Goal: Task Accomplishment & Management: Manage account settings

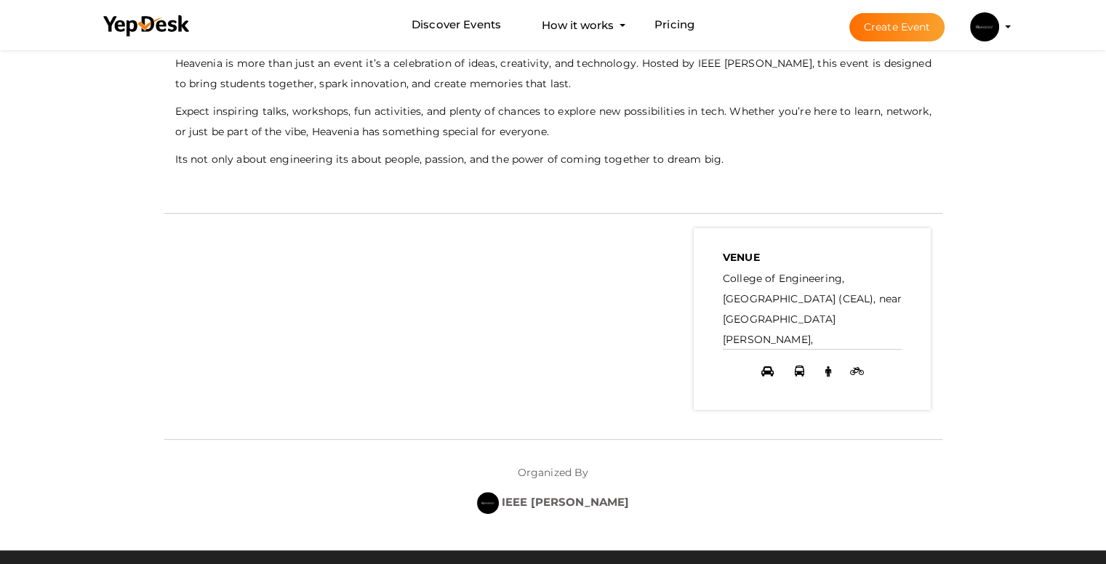
scroll to position [198, 0]
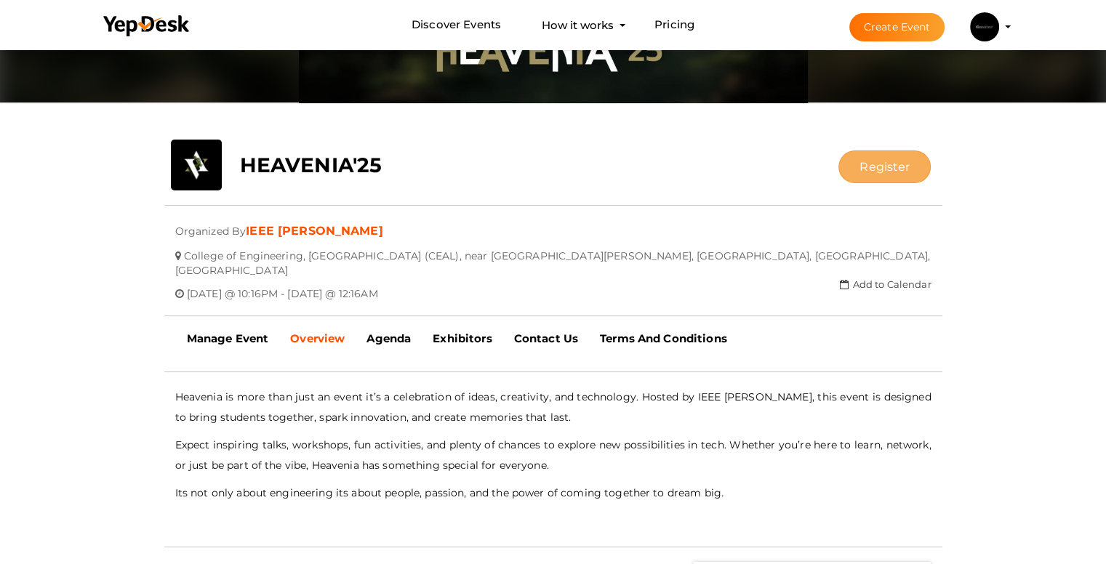
click at [568, 178] on button "Register" at bounding box center [884, 167] width 92 height 33
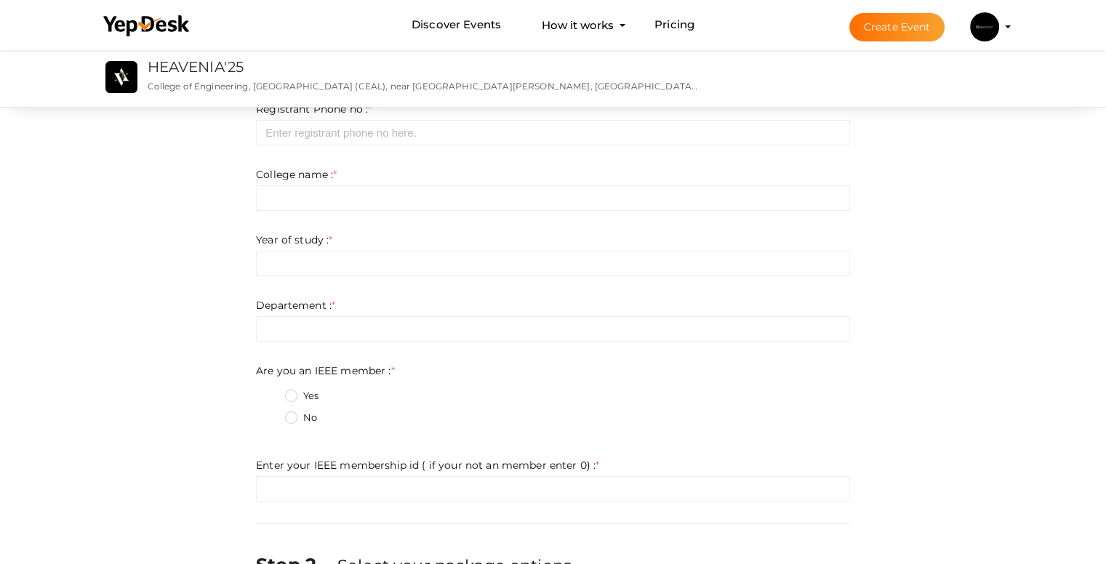
scroll to position [104, 0]
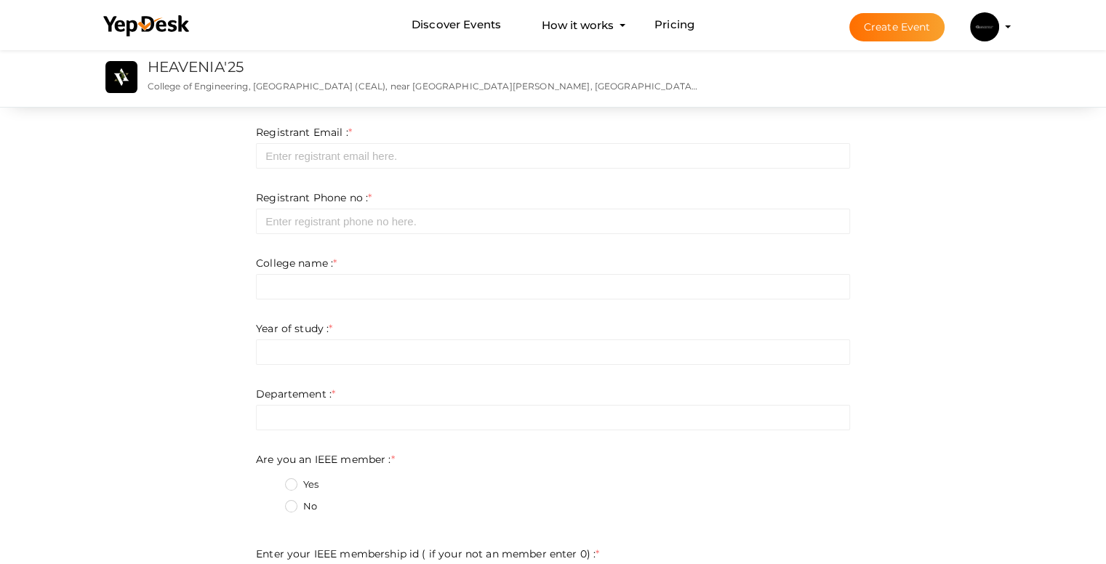
click at [568, 24] on img at bounding box center [984, 26] width 29 height 29
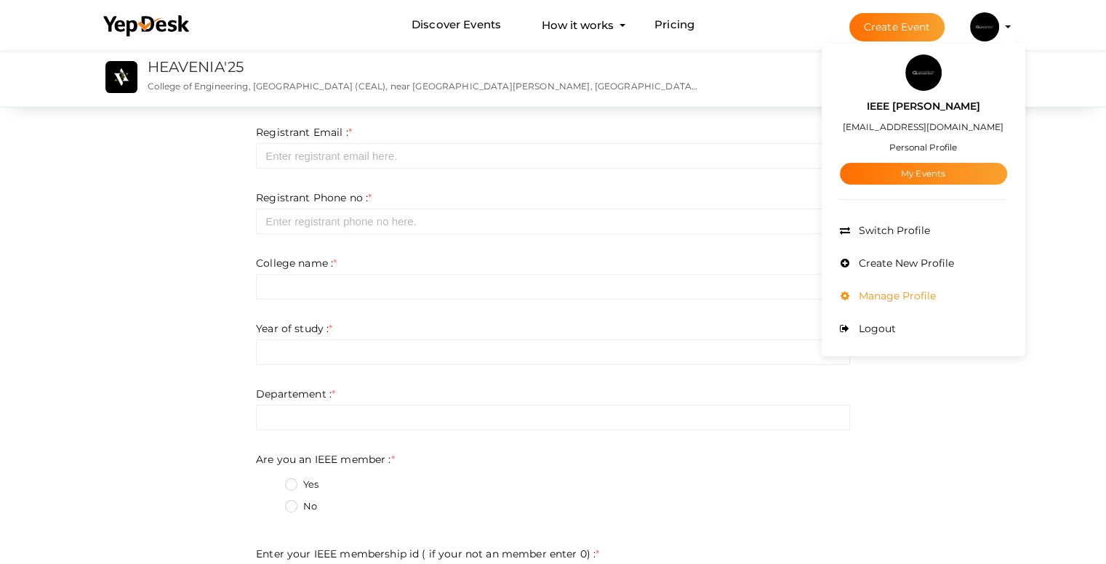
click at [568, 297] on span "Manage Profile" at bounding box center [895, 295] width 81 height 13
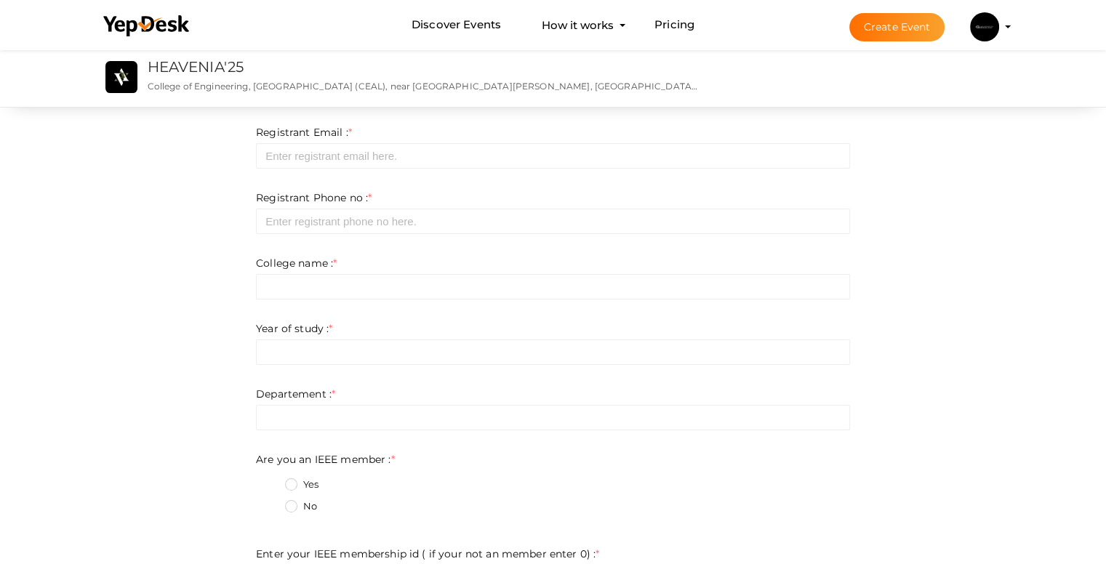
scroll to position [0, 0]
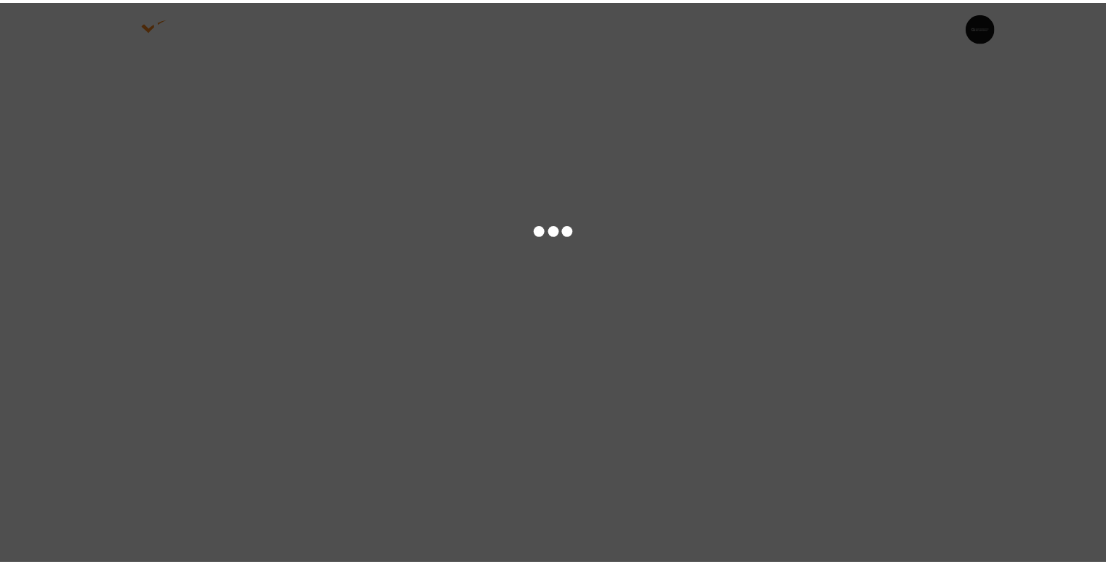
scroll to position [5536, 0]
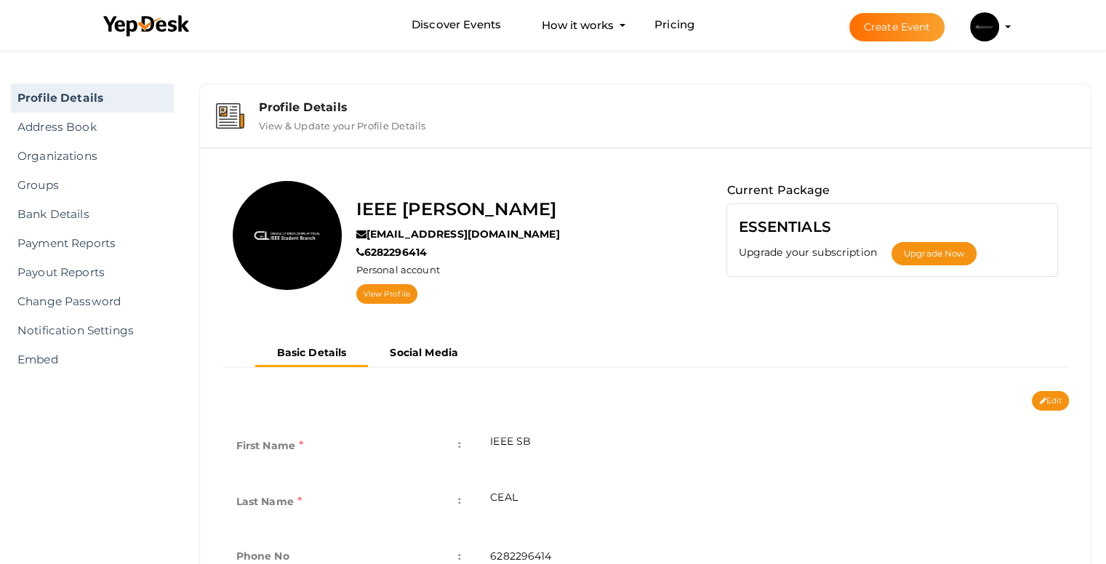
click at [970, 30] on img at bounding box center [984, 26] width 29 height 29
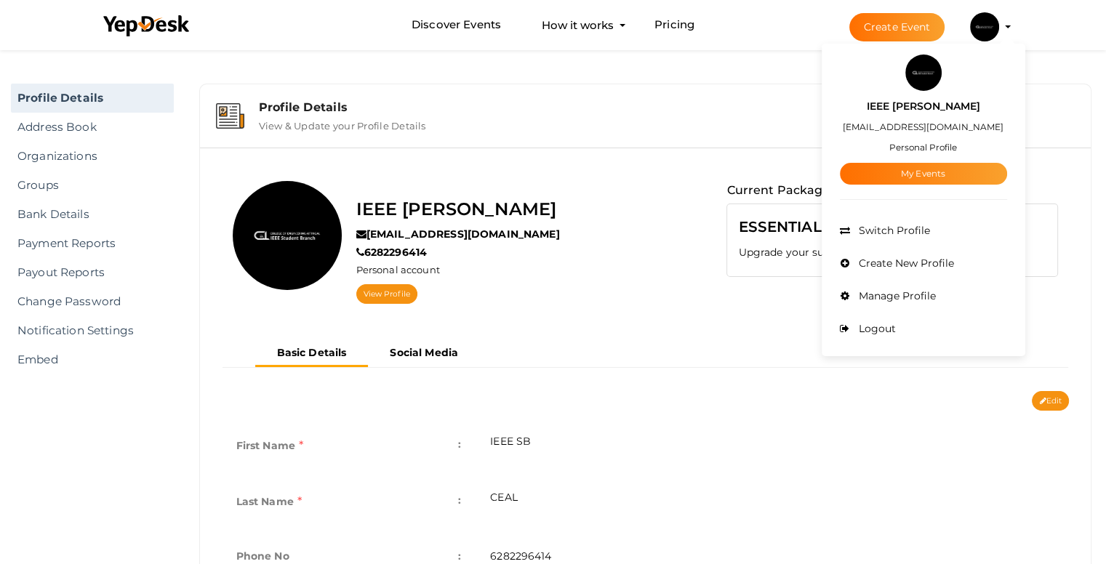
click at [646, 113] on div "Profile Details" at bounding box center [667, 107] width 817 height 14
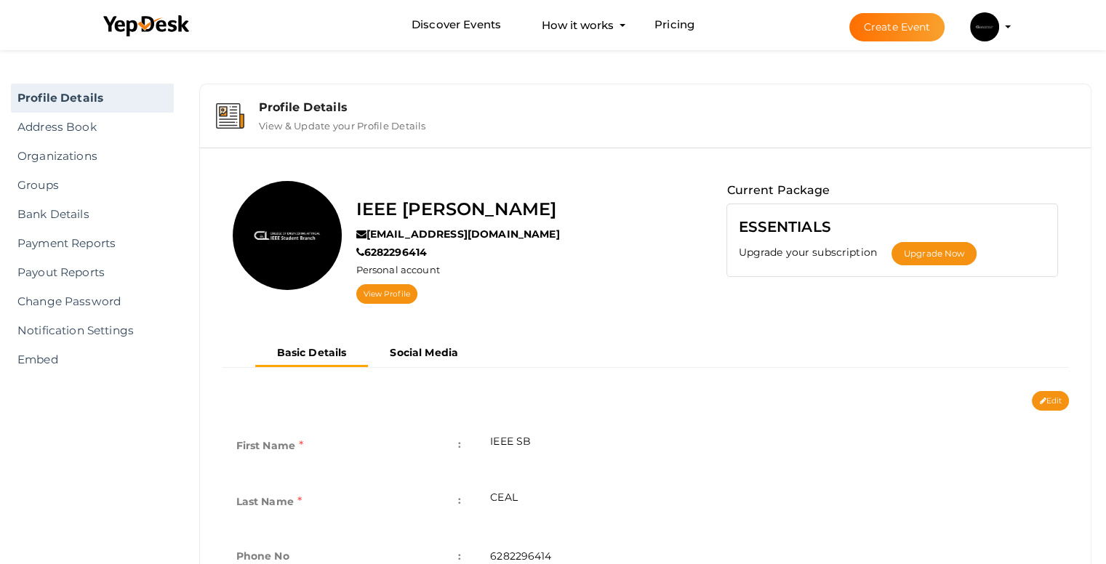
click at [439, 41] on li "Discover Events How it works Powerful Registration / Ticketing Start selling yo…" at bounding box center [553, 25] width 922 height 49
click at [297, 108] on div "Profile Details" at bounding box center [667, 107] width 817 height 14
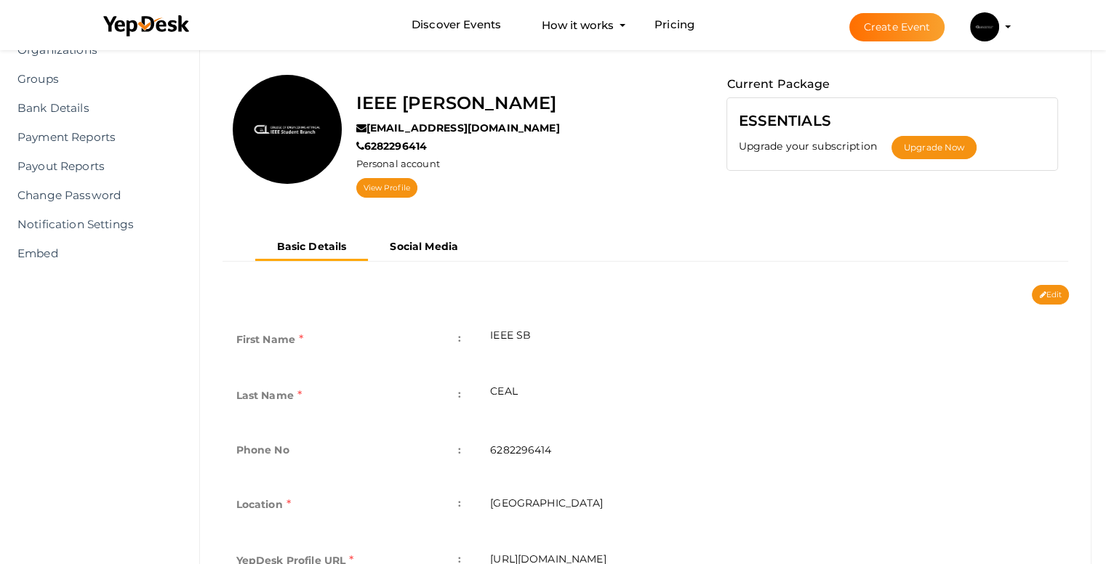
scroll to position [0, 0]
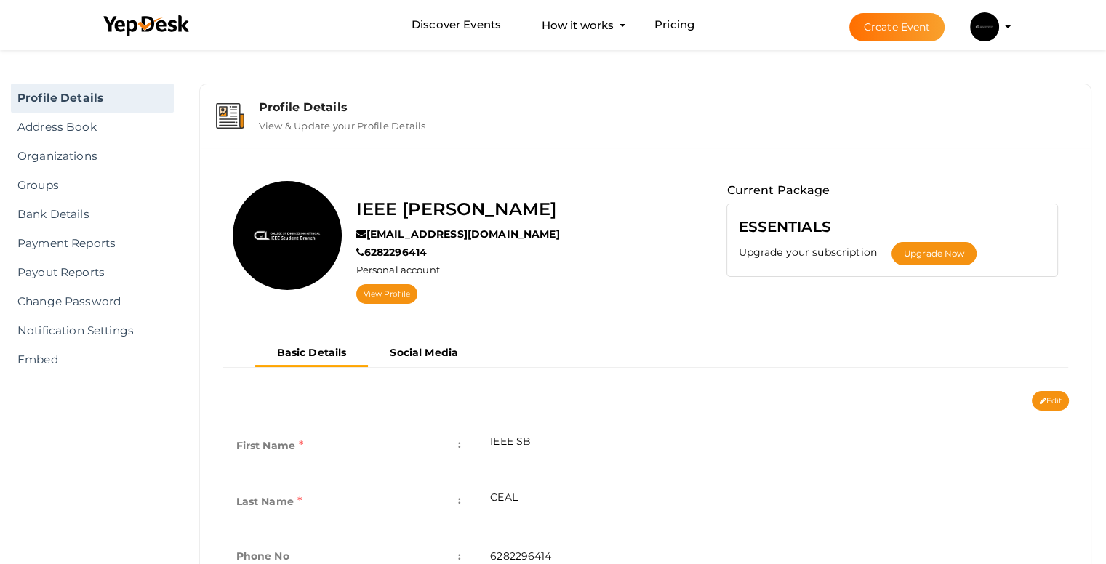
click at [975, 28] on img at bounding box center [984, 26] width 29 height 29
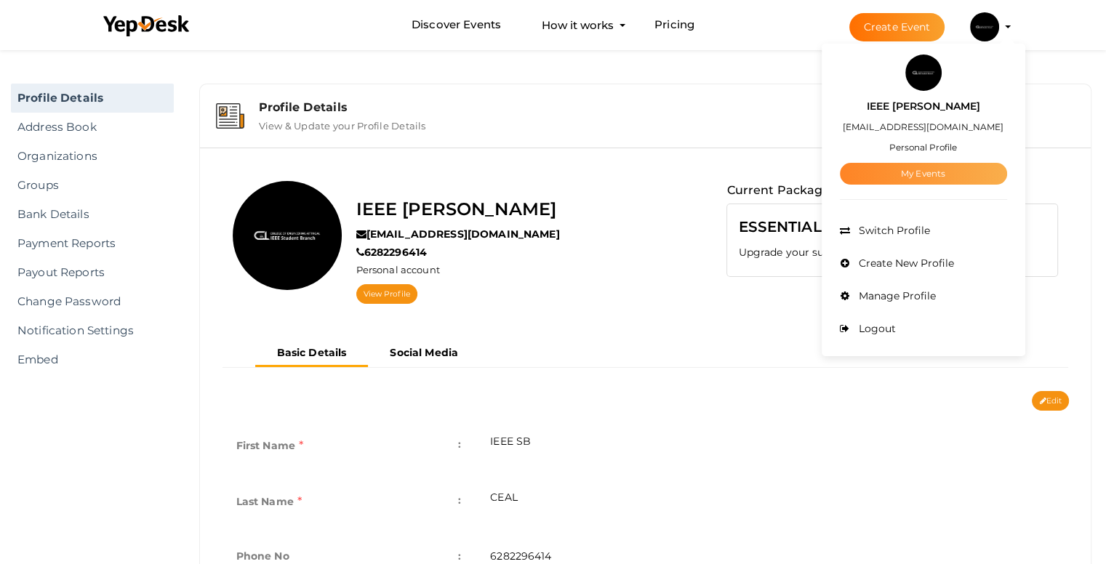
click at [953, 173] on link "My Events" at bounding box center [923, 174] width 167 height 22
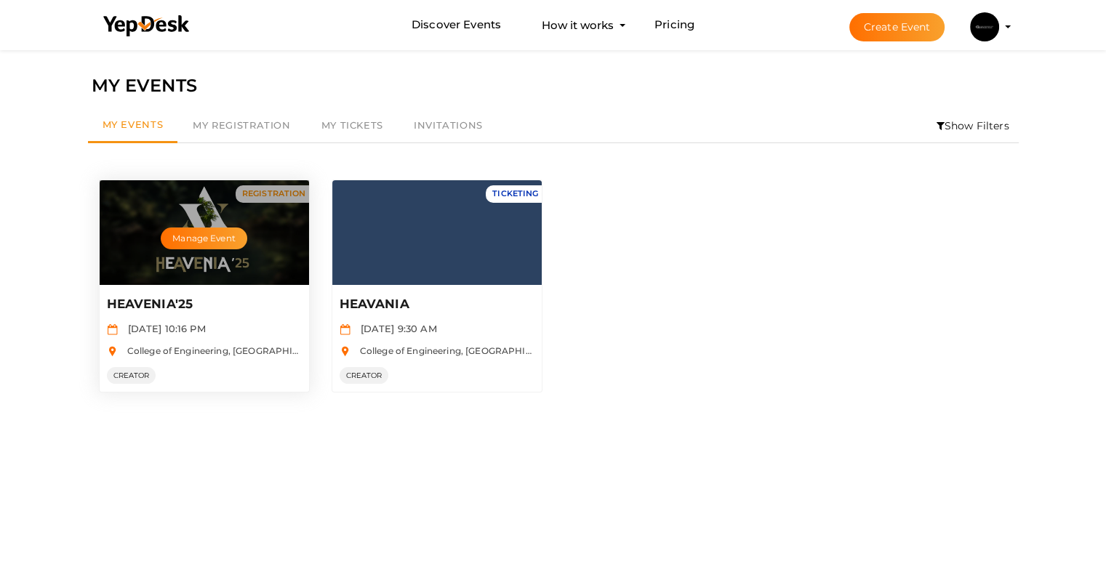
click at [237, 219] on div "Manage Event" at bounding box center [204, 232] width 209 height 105
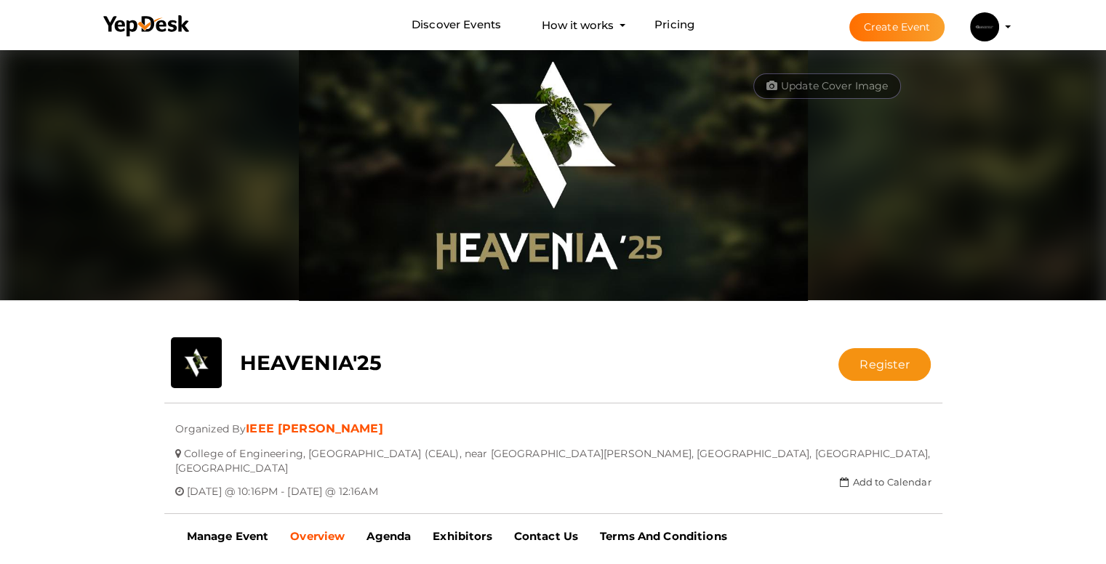
click at [792, 87] on button "Update Cover Image" at bounding box center [827, 85] width 148 height 25
click at [644, 319] on div "Update Cover Image Upload New" at bounding box center [553, 192] width 800 height 291
click at [1000, 24] on button "IEEE [PERSON_NAME] [EMAIL_ADDRESS][DOMAIN_NAME] Personal Profile My Events Admi…" at bounding box center [985, 27] width 38 height 31
click at [337, 375] on b "HEAVENIA'25" at bounding box center [311, 363] width 143 height 25
click at [334, 367] on b "HEAVENIA'25" at bounding box center [311, 363] width 143 height 25
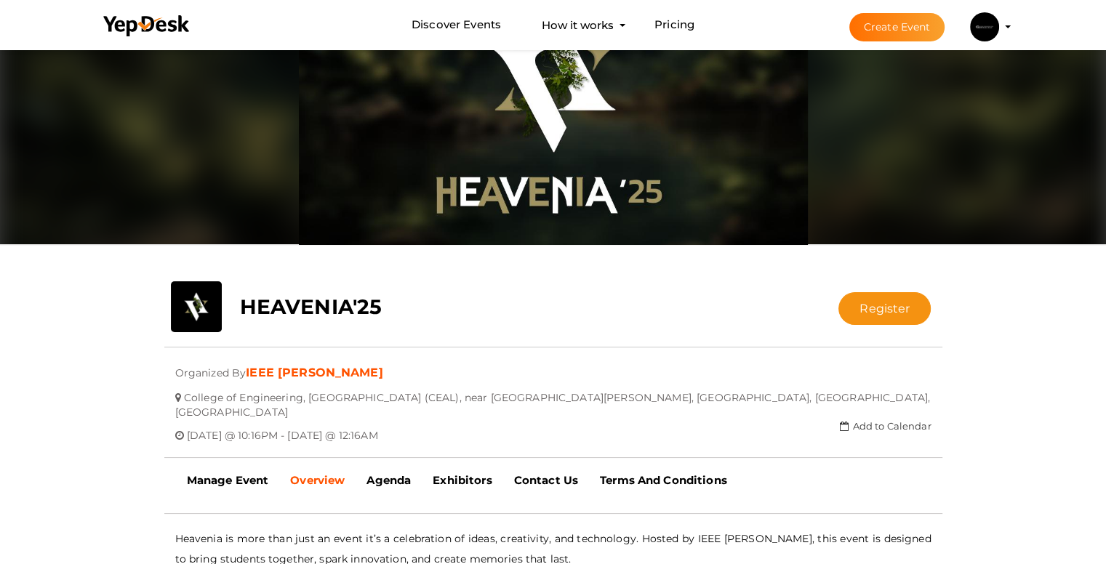
scroll to position [145, 0]
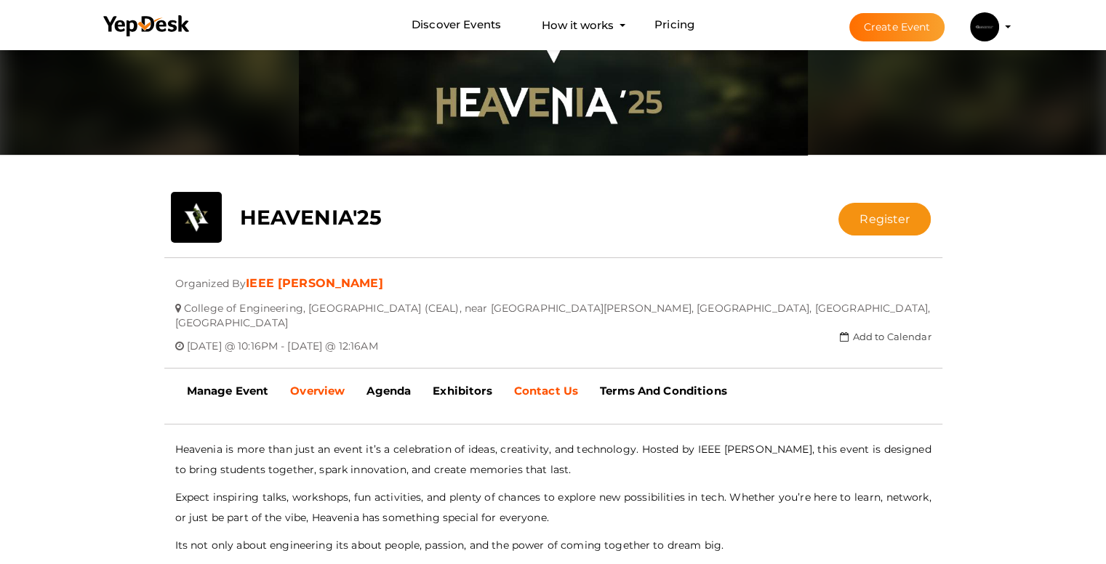
click at [505, 373] on link "Contact Us" at bounding box center [546, 391] width 86 height 36
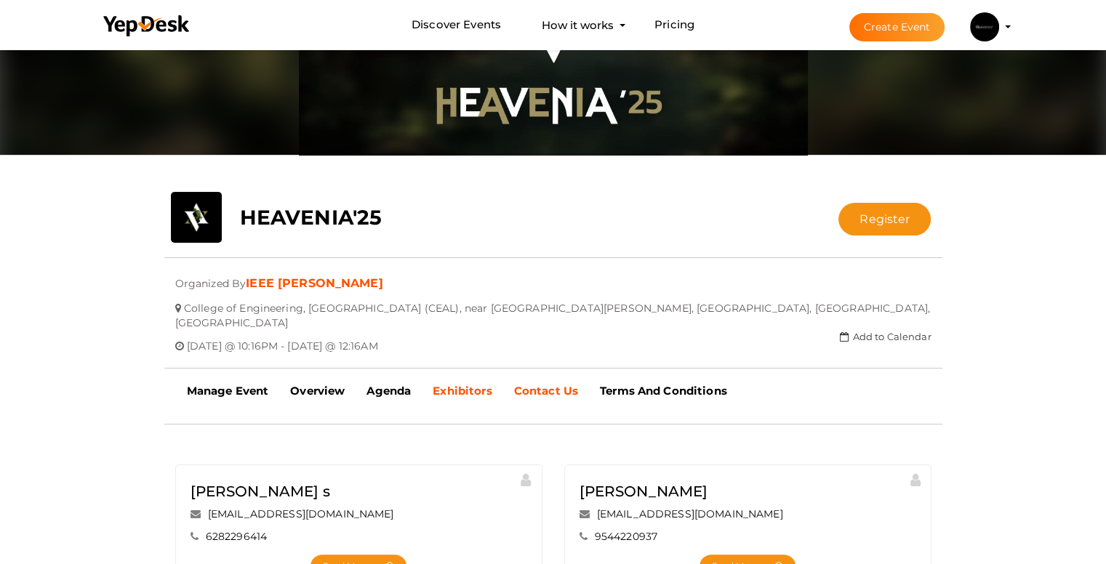
click at [442, 384] on b "Exhibitors" at bounding box center [462, 391] width 59 height 14
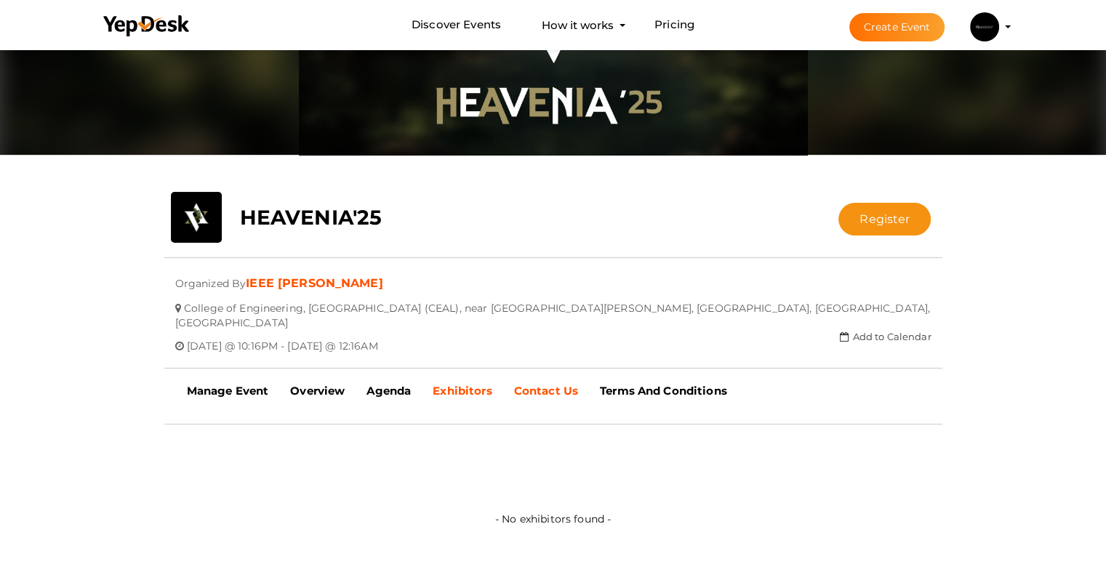
click at [508, 377] on link "Contact Us" at bounding box center [546, 391] width 86 height 36
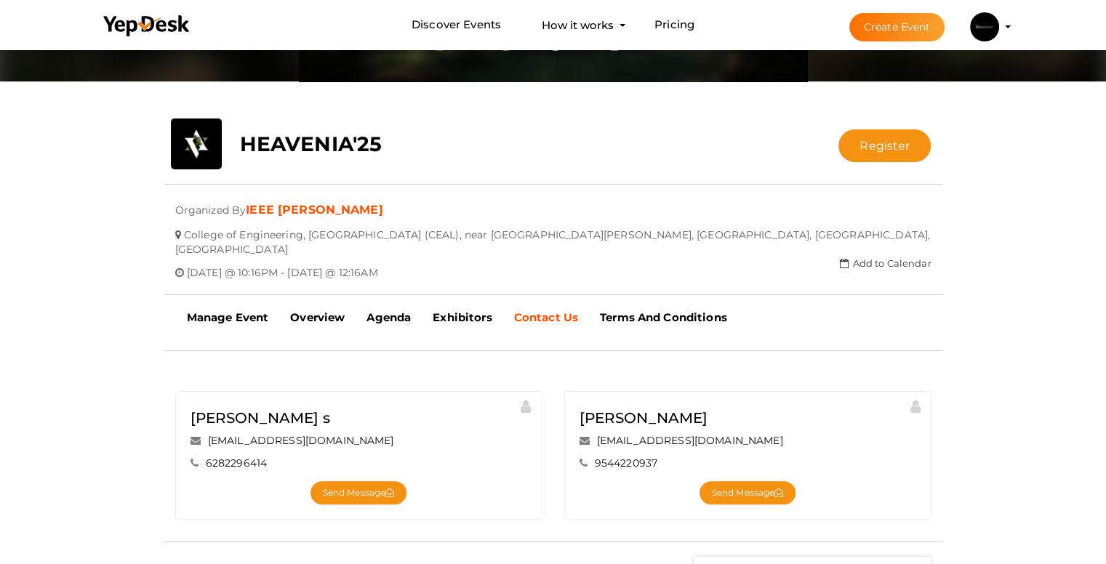
scroll to position [364, 0]
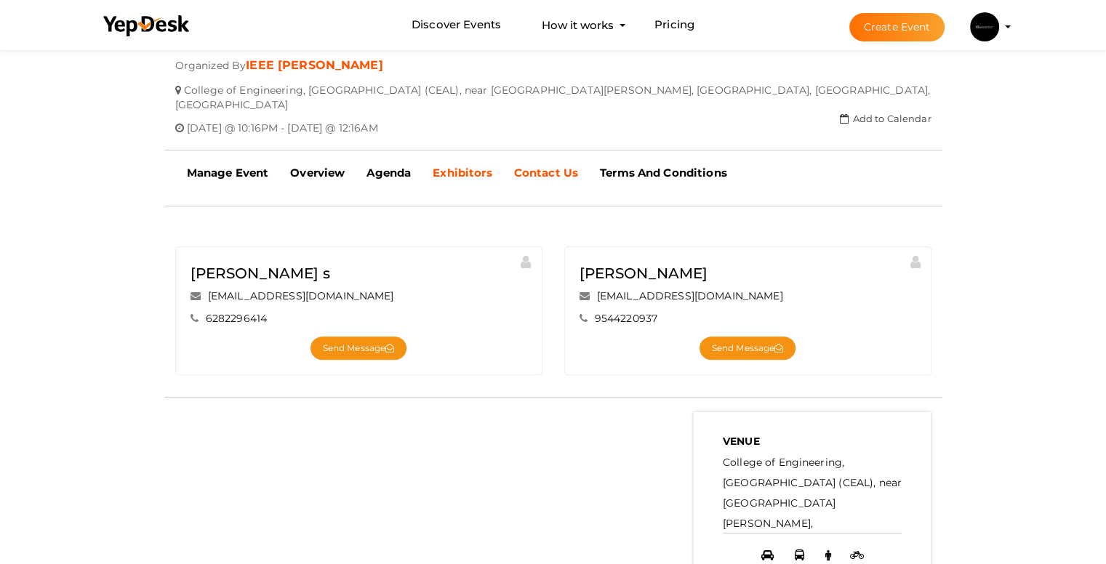
click at [476, 155] on link "Exhibitors" at bounding box center [462, 173] width 81 height 36
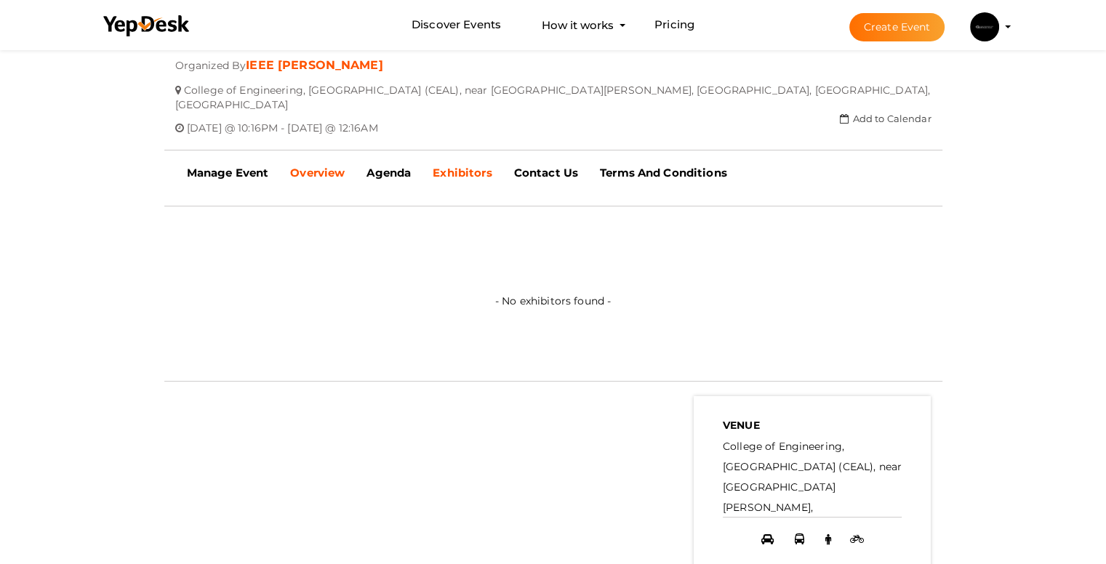
click at [356, 159] on link "Overview" at bounding box center [317, 173] width 76 height 36
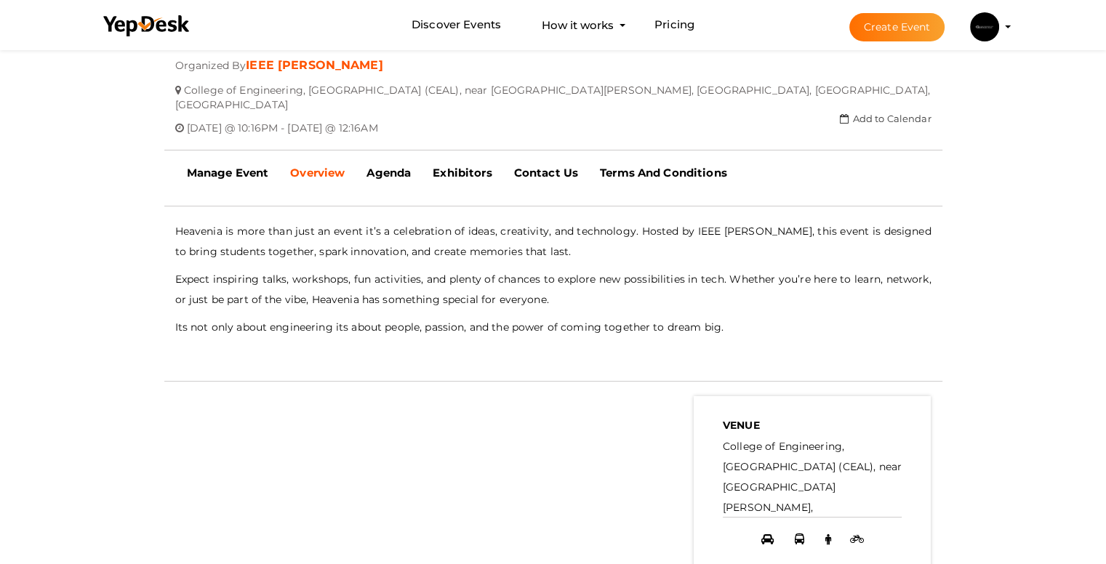
click at [305, 166] on b "Overview" at bounding box center [317, 173] width 55 height 14
click at [244, 172] on link "Manage Event" at bounding box center [228, 173] width 104 height 36
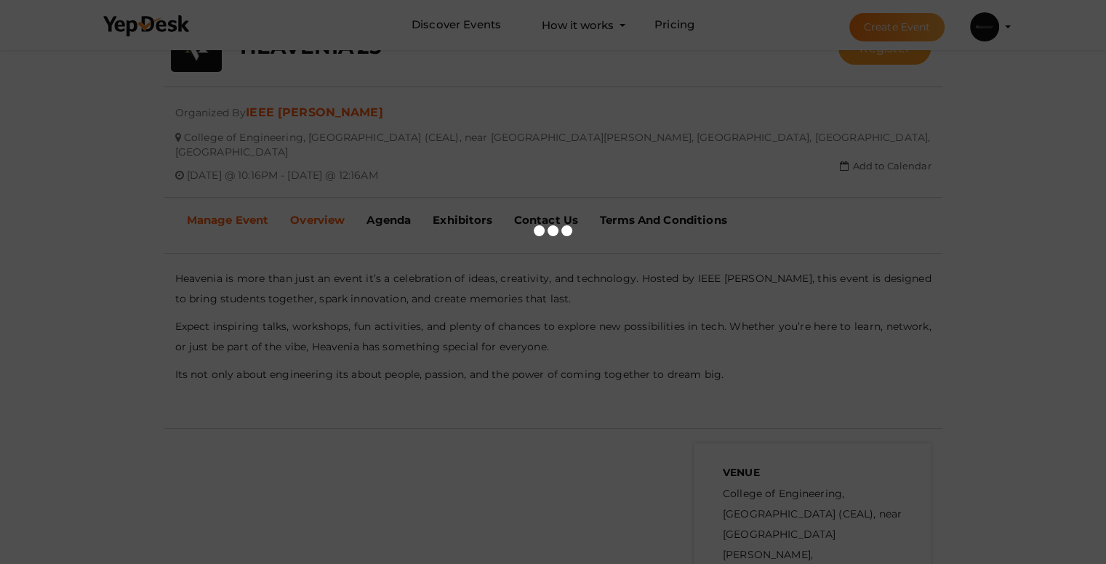
scroll to position [291, 0]
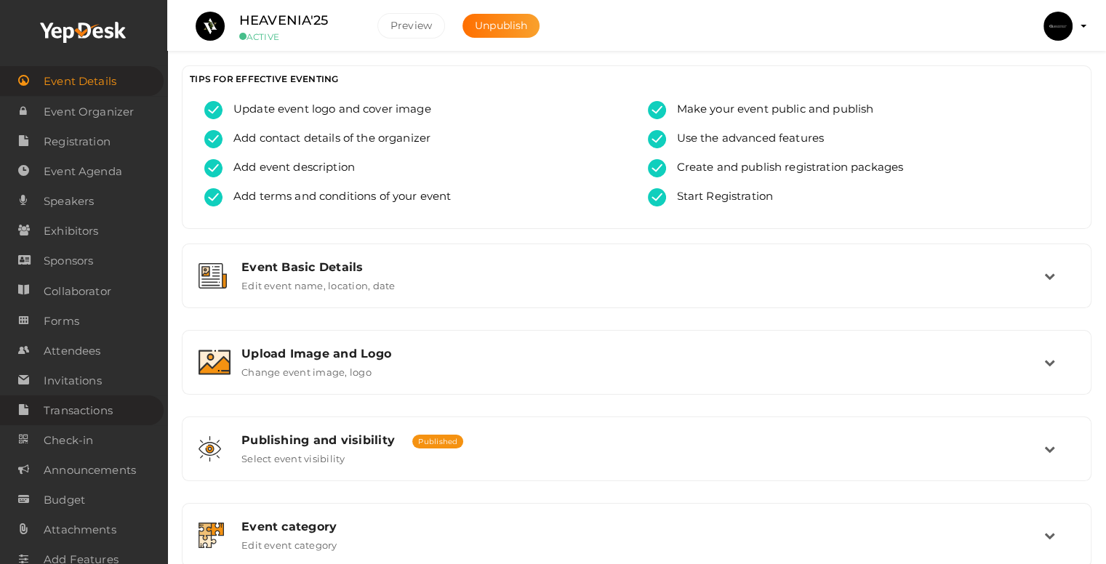
click at [84, 404] on span "Transactions" at bounding box center [78, 410] width 69 height 29
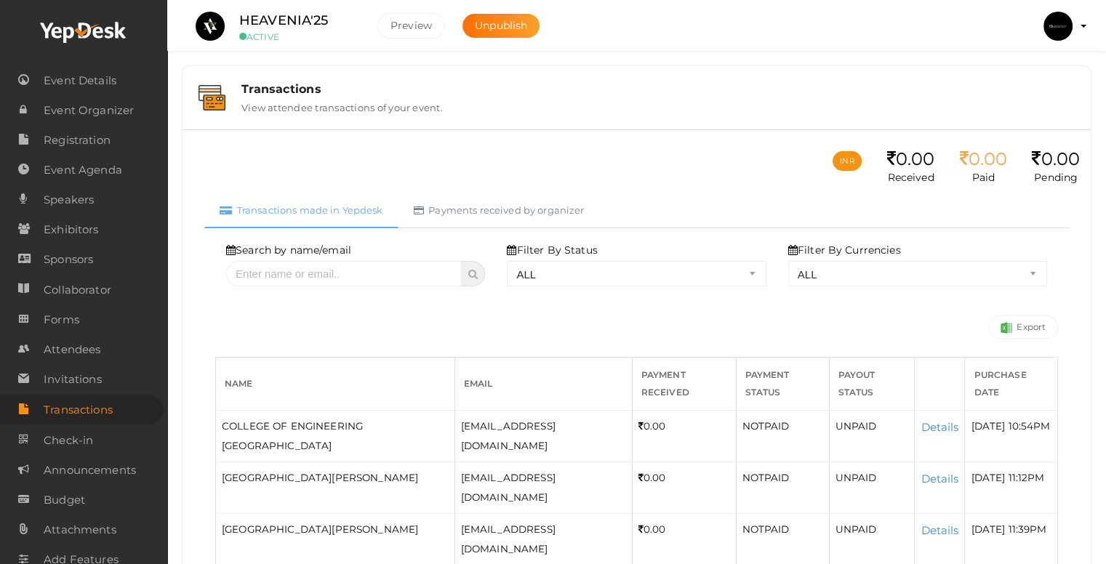
drag, startPoint x: 1053, startPoint y: 161, endPoint x: 899, endPoint y: 166, distance: 154.2
type textarea ".00 Received 0.00 Paid 0."
click at [900, 166] on ul "INR 0.00 Received 0.00 Paid 0.00 Pending" at bounding box center [956, 167] width 247 height 52
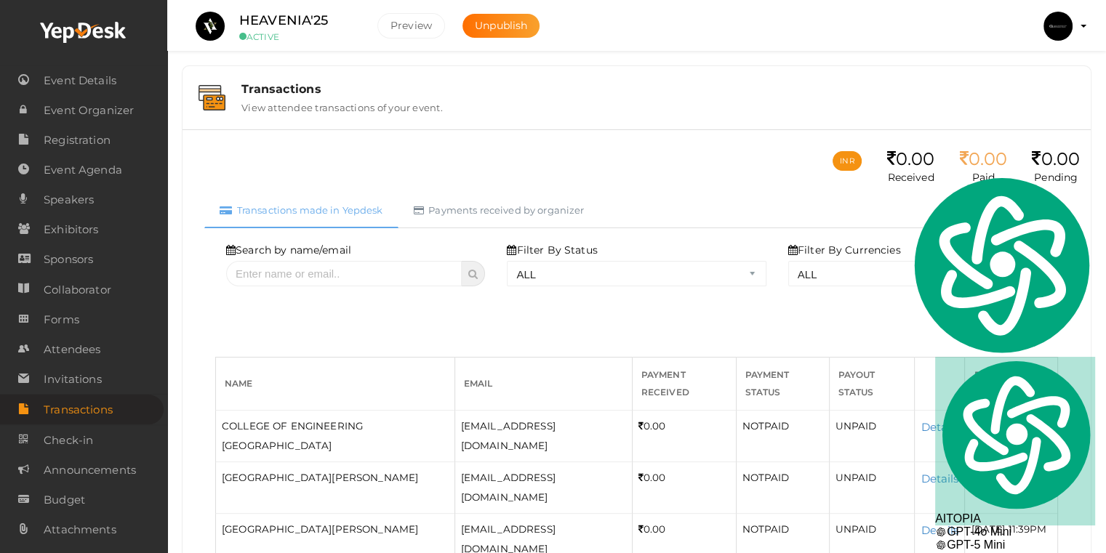
click at [899, 166] on div "0.00" at bounding box center [911, 159] width 48 height 21
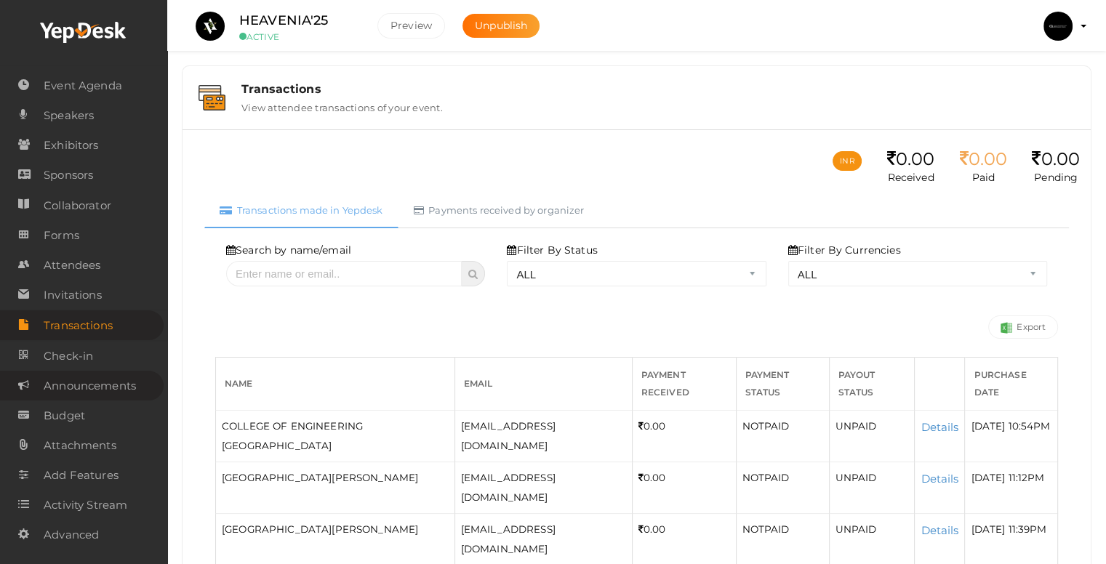
scroll to position [88, 0]
click at [122, 388] on span "Announcements" at bounding box center [90, 386] width 92 height 29
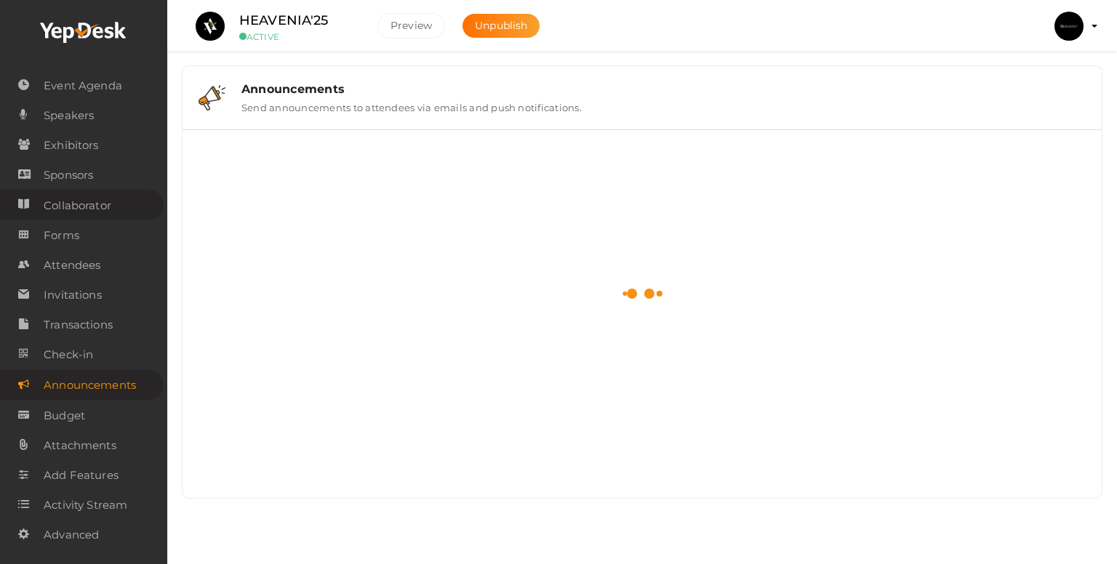
click at [97, 204] on span "Collaborator" at bounding box center [78, 205] width 68 height 29
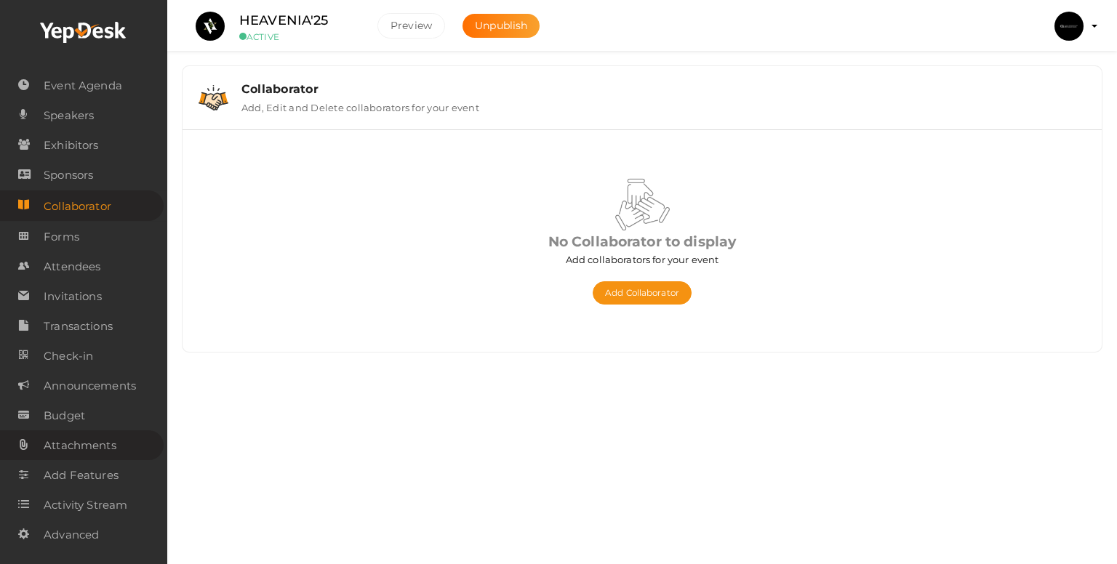
click at [68, 452] on span "Attachments" at bounding box center [80, 445] width 73 height 29
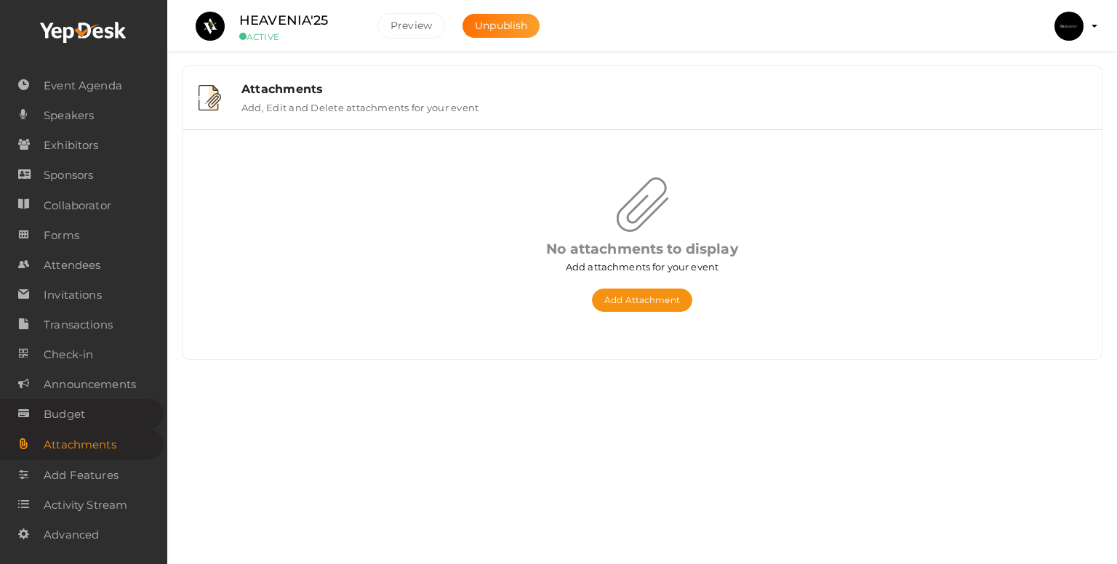
click at [89, 426] on link "Budget" at bounding box center [82, 414] width 164 height 30
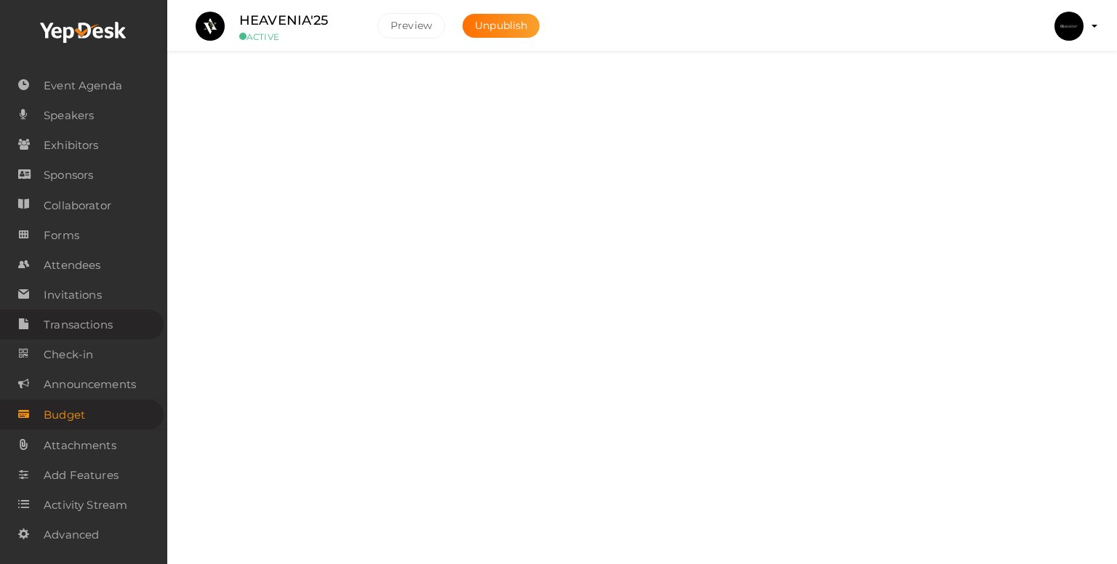
click at [84, 322] on span "Transactions" at bounding box center [78, 325] width 69 height 29
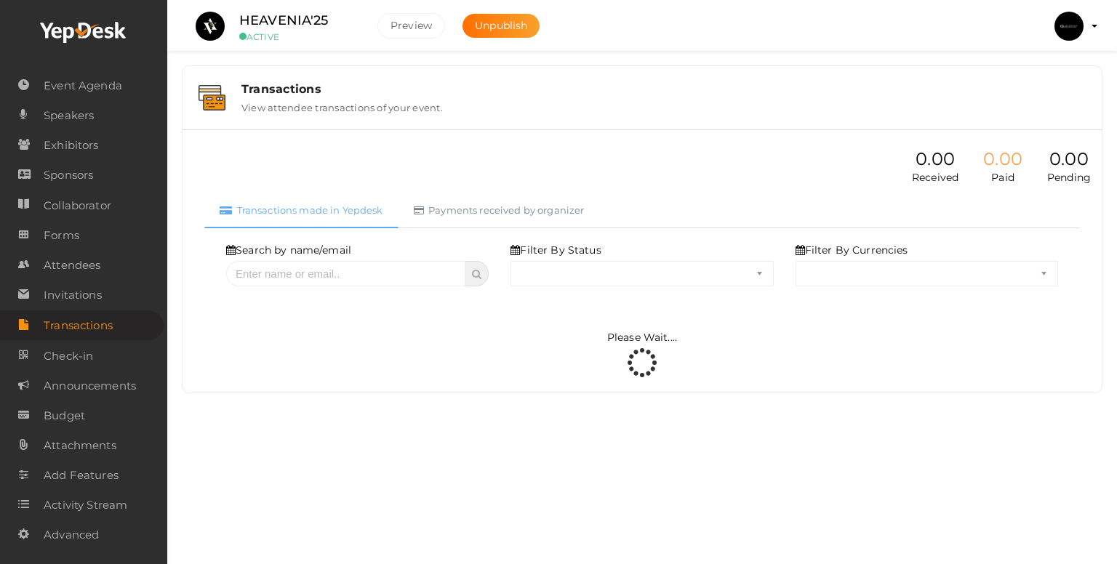
select select "ALL"
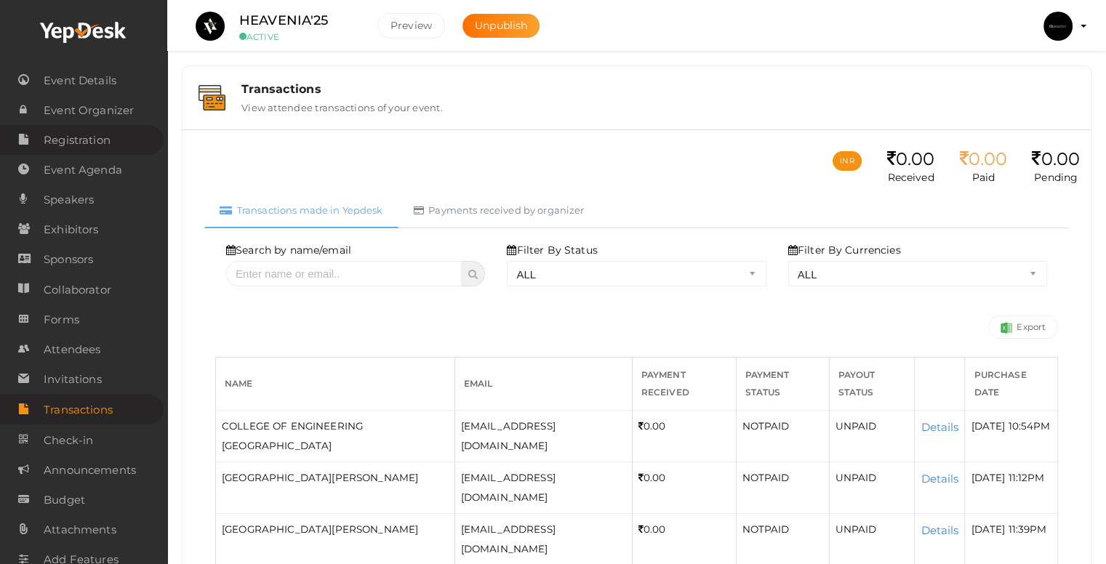
click at [89, 149] on span "Registration" at bounding box center [77, 140] width 67 height 29
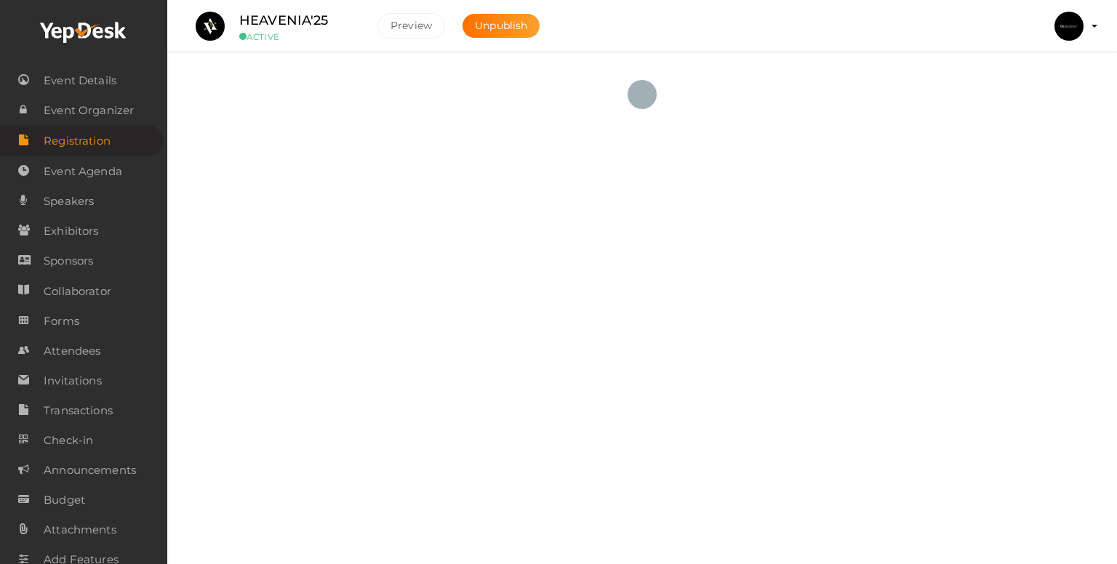
checkbox input "true"
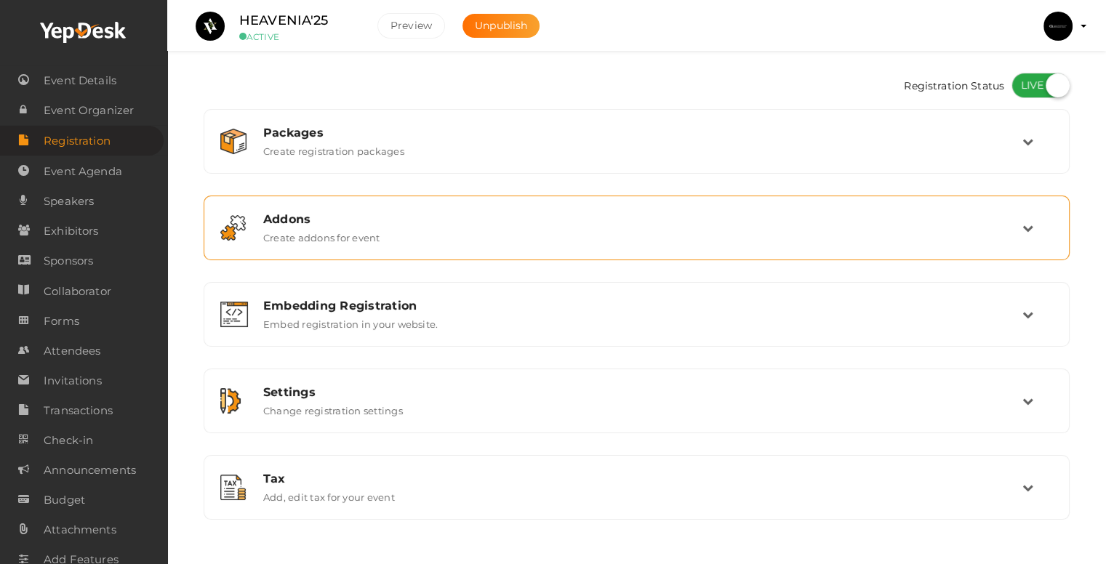
click at [328, 221] on div "Addons" at bounding box center [642, 219] width 759 height 14
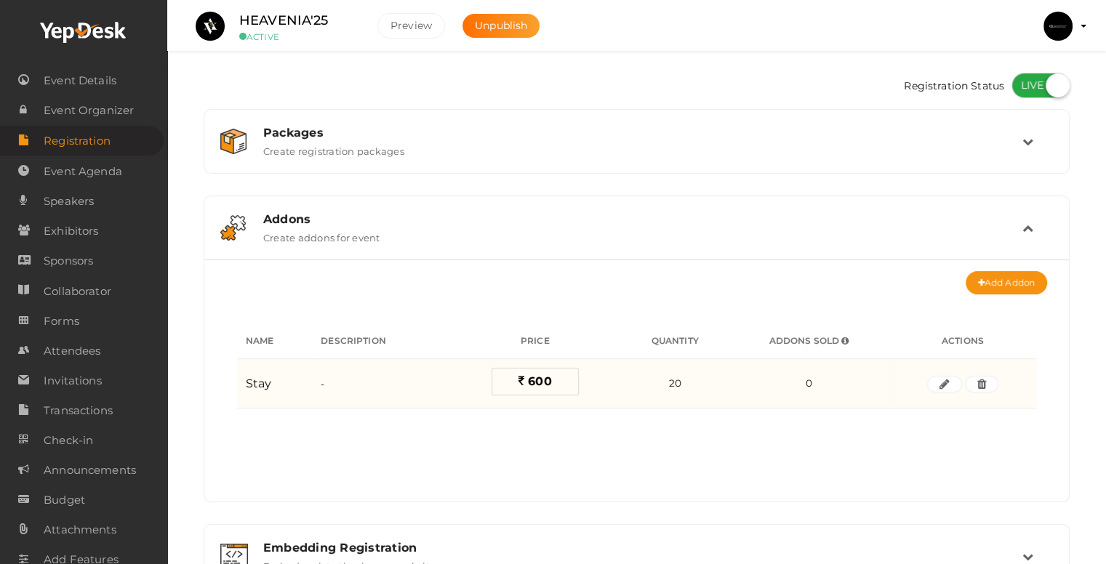
click at [544, 375] on span "600" at bounding box center [539, 382] width 23 height 14
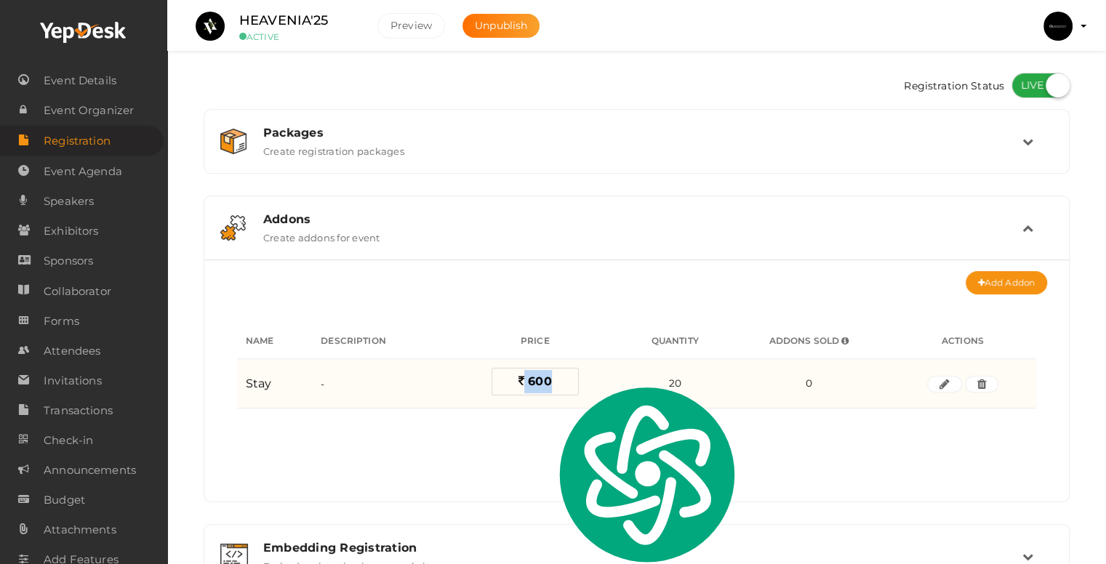
click at [544, 375] on span "600" at bounding box center [539, 382] width 23 height 14
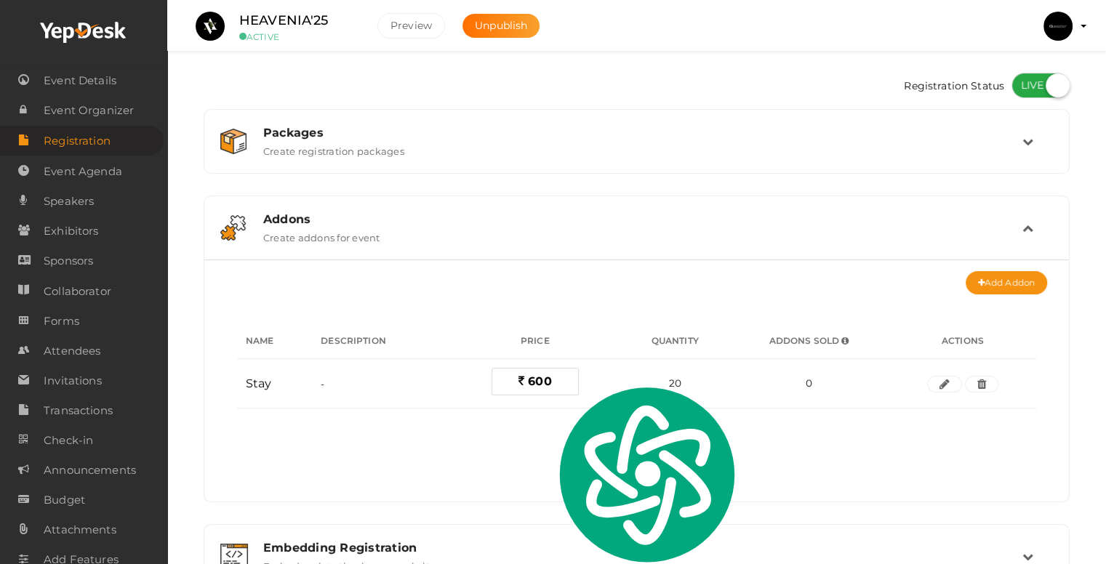
click at [513, 441] on div "No addons to display Add addons for start registrations Create Addon Name Descr…" at bounding box center [636, 400] width 821 height 182
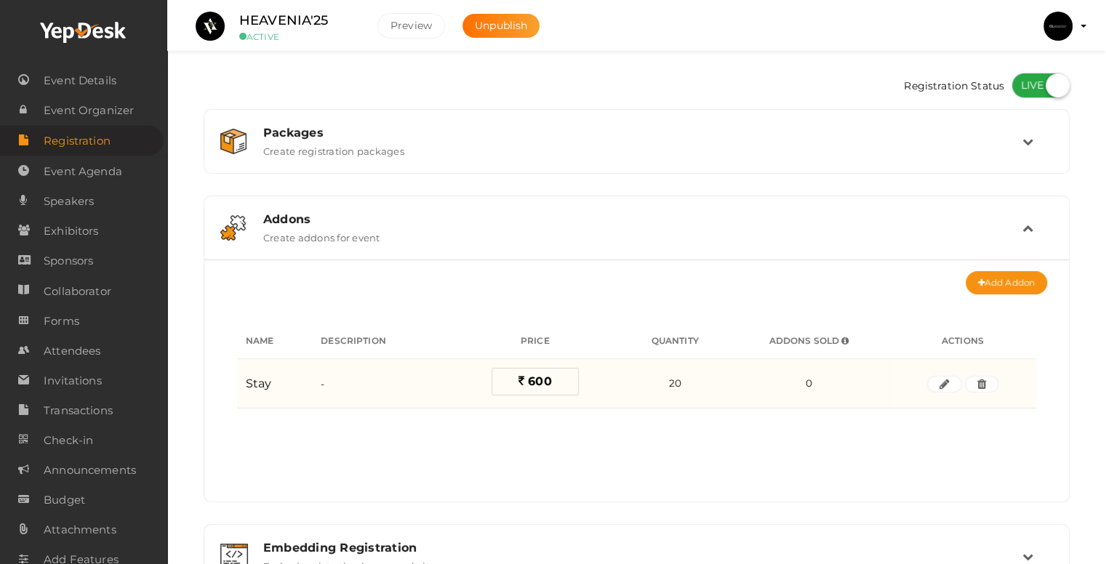
click at [528, 382] on span "600" at bounding box center [539, 382] width 23 height 14
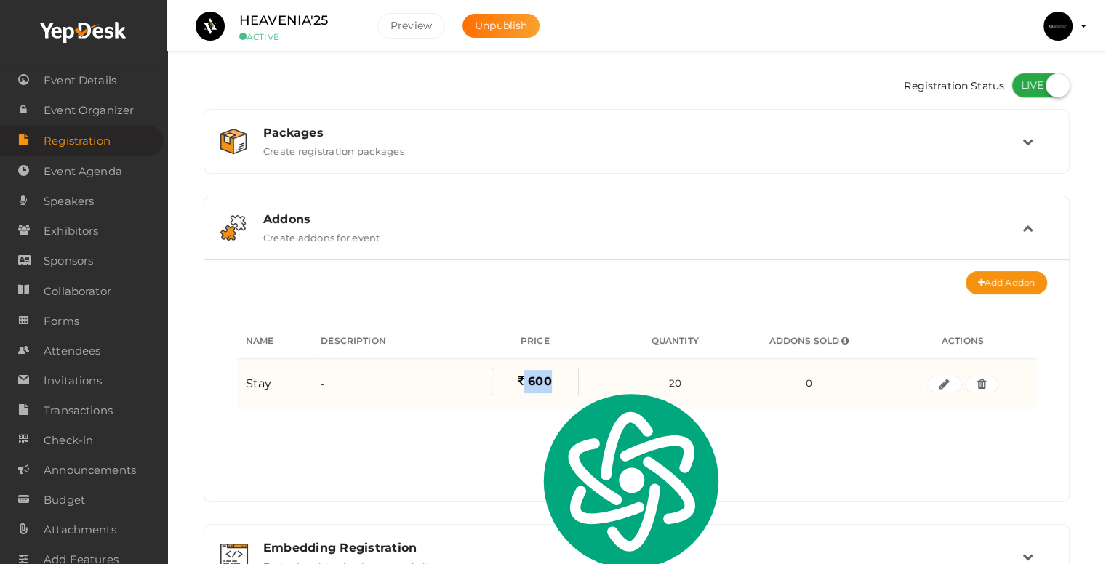
click at [528, 382] on span "600" at bounding box center [539, 382] width 23 height 14
click at [540, 381] on span "600" at bounding box center [539, 382] width 23 height 14
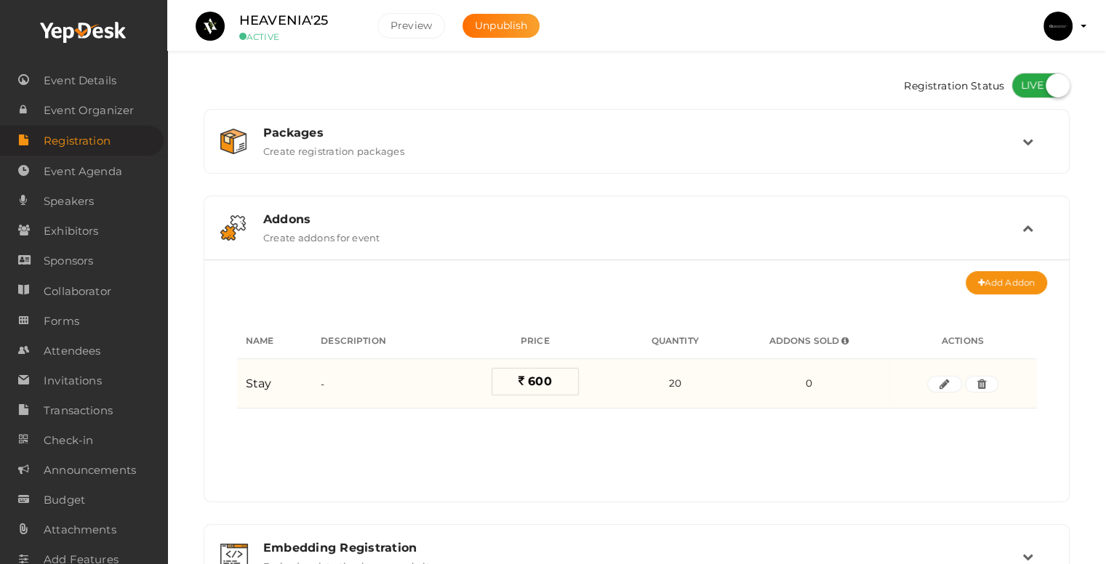
click at [553, 381] on label "600" at bounding box center [535, 382] width 87 height 28
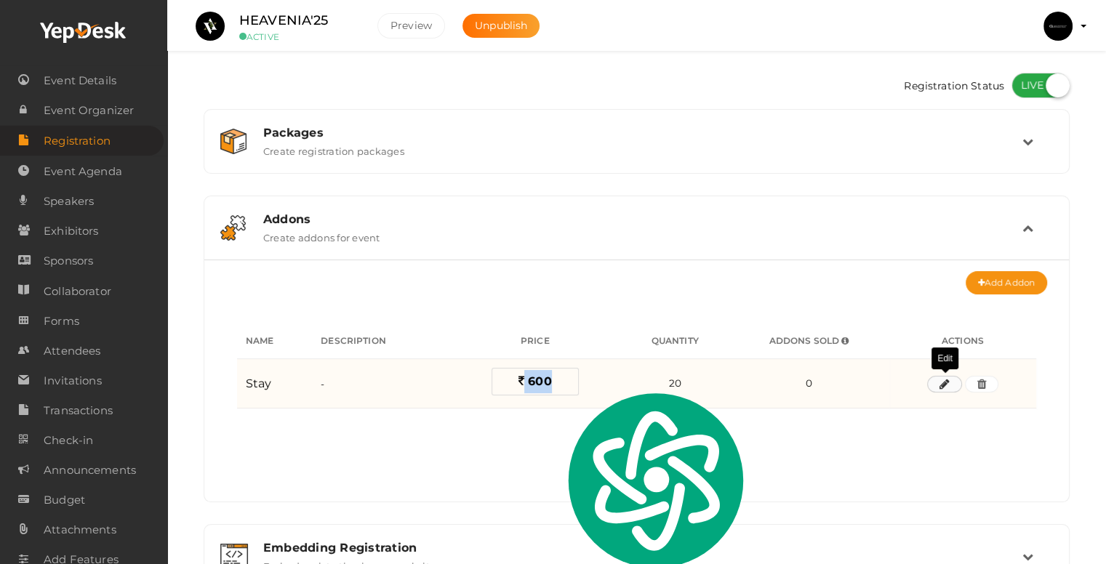
click at [950, 380] on button "button" at bounding box center [944, 384] width 35 height 17
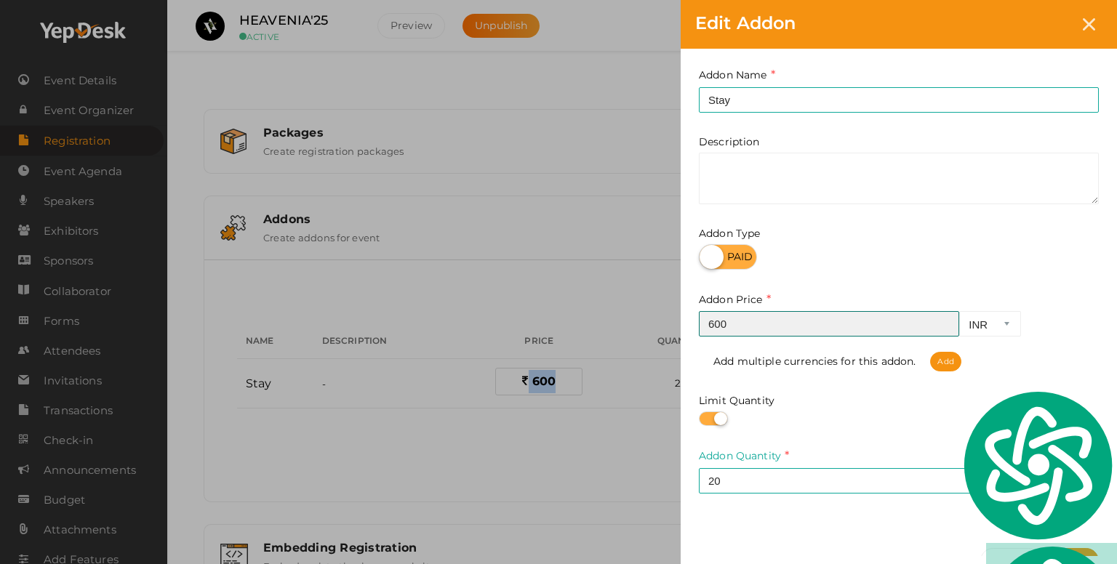
click at [750, 329] on input "600" at bounding box center [829, 323] width 260 height 25
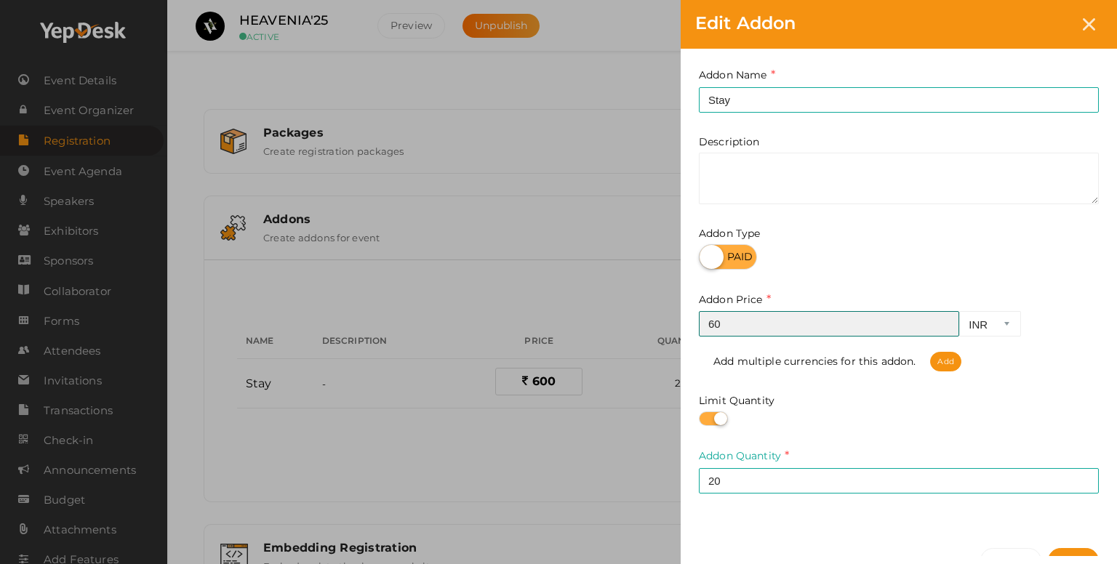
type input "6"
type input "1"
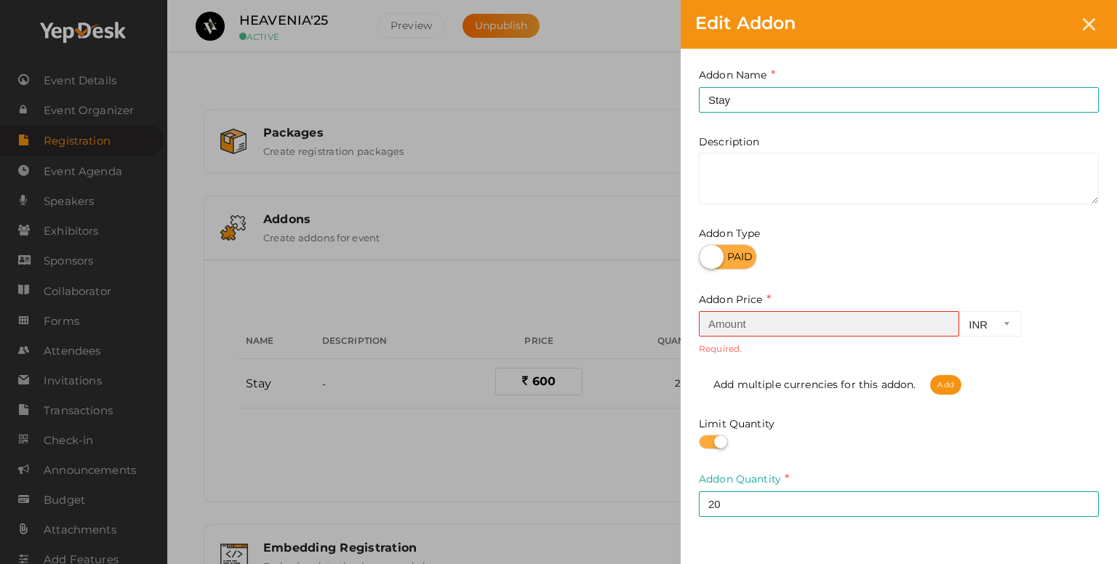
type input "1"
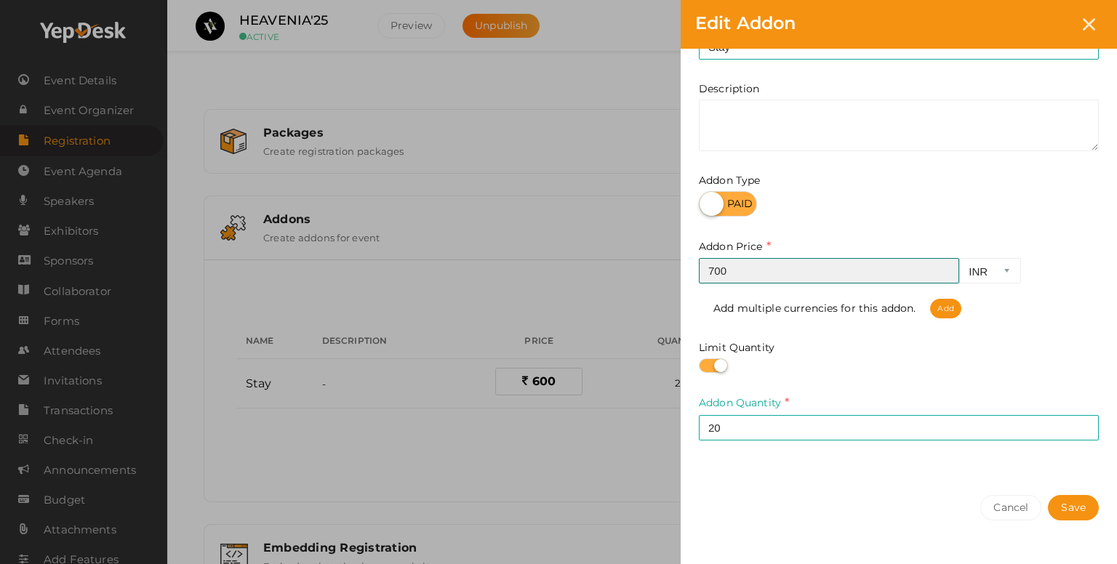
scroll to position [90, 0]
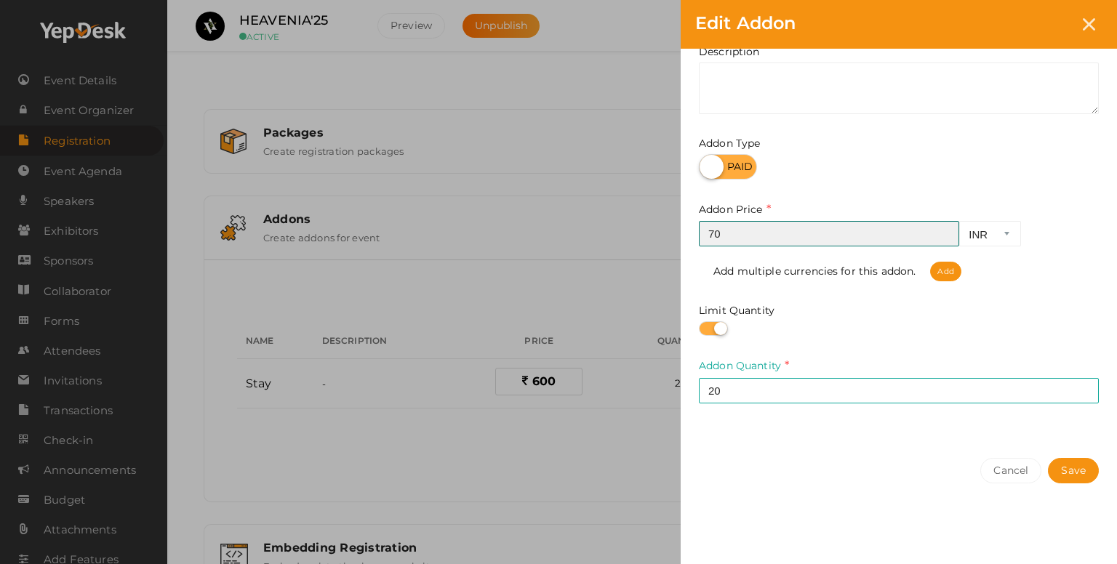
type input "7"
drag, startPoint x: 1077, startPoint y: 473, endPoint x: 830, endPoint y: 465, distance: 246.7
click at [830, 465] on div "Cancel Save" at bounding box center [899, 500] width 436 height 113
drag, startPoint x: 748, startPoint y: 237, endPoint x: 750, endPoint y: 244, distance: 7.4
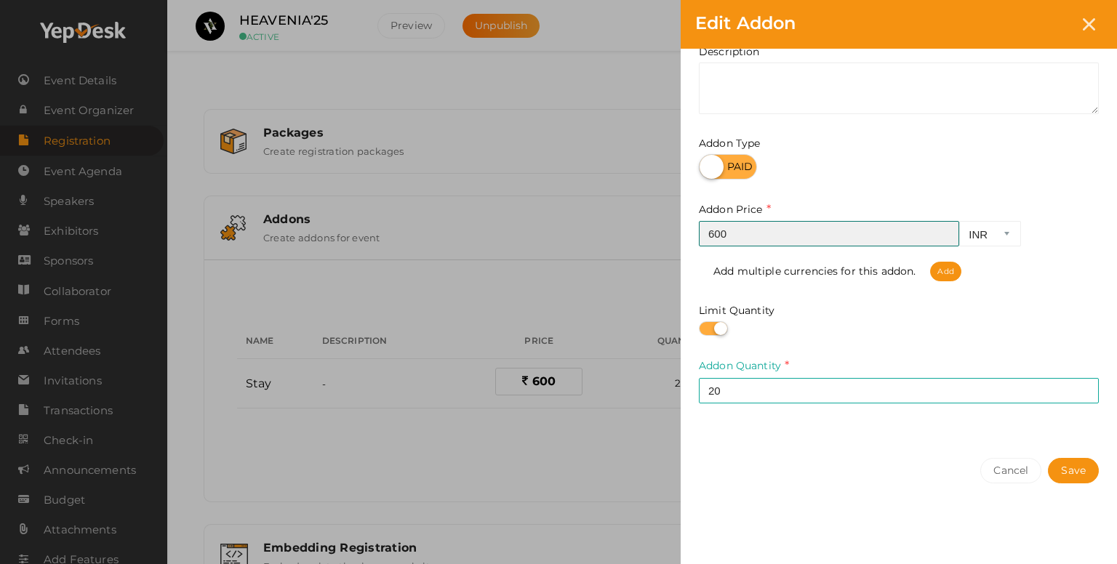
click at [748, 240] on input "600" at bounding box center [829, 233] width 260 height 25
click at [746, 234] on input "600" at bounding box center [829, 233] width 260 height 25
type input "1000"
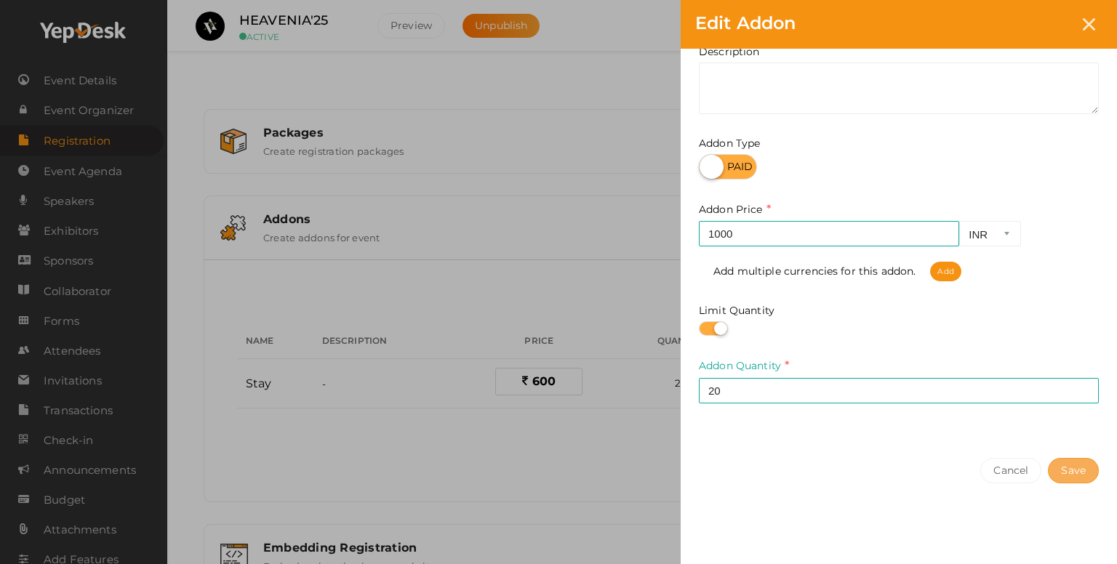
click at [1077, 470] on button "Save" at bounding box center [1073, 470] width 51 height 25
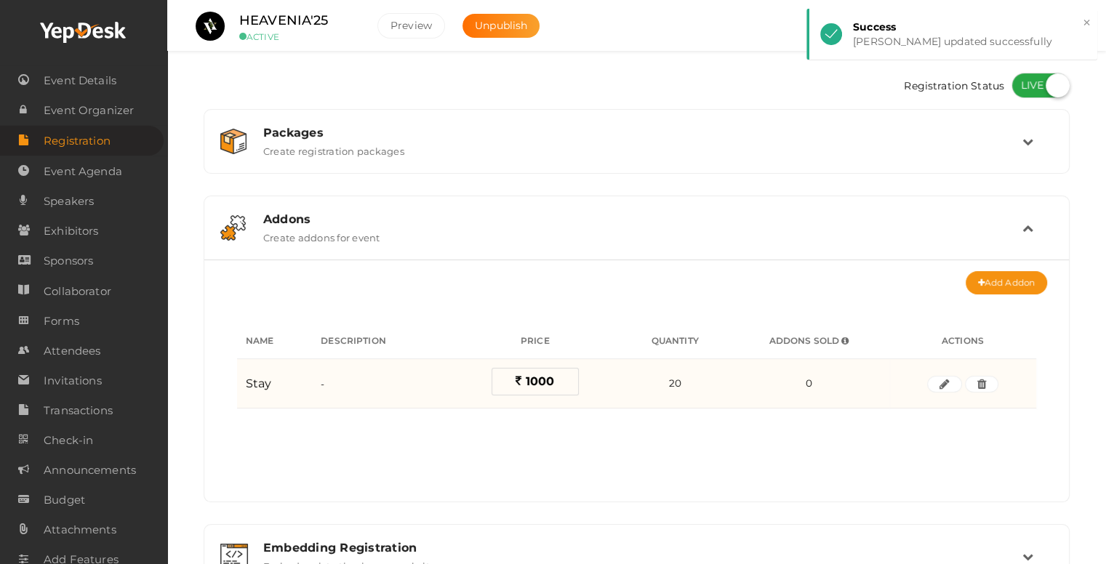
click at [280, 380] on div "Stay" at bounding box center [274, 383] width 57 height 23
click at [937, 386] on button "button" at bounding box center [944, 384] width 35 height 17
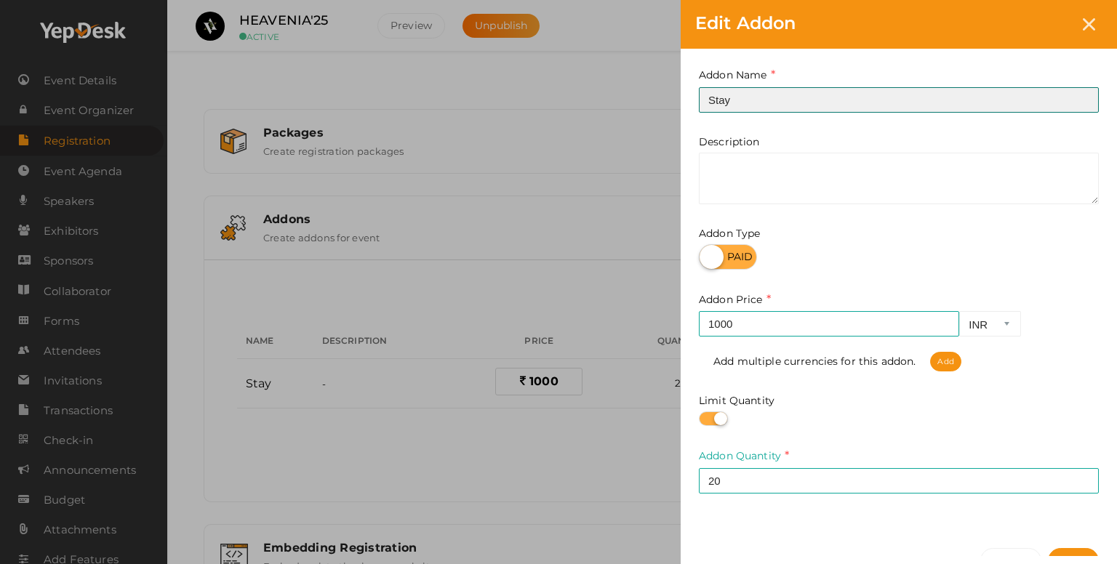
click at [749, 99] on input "Stay" at bounding box center [899, 99] width 400 height 25
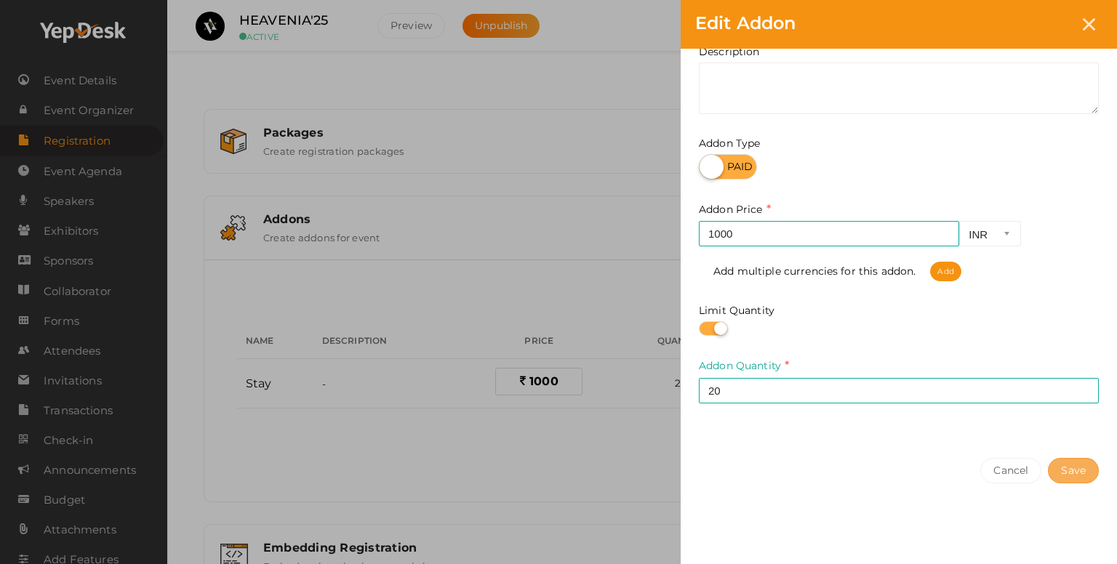
type input "Stay+breakfast+dinner+transportation"
click at [1073, 469] on button "Save" at bounding box center [1073, 470] width 51 height 25
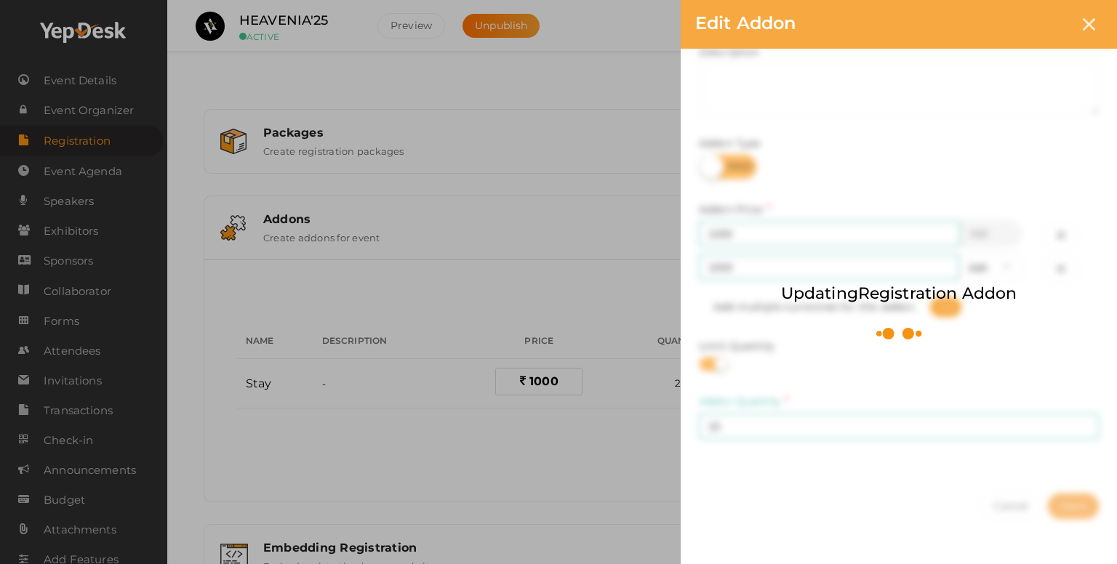
click at [1073, 469] on div "Updating Registration Addon" at bounding box center [899, 282] width 436 height 564
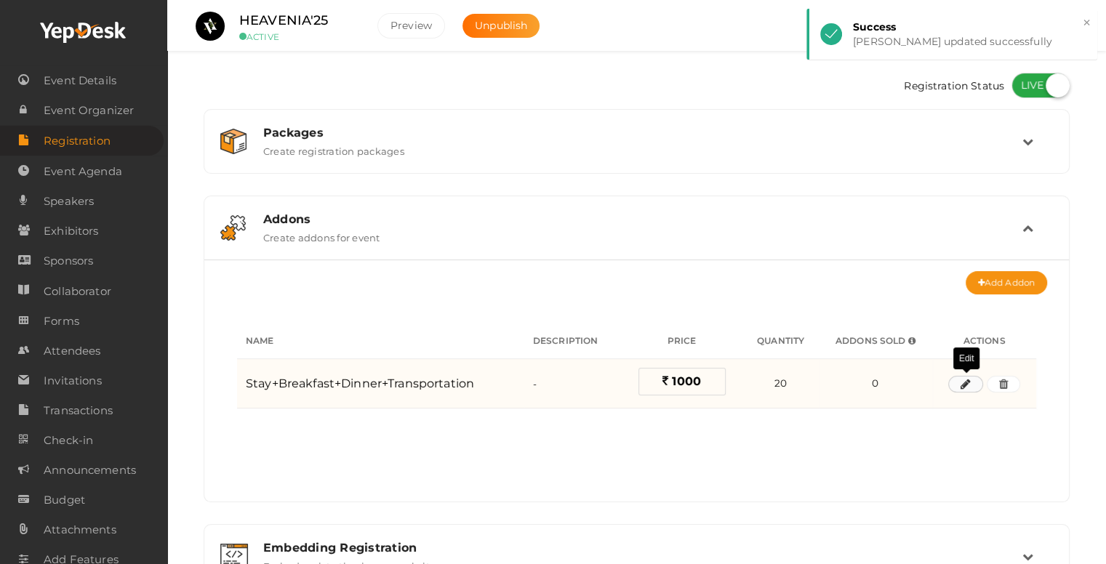
click at [960, 387] on button "button" at bounding box center [965, 384] width 35 height 17
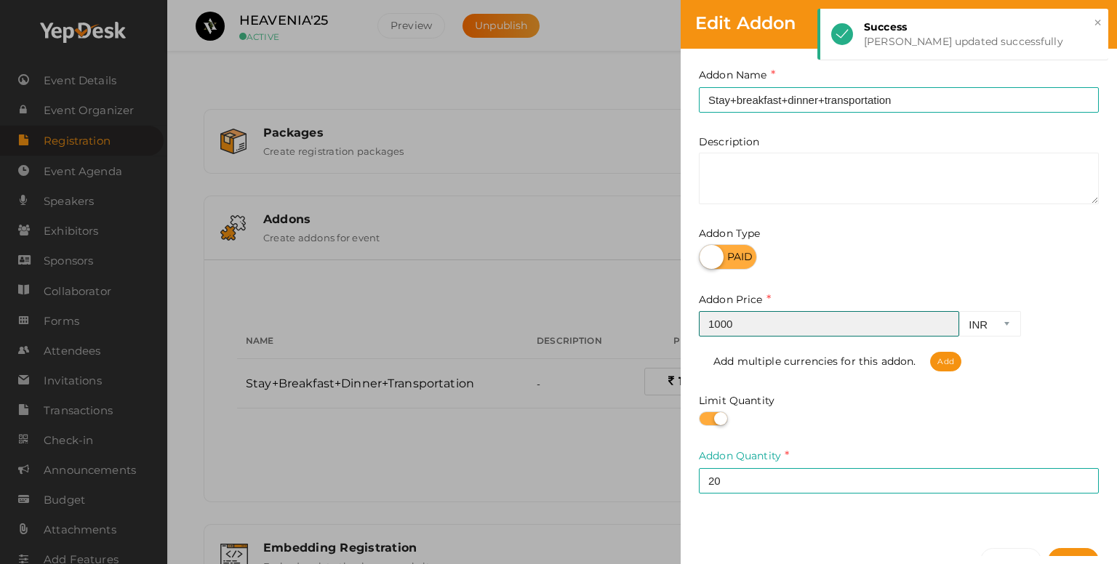
click at [718, 321] on input "1000" at bounding box center [829, 323] width 260 height 25
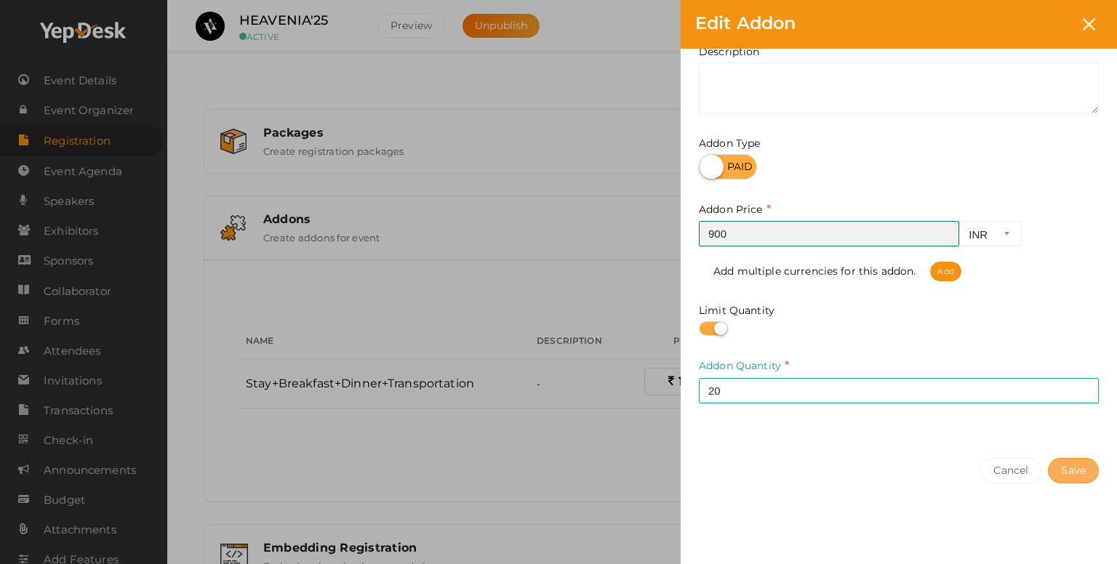
type input "900"
click at [1068, 471] on button "Save" at bounding box center [1073, 470] width 51 height 25
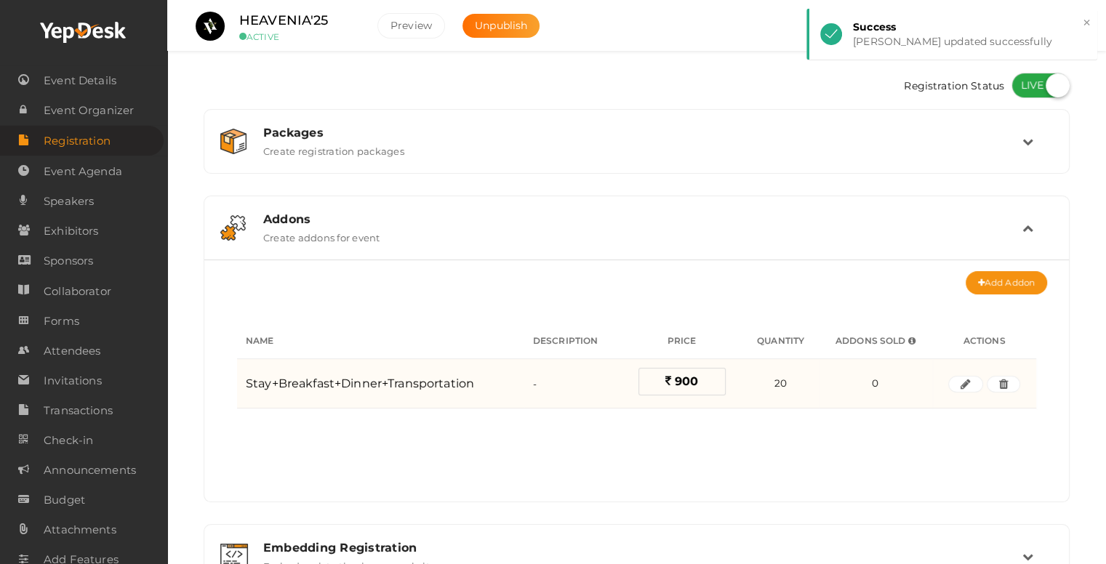
click at [701, 370] on label "900" at bounding box center [681, 382] width 87 height 28
click at [961, 385] on icon "button" at bounding box center [966, 384] width 10 height 9
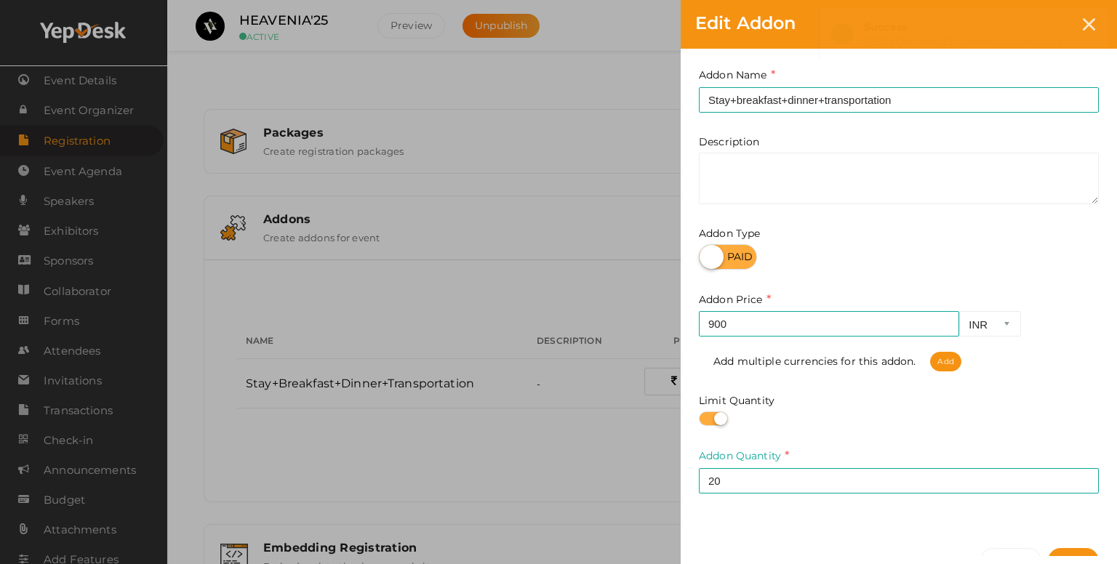
click at [522, 446] on div "Edit Addon Addon Name Stay+breakfast+dinner+transportation This field is Requir…" at bounding box center [558, 282] width 1117 height 564
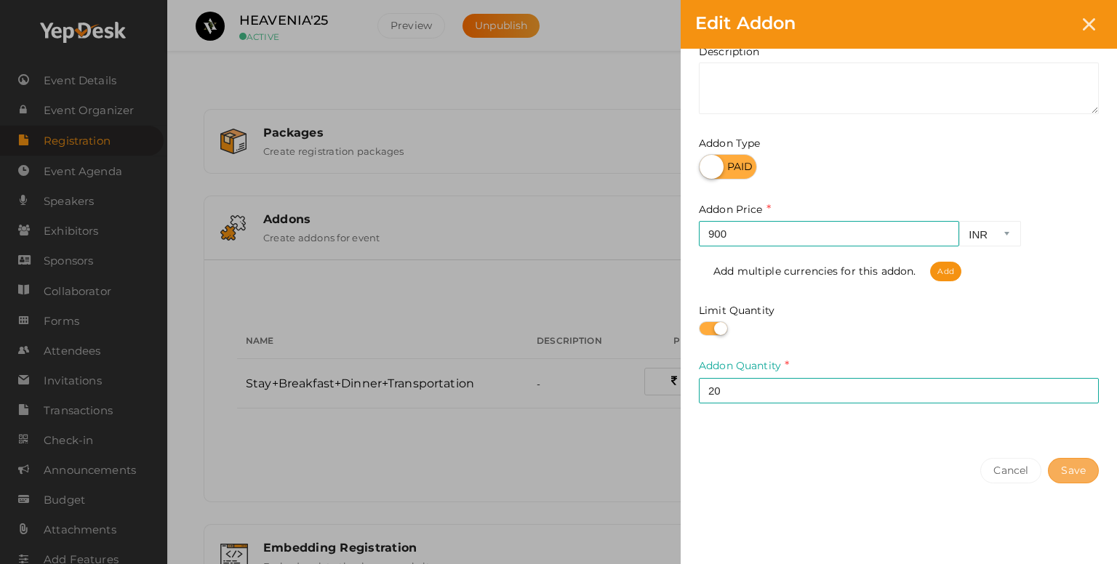
click at [1076, 467] on button "Save" at bounding box center [1073, 470] width 51 height 25
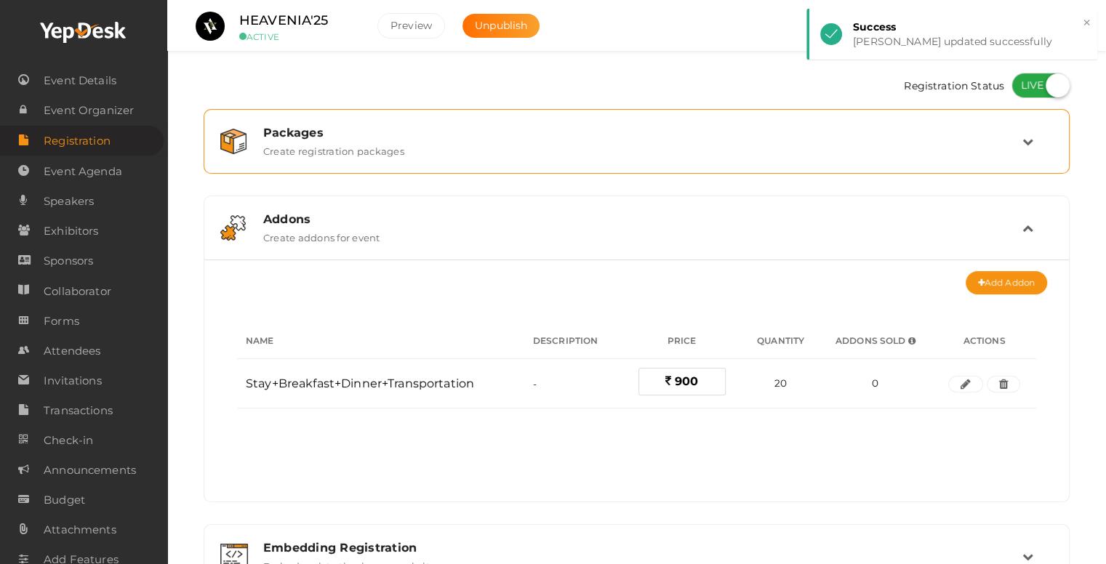
click at [290, 167] on div "Packages Create registration packages" at bounding box center [637, 141] width 866 height 65
click at [311, 152] on label "Create registration packages" at bounding box center [333, 148] width 141 height 17
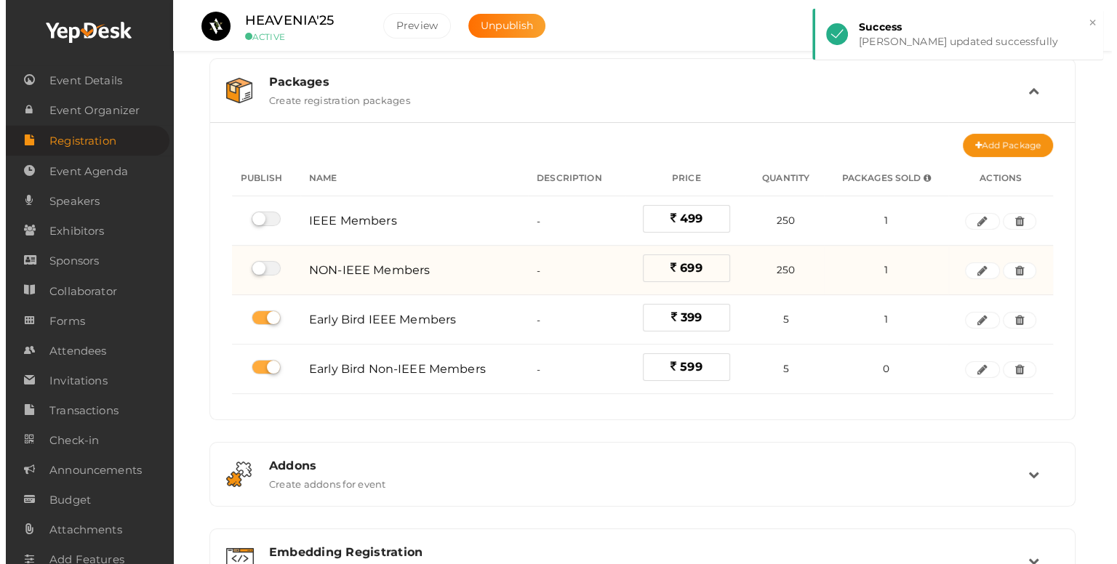
scroll to position [73, 0]
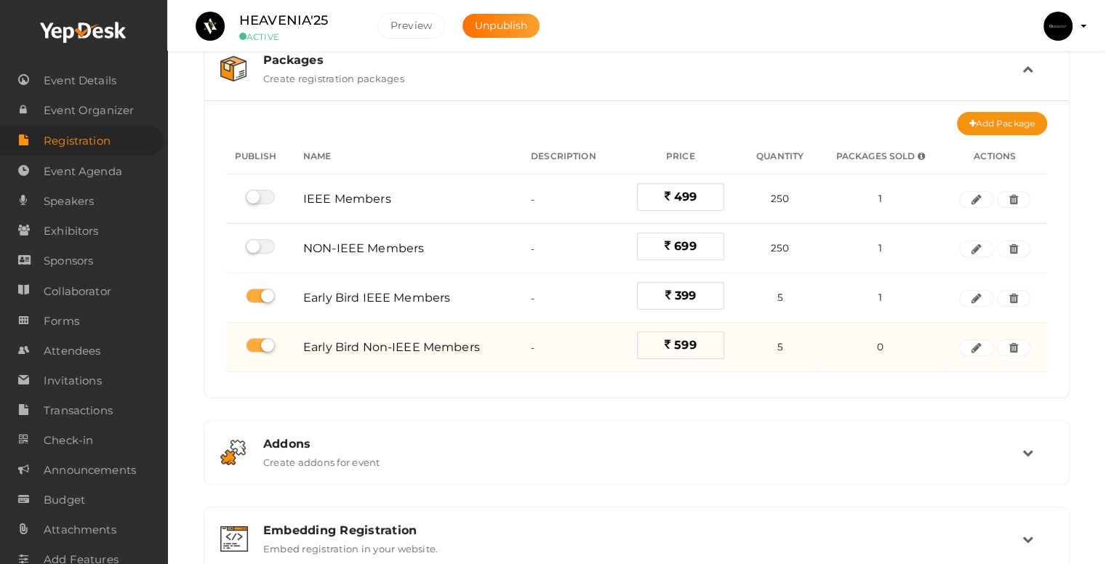
click at [702, 345] on label "599" at bounding box center [680, 346] width 87 height 28
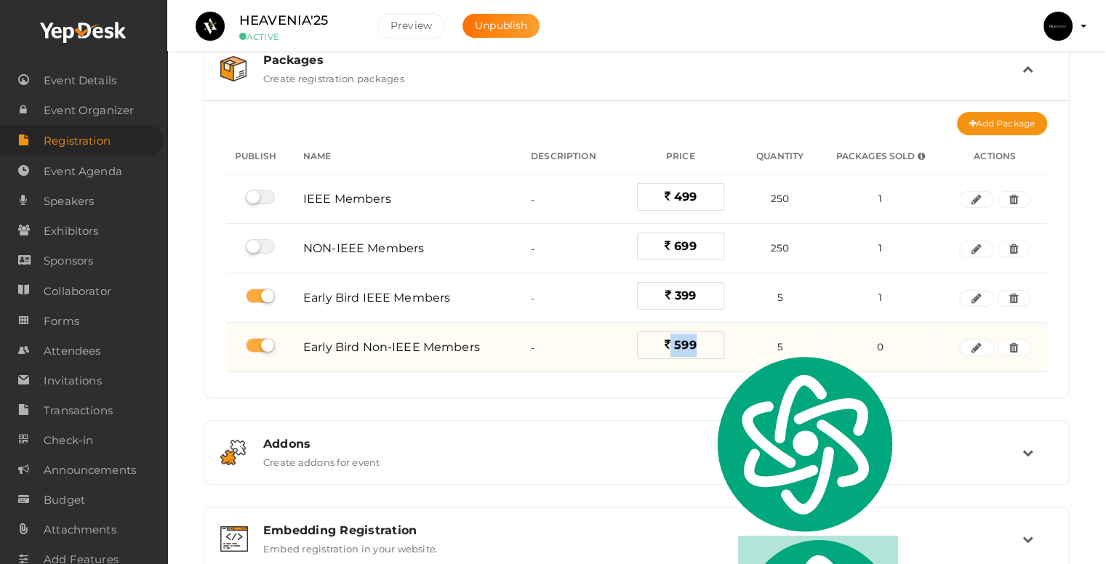
click at [698, 345] on label "599" at bounding box center [680, 346] width 87 height 28
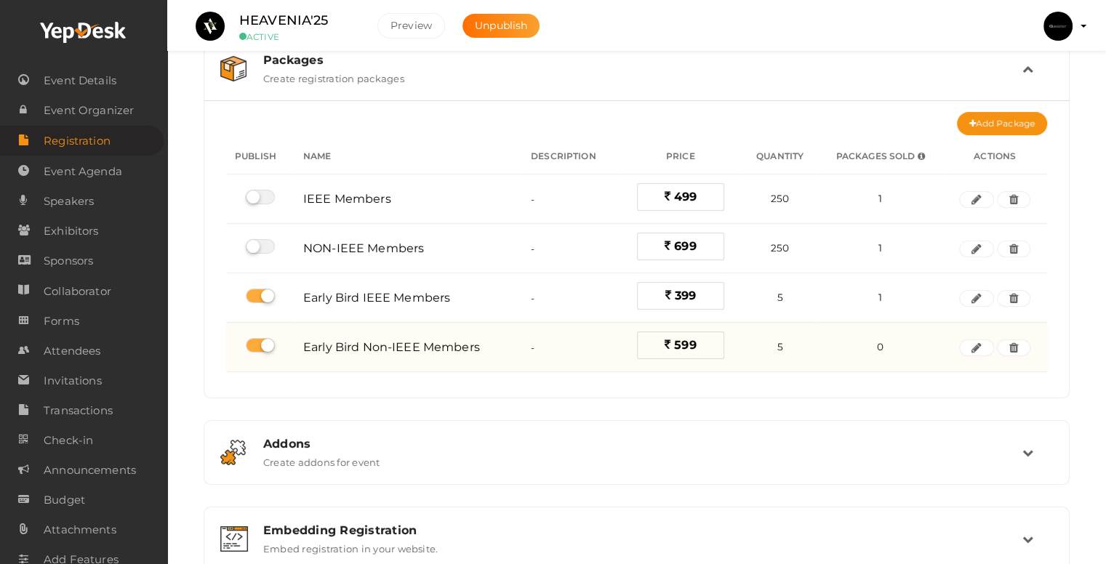
click at [698, 345] on label "599" at bounding box center [680, 346] width 87 height 28
click at [689, 338] on span "599" at bounding box center [685, 345] width 22 height 14
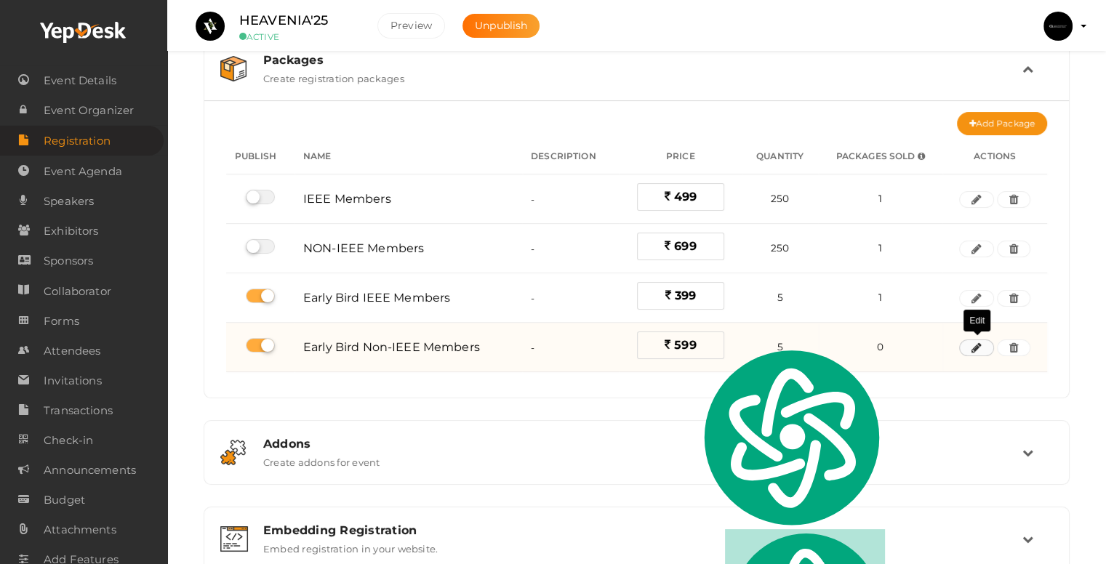
click at [986, 348] on button "button" at bounding box center [976, 348] width 35 height 17
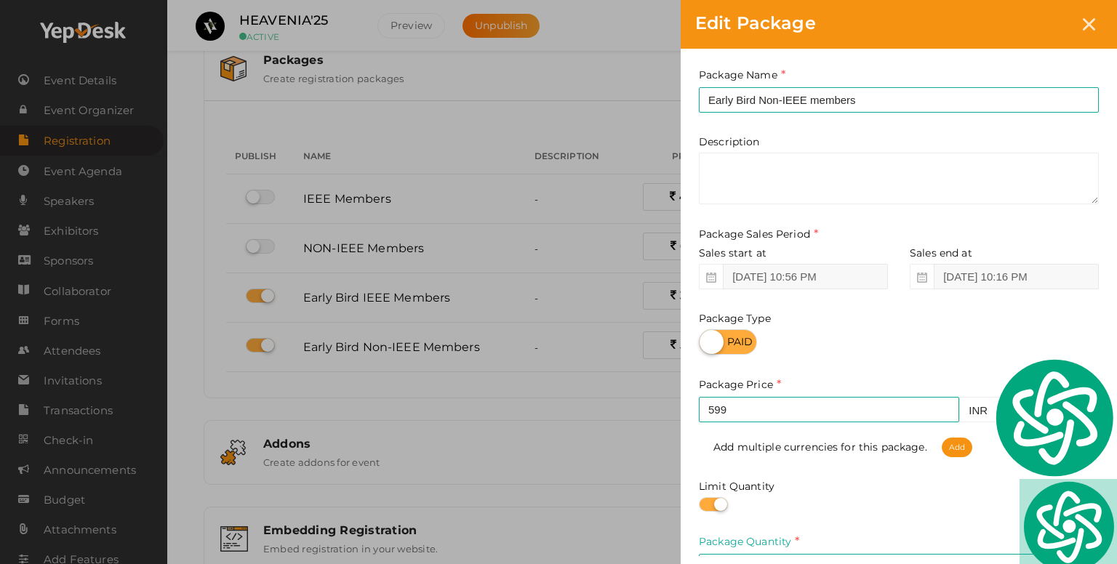
scroll to position [145, 0]
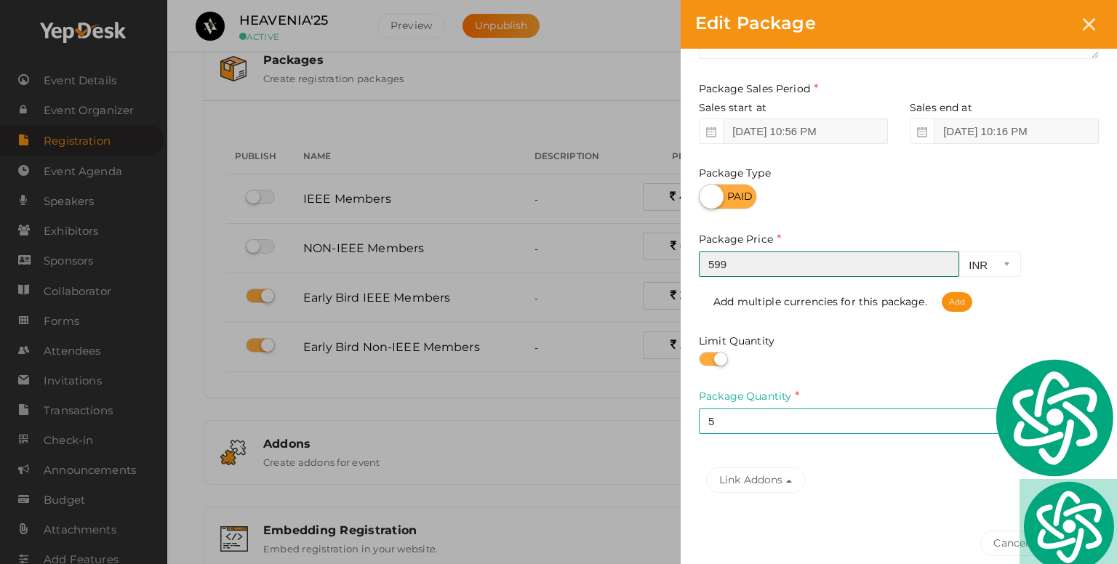
click at [732, 269] on input "599" at bounding box center [829, 264] width 260 height 25
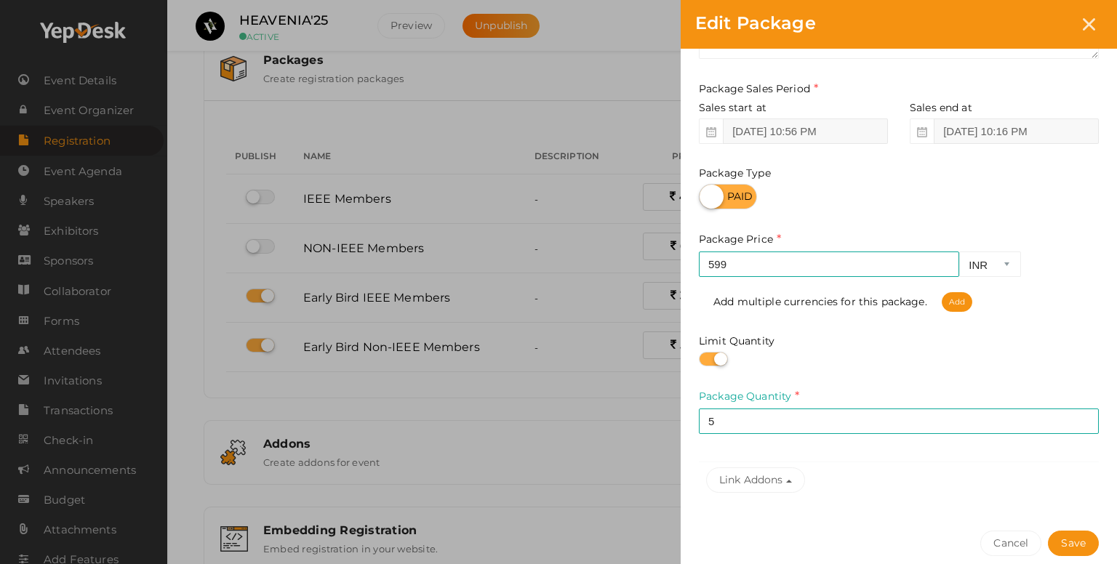
click at [497, 441] on div "Edit Package Package Name Early Bird Non-IEEE members This field is Required. P…" at bounding box center [558, 282] width 1117 height 564
click at [1094, 24] on icon at bounding box center [1089, 24] width 12 height 12
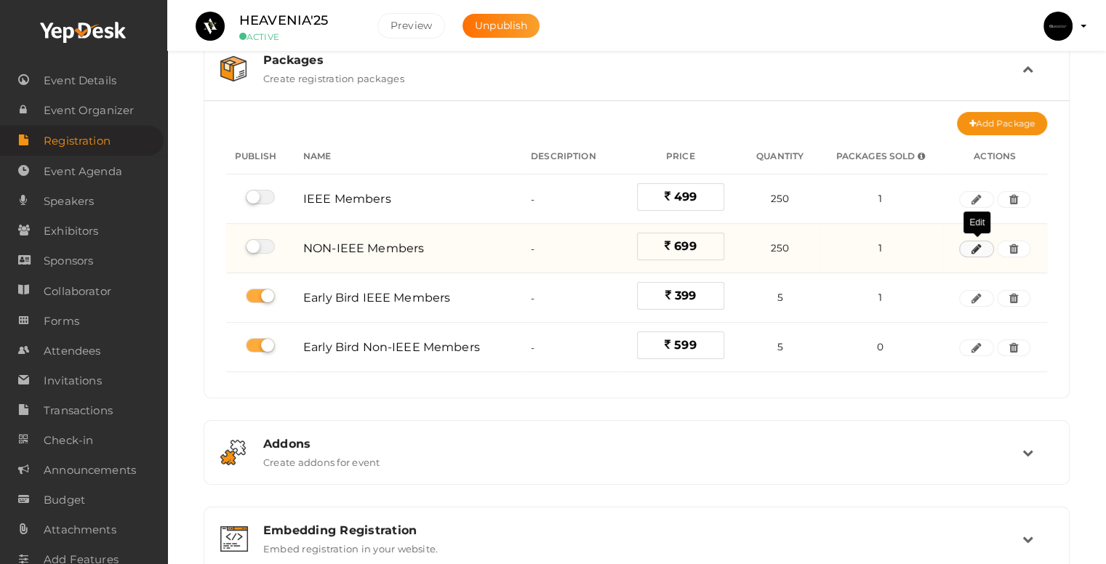
click at [982, 245] on icon "button" at bounding box center [977, 249] width 10 height 9
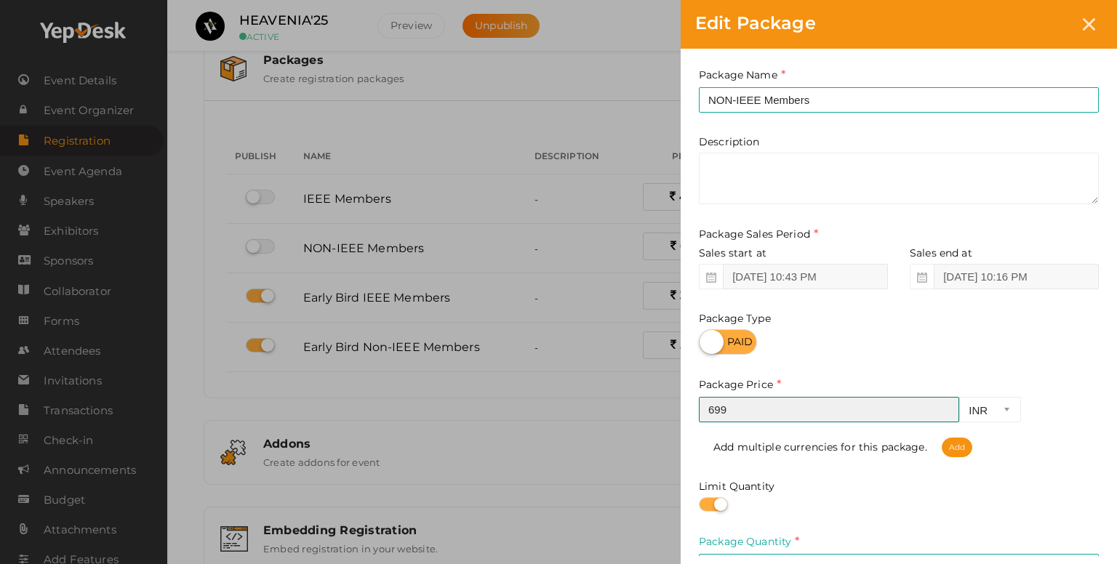
click at [730, 407] on input "699" at bounding box center [829, 409] width 260 height 25
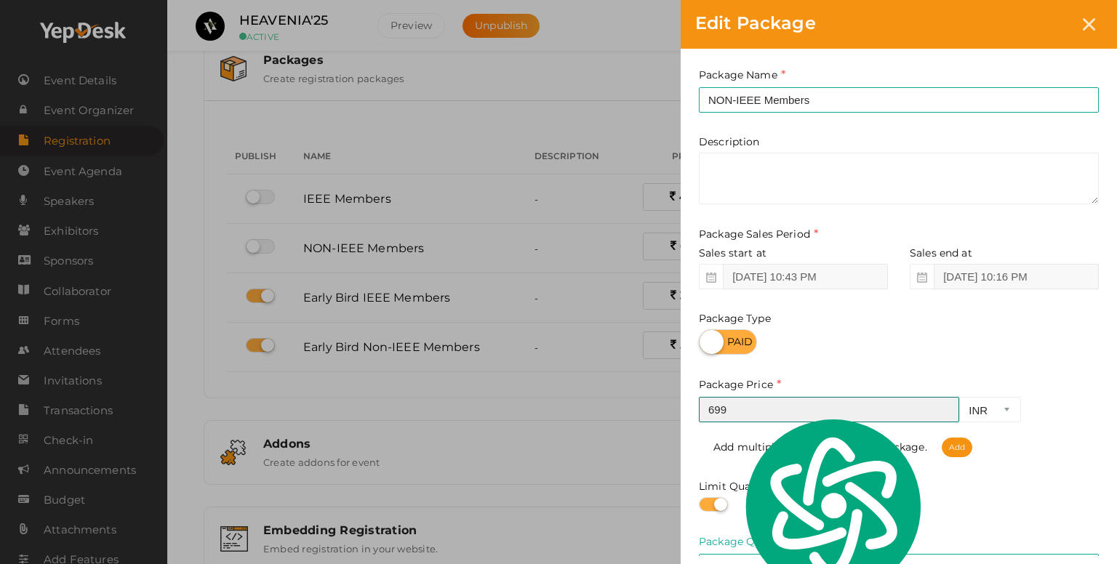
type input "6"
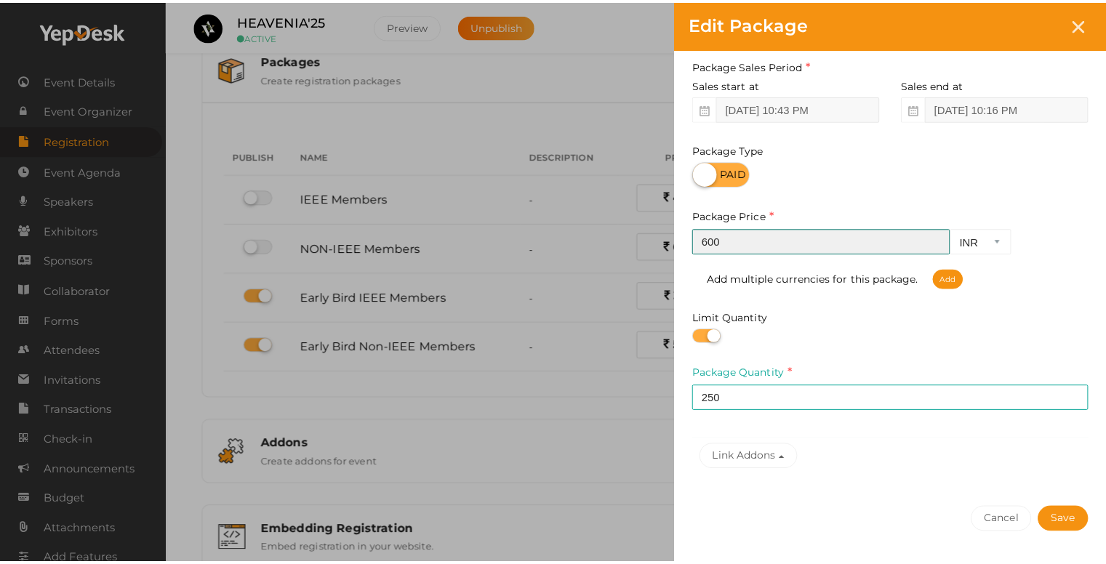
scroll to position [218, 0]
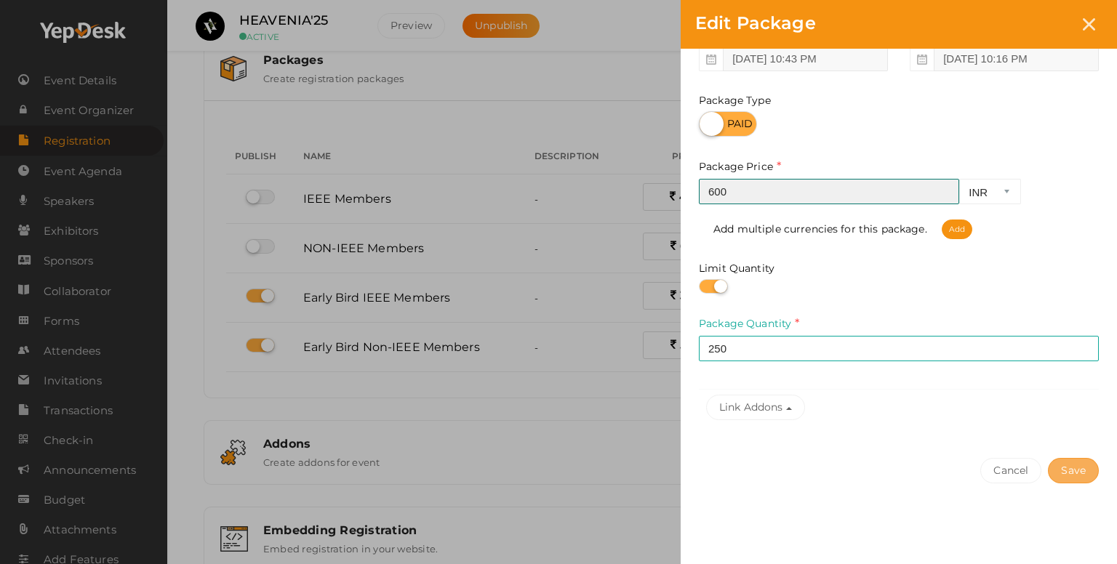
type input "600"
click at [1086, 473] on button "Save" at bounding box center [1073, 470] width 51 height 25
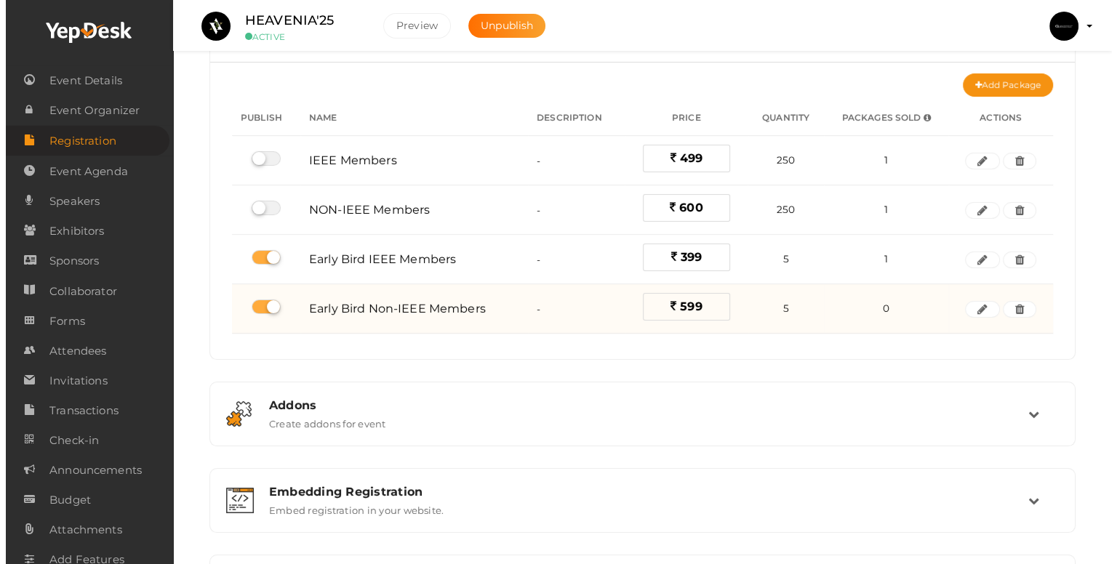
scroll to position [105, 0]
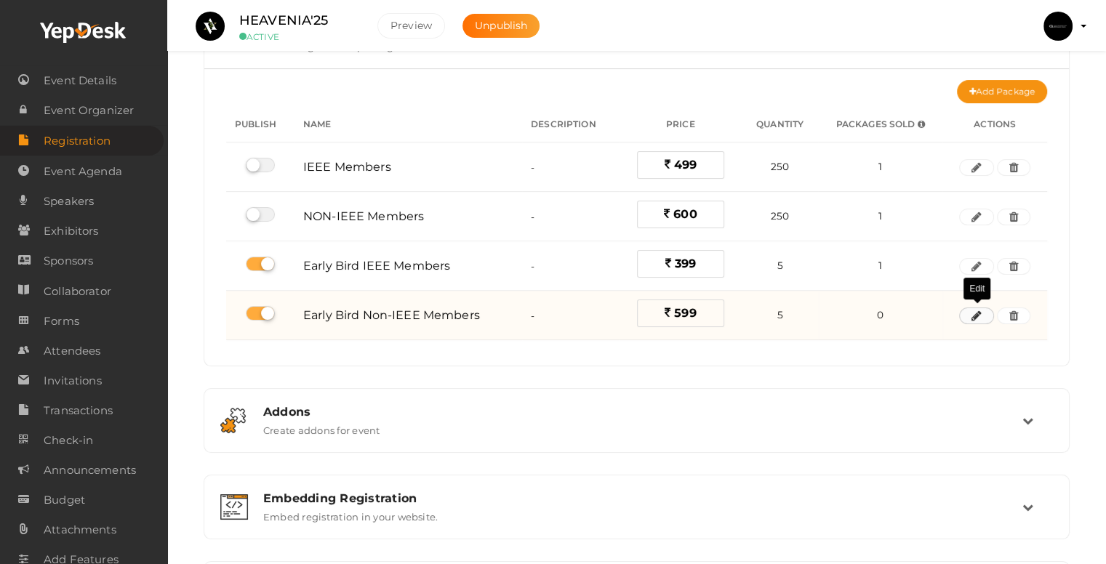
click at [978, 319] on button "button" at bounding box center [976, 316] width 35 height 17
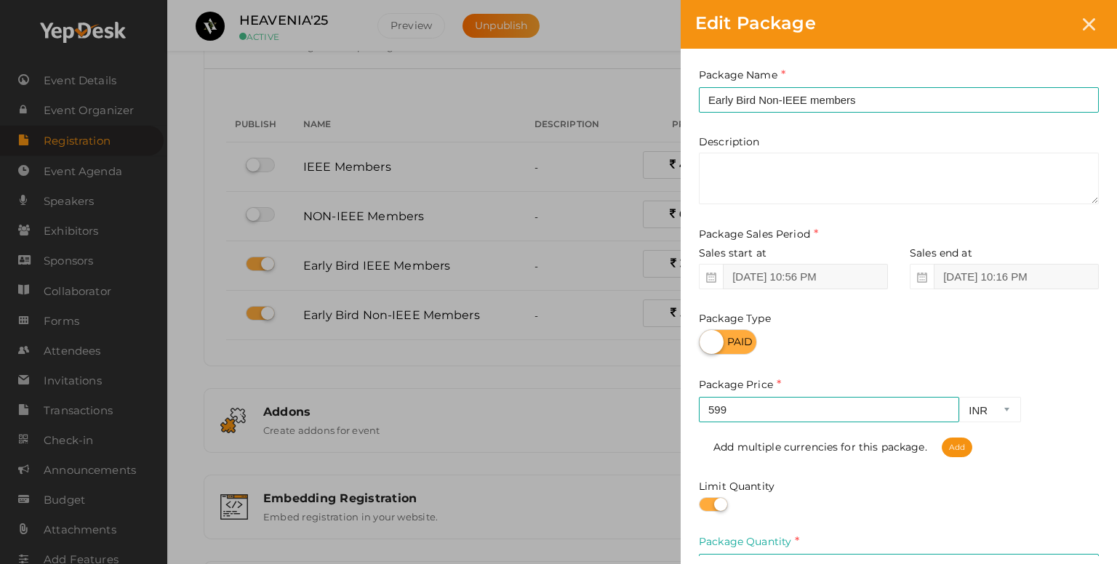
click at [573, 359] on div "Edit Package Package Name Early Bird Non-IEEE members This field is Required. P…" at bounding box center [558, 282] width 1117 height 564
click at [596, 354] on div "Edit Package Package Name Early Bird Non-IEEE members This field is Required. P…" at bounding box center [558, 282] width 1117 height 564
click at [1097, 21] on div at bounding box center [1089, 24] width 27 height 27
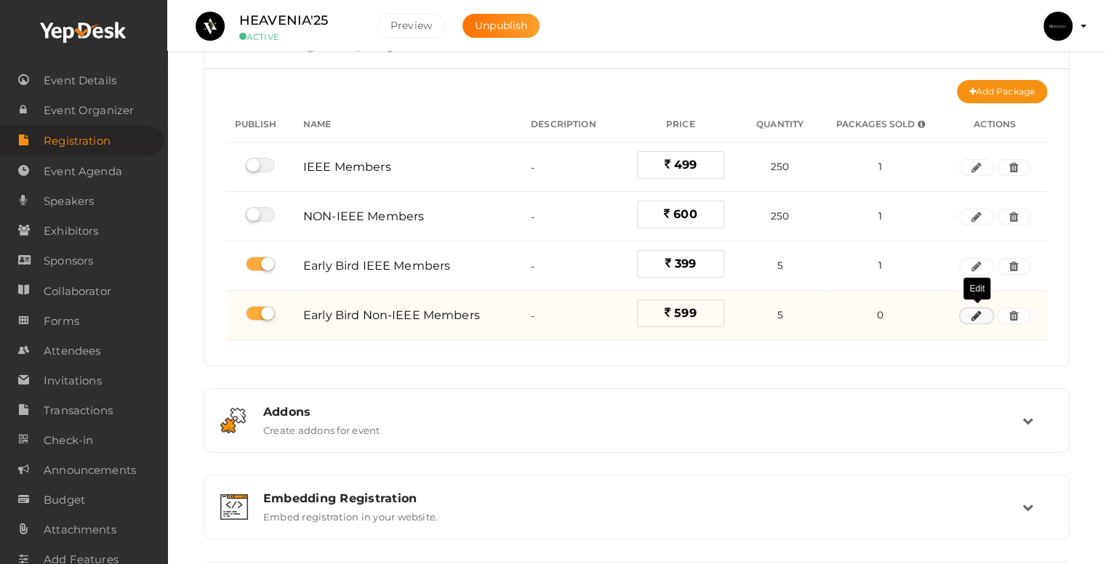
click at [977, 312] on icon "button" at bounding box center [977, 316] width 10 height 9
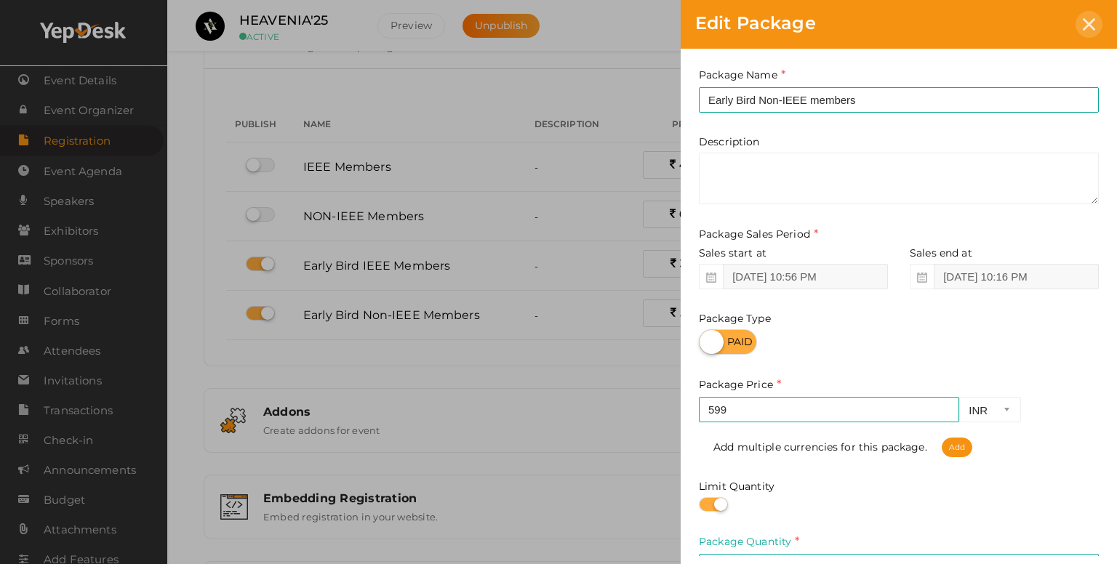
click at [1078, 28] on div at bounding box center [1089, 24] width 27 height 27
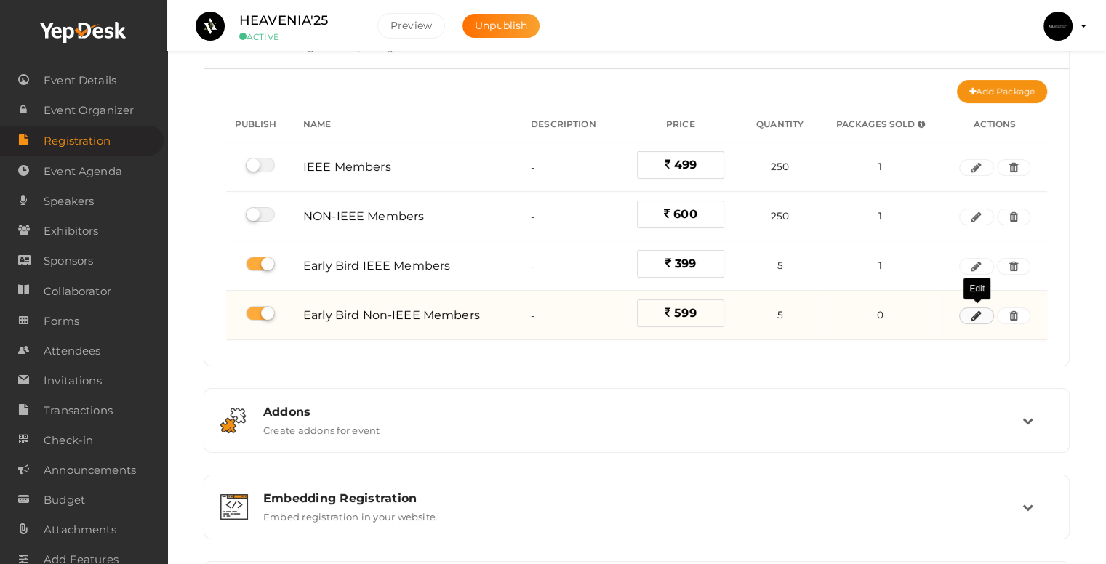
click at [980, 312] on icon "button" at bounding box center [977, 316] width 10 height 9
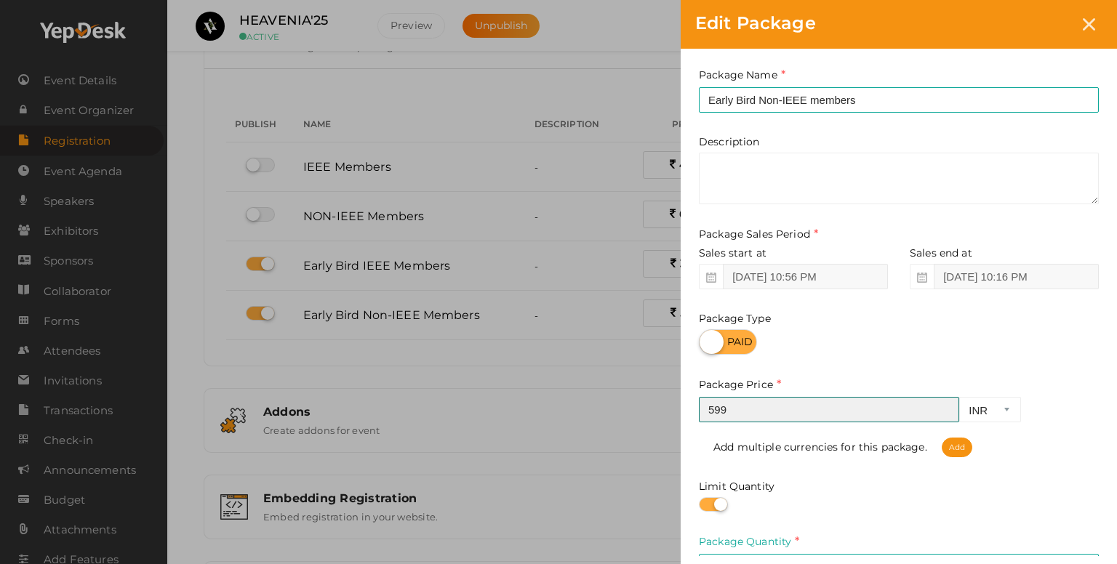
click at [724, 417] on input "599" at bounding box center [829, 409] width 260 height 25
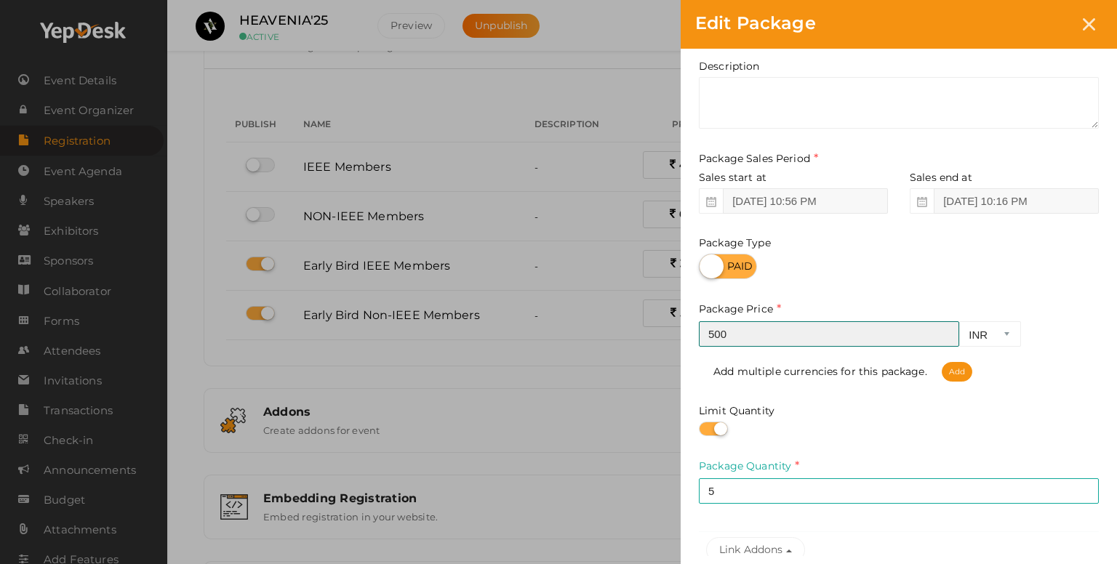
scroll to position [218, 0]
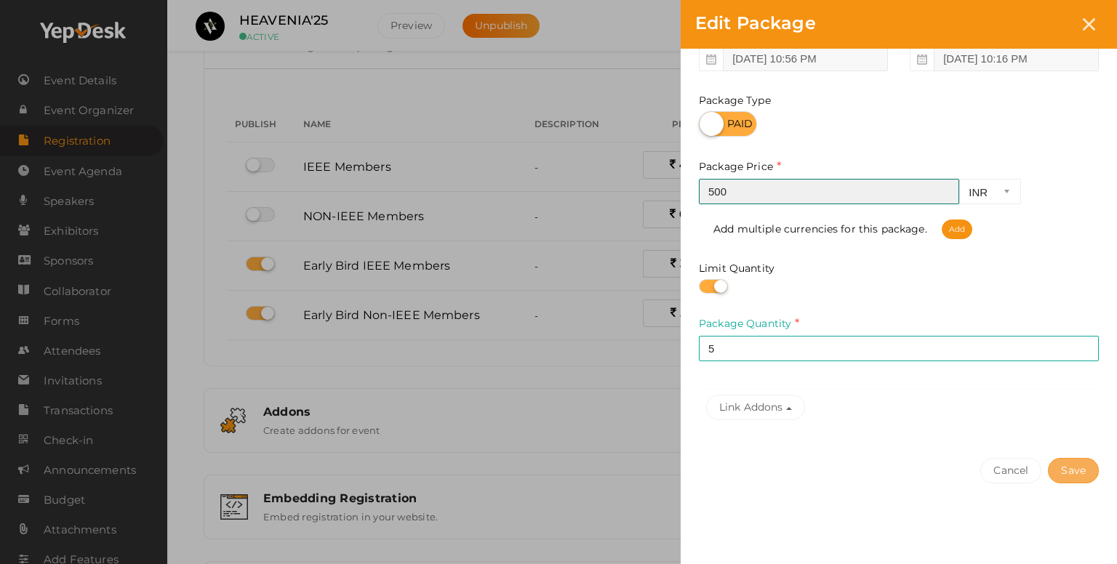
type input "500"
click at [1059, 473] on button "Save" at bounding box center [1073, 470] width 51 height 25
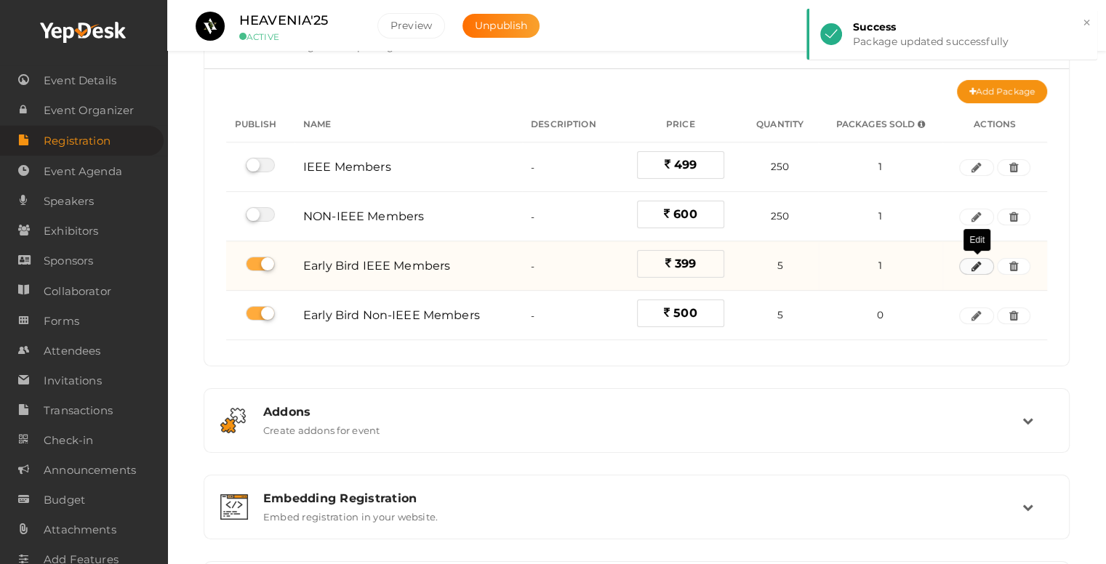
click at [983, 271] on button "button" at bounding box center [976, 266] width 35 height 17
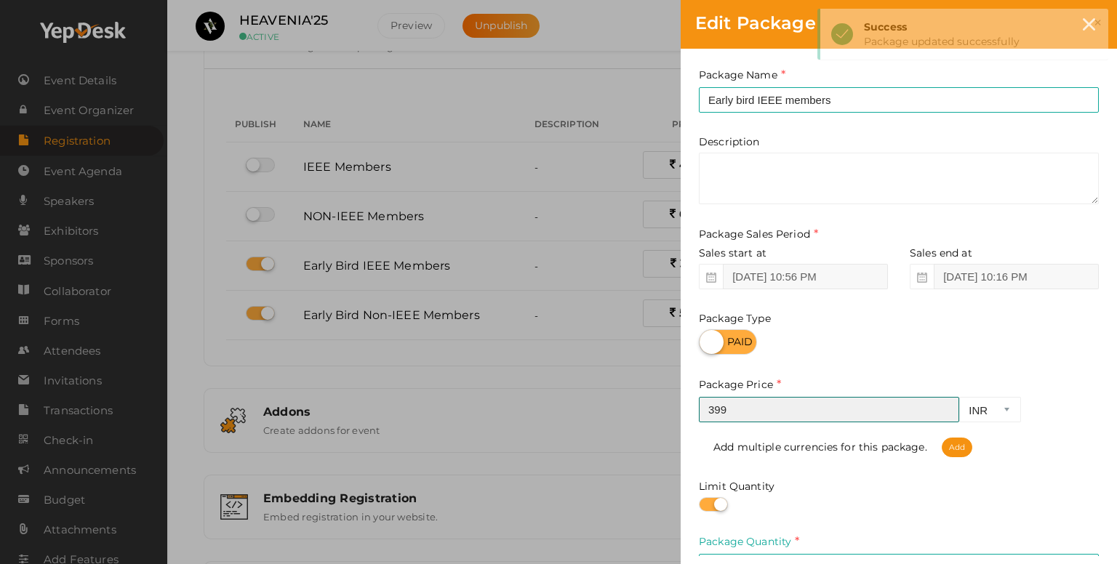
click at [826, 417] on input "399" at bounding box center [829, 409] width 260 height 25
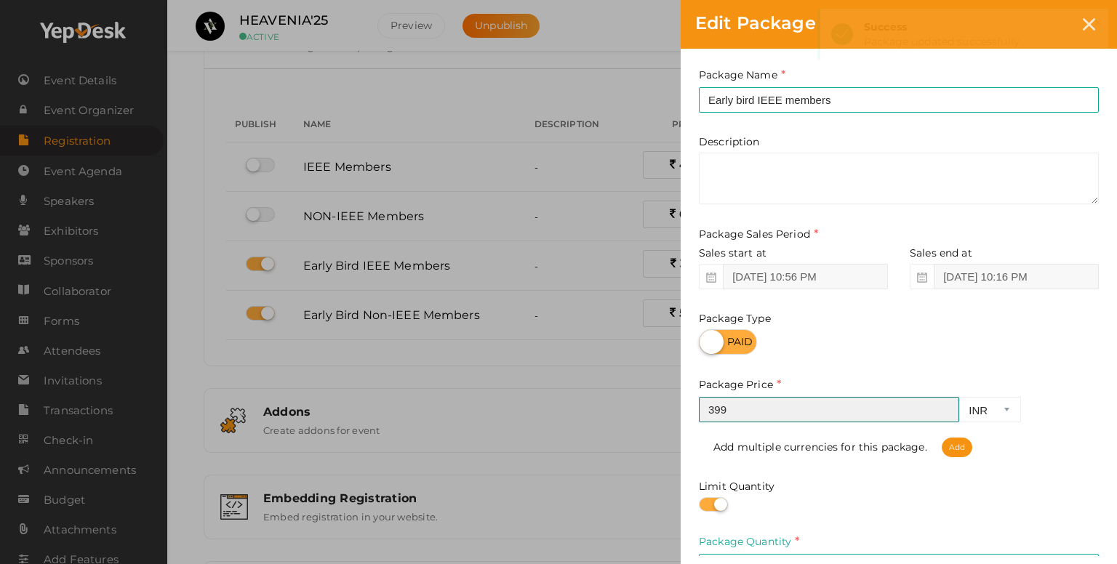
click at [826, 417] on input "399" at bounding box center [829, 409] width 260 height 25
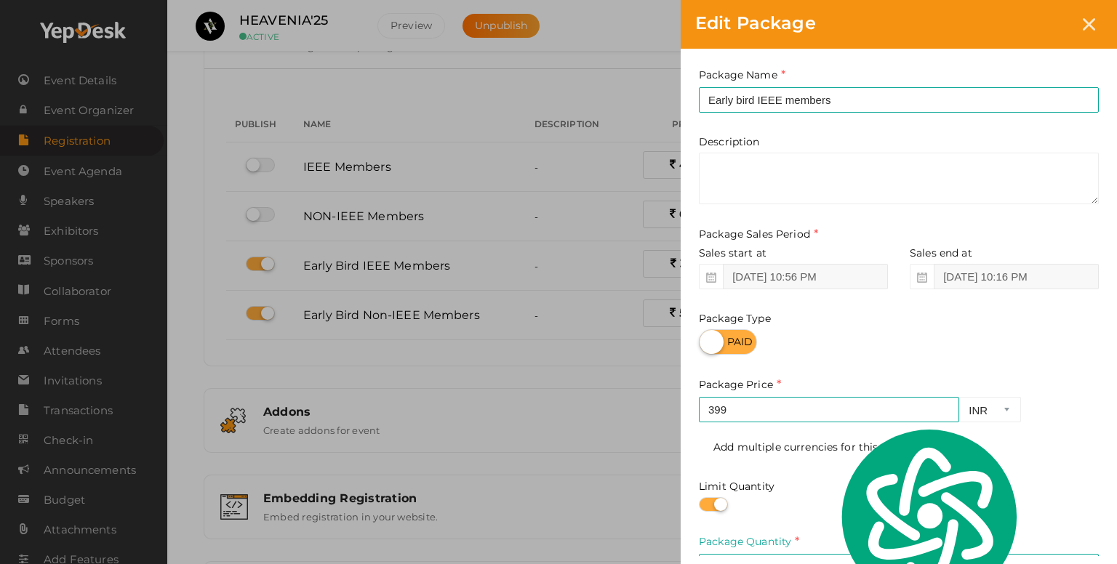
click at [522, 466] on div "Edit Package Package Name Early bird IEEE members This field is Required. Packa…" at bounding box center [558, 282] width 1117 height 564
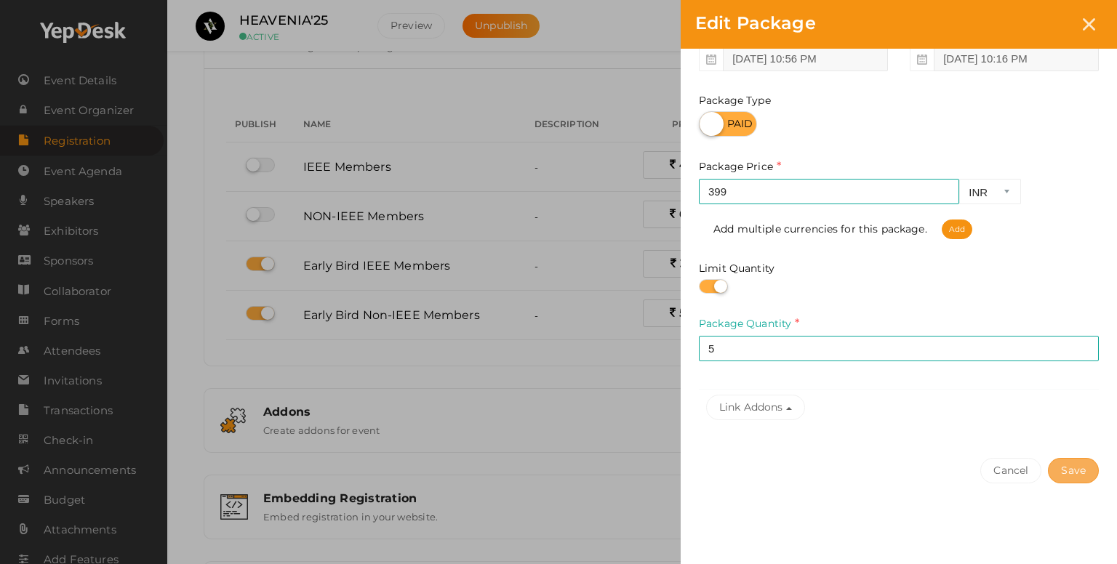
click at [1076, 471] on button "Save" at bounding box center [1073, 470] width 51 height 25
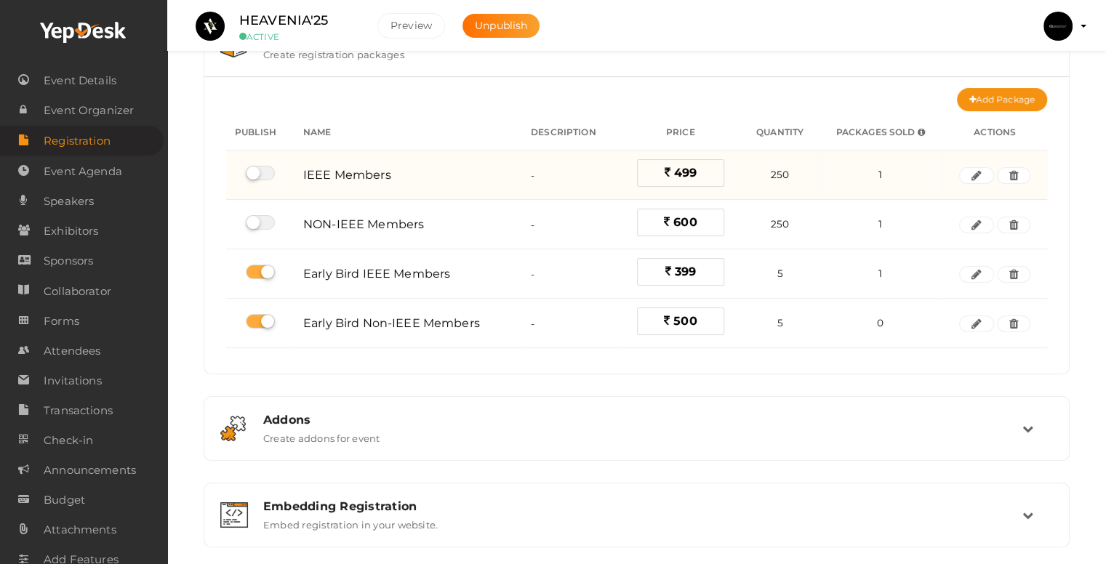
scroll to position [73, 0]
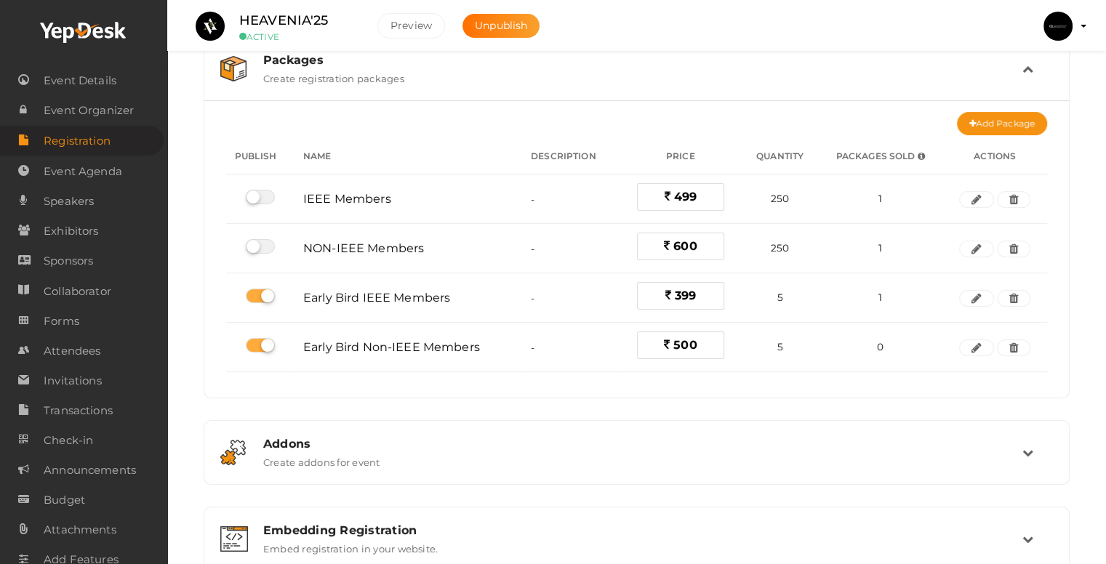
click at [908, 161] on th "Packages Sold" at bounding box center [880, 157] width 124 height 36
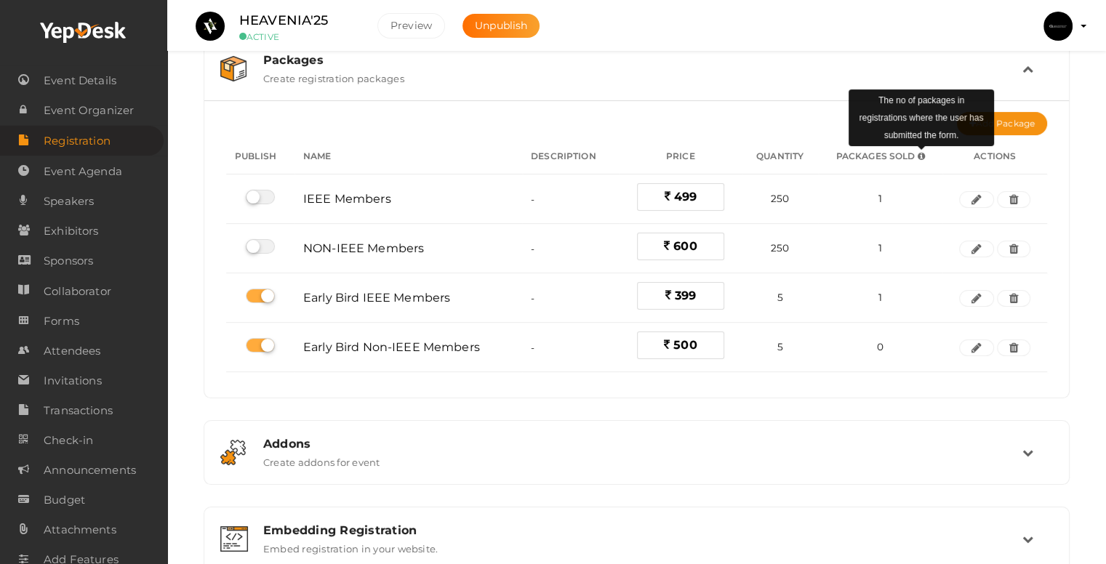
click at [921, 153] on span at bounding box center [921, 156] width 7 height 9
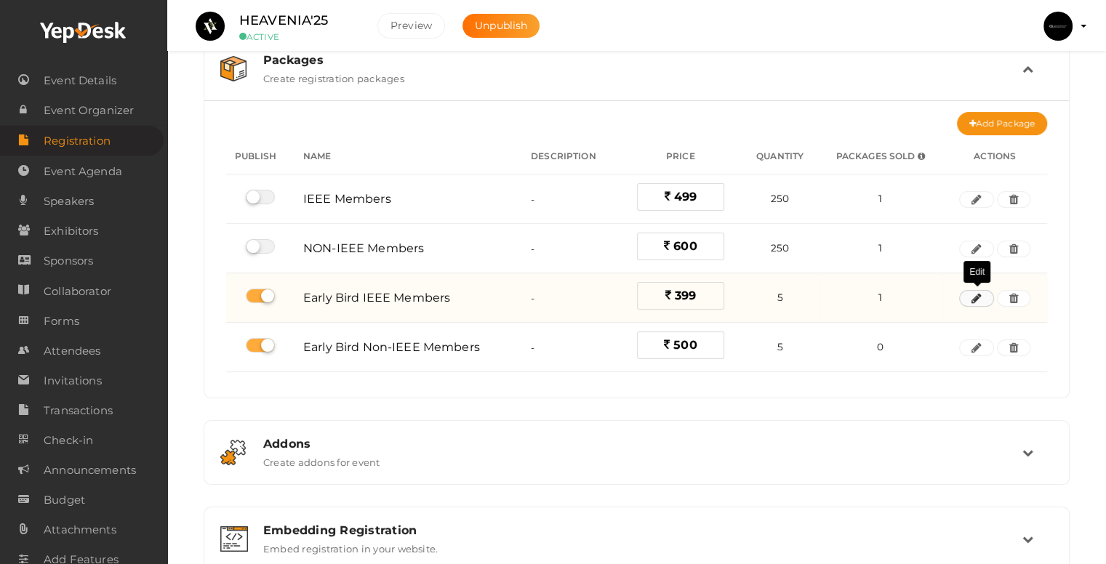
click at [977, 295] on icon "button" at bounding box center [977, 299] width 10 height 9
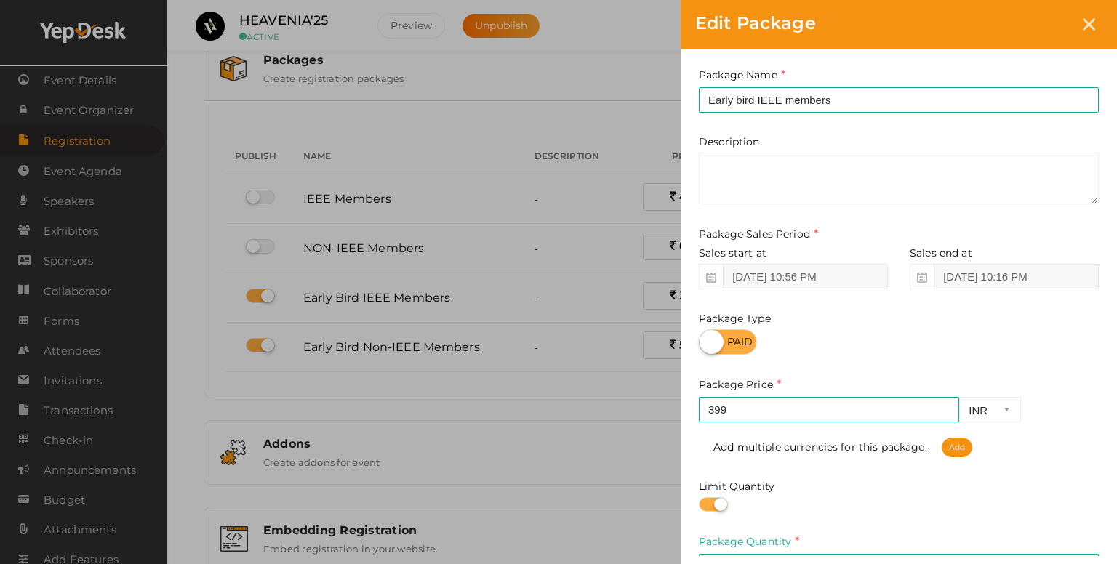
click at [600, 440] on div "Edit Package Package Name Early bird IEEE members This field is Required. Packa…" at bounding box center [558, 282] width 1117 height 564
click at [513, 145] on div "Edit Package Package Name Early bird IEEE members This field is Required. Packa…" at bounding box center [558, 282] width 1117 height 564
click at [1089, 18] on icon at bounding box center [1089, 24] width 12 height 12
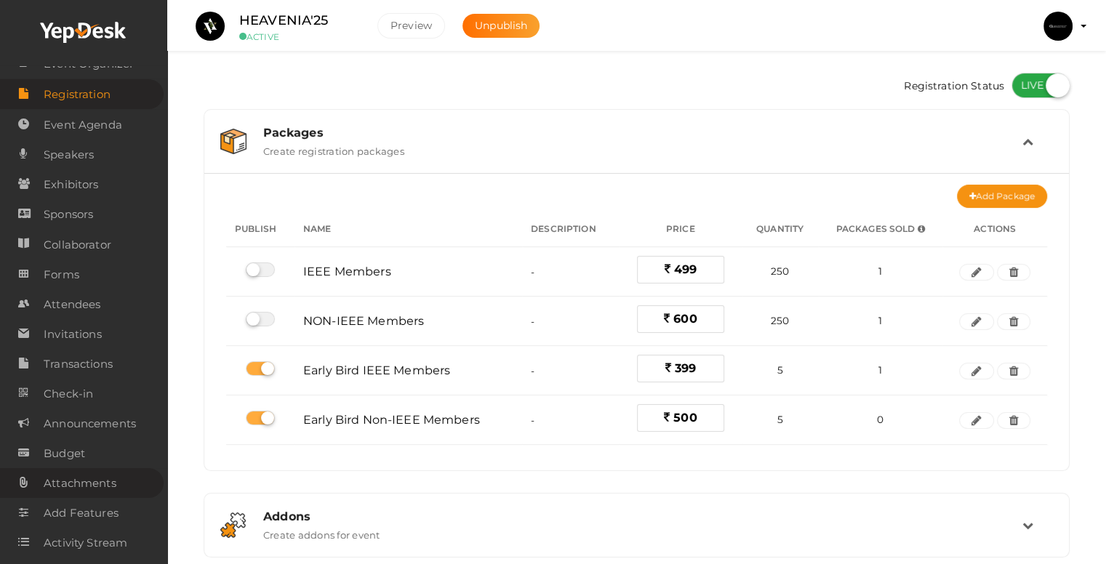
scroll to position [88, 0]
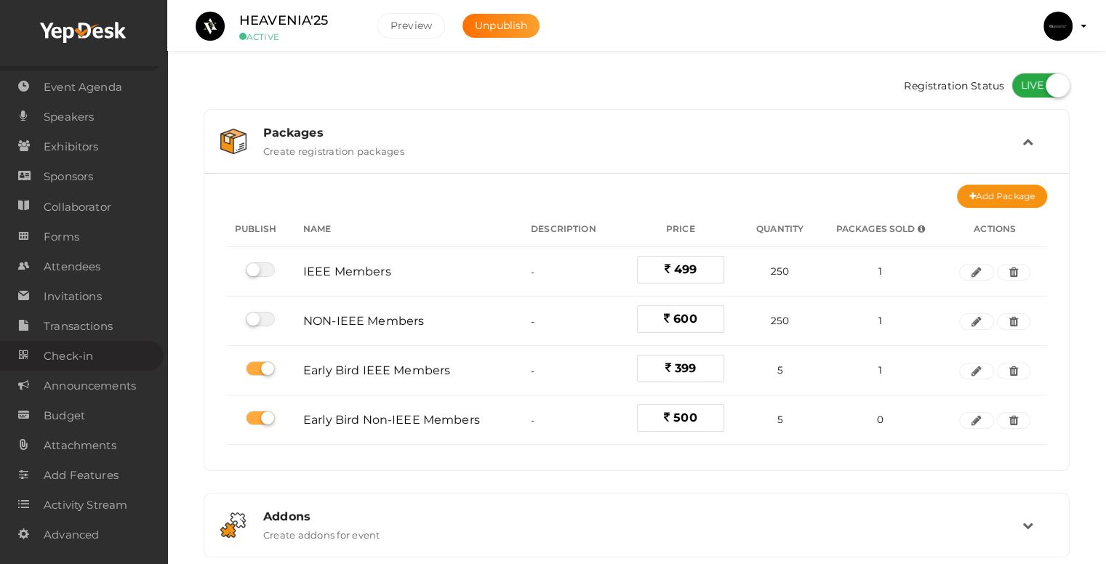
click at [79, 352] on span "Check-in" at bounding box center [68, 356] width 49 height 29
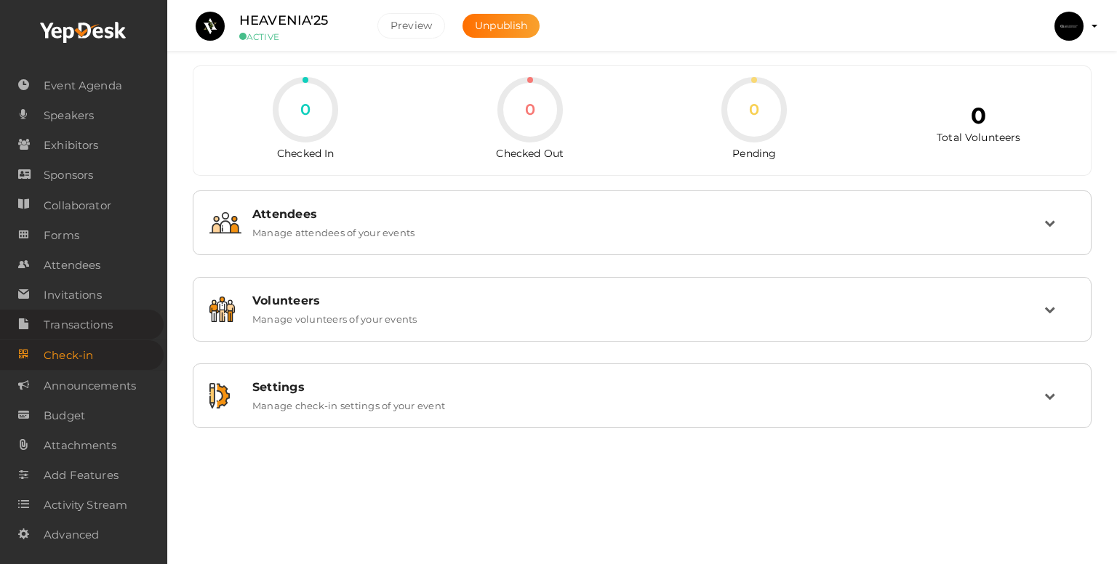
click at [93, 332] on span "Transactions" at bounding box center [78, 325] width 69 height 29
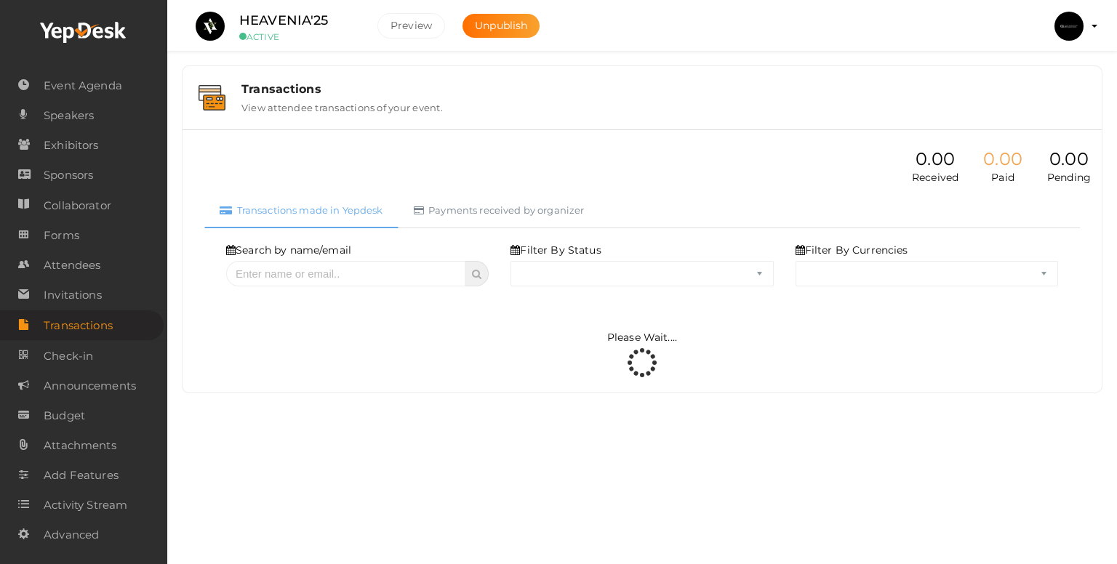
select select "ALL"
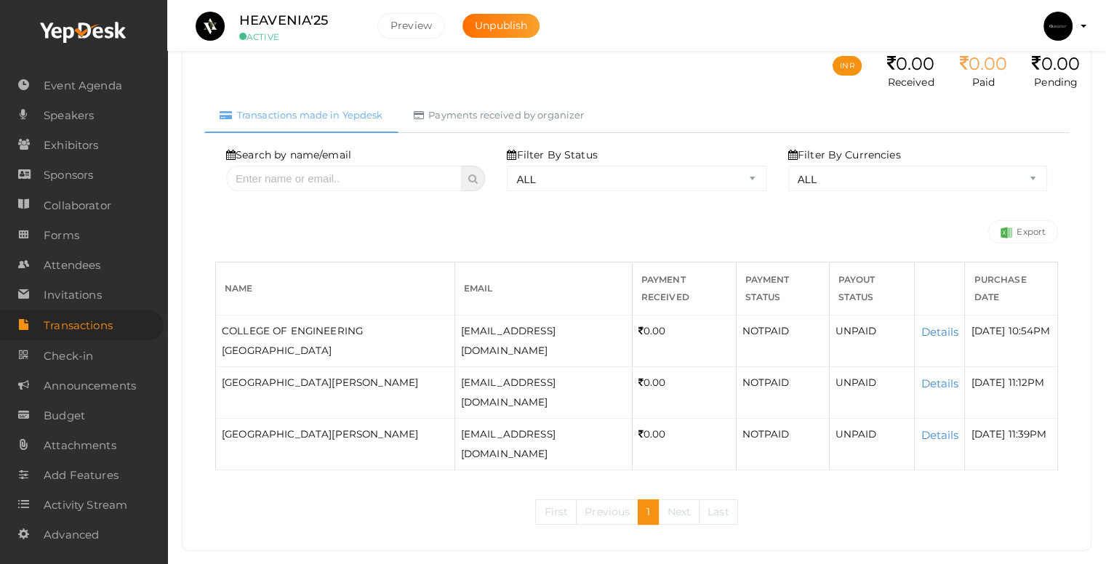
scroll to position [116, 0]
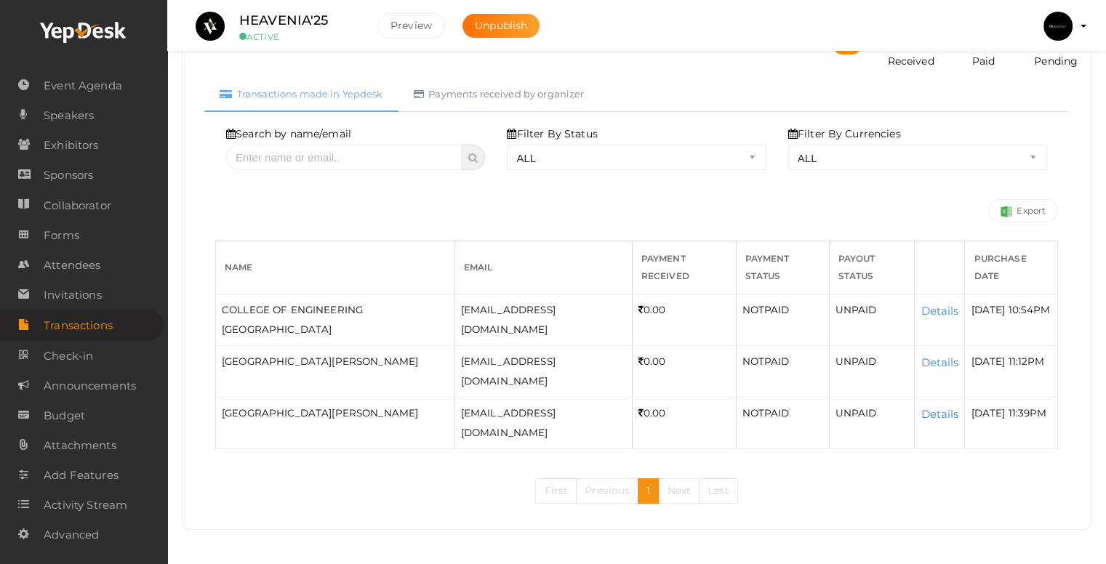
click at [829, 308] on td "UNPAID" at bounding box center [872, 320] width 86 height 52
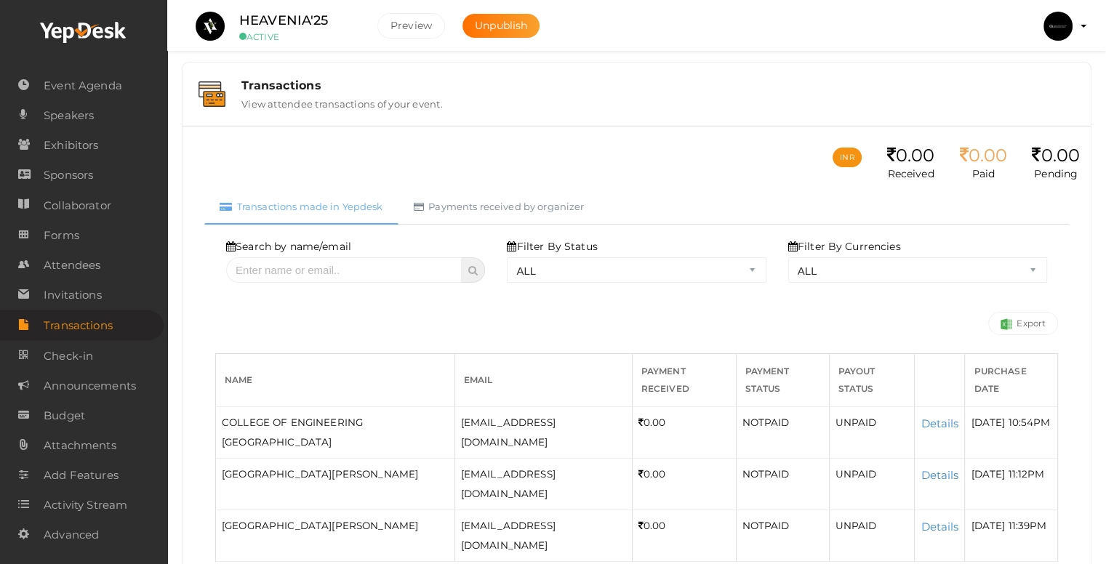
scroll to position [0, 0]
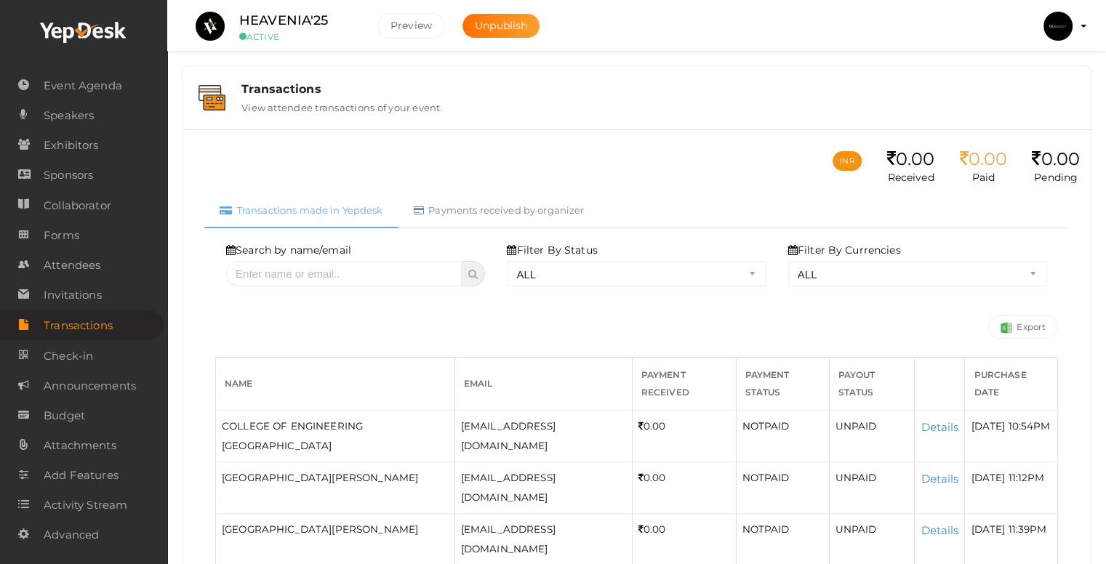
drag, startPoint x: 657, startPoint y: 385, endPoint x: 611, endPoint y: 417, distance: 56.9
drag, startPoint x: 611, startPoint y: 417, endPoint x: 548, endPoint y: 452, distance: 72.3
drag, startPoint x: 548, startPoint y: 452, endPoint x: 448, endPoint y: 467, distance: 100.7
click at [461, 468] on div "[EMAIL_ADDRESS][DOMAIN_NAME]" at bounding box center [543, 487] width 165 height 39
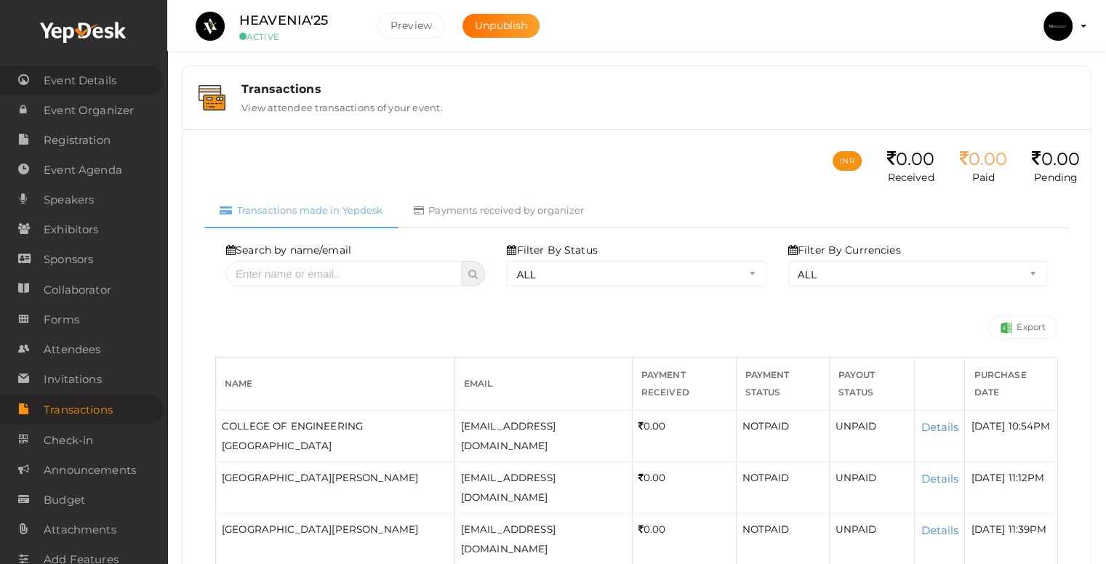
click at [65, 81] on span "Event Details" at bounding box center [80, 80] width 73 height 29
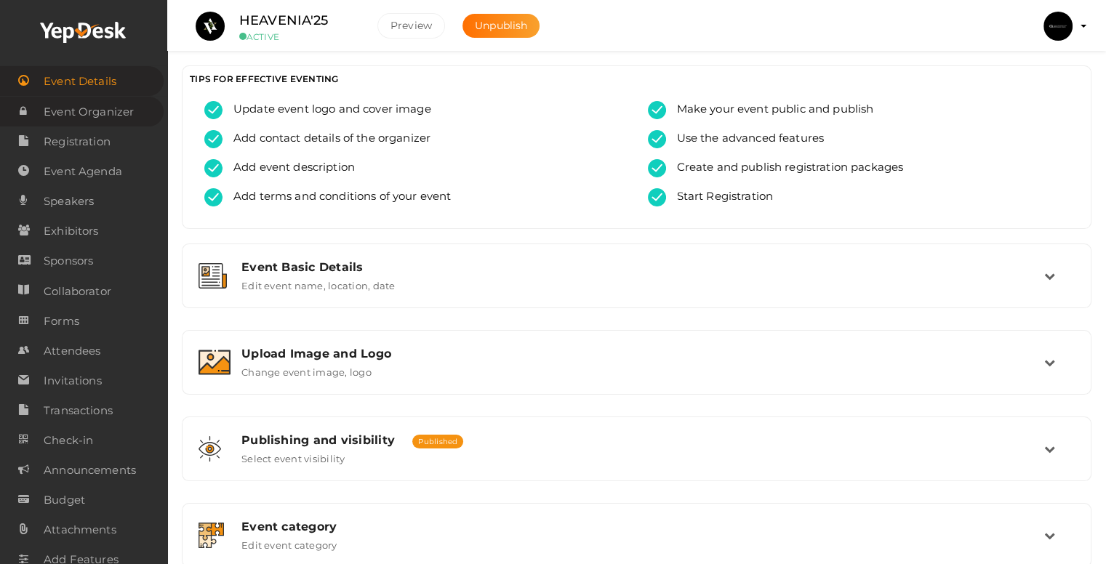
click at [76, 120] on span "Event Organizer" at bounding box center [89, 111] width 90 height 29
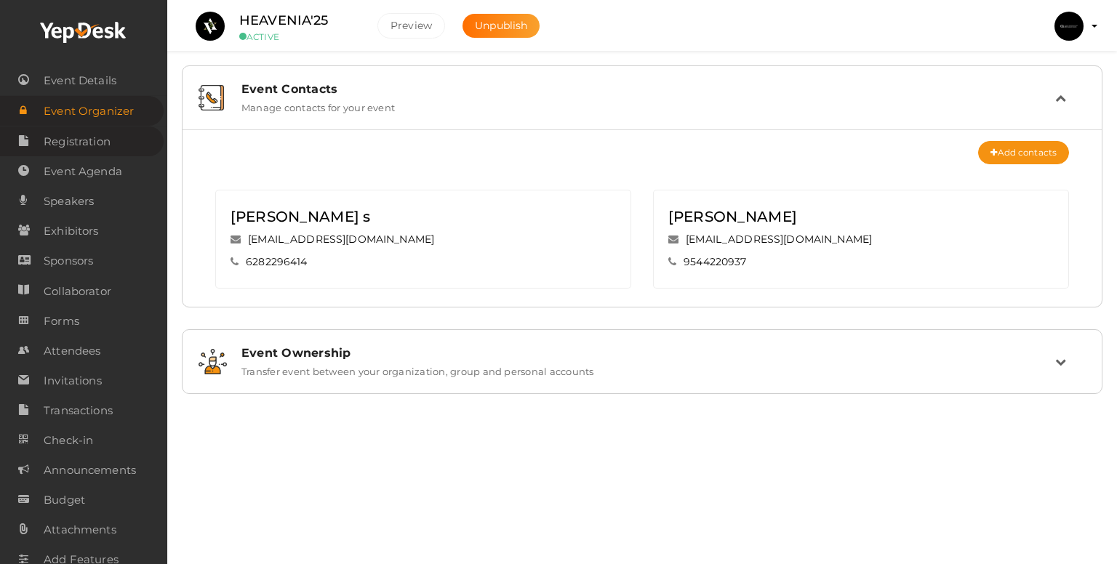
click at [109, 140] on span "Registration" at bounding box center [77, 141] width 67 height 29
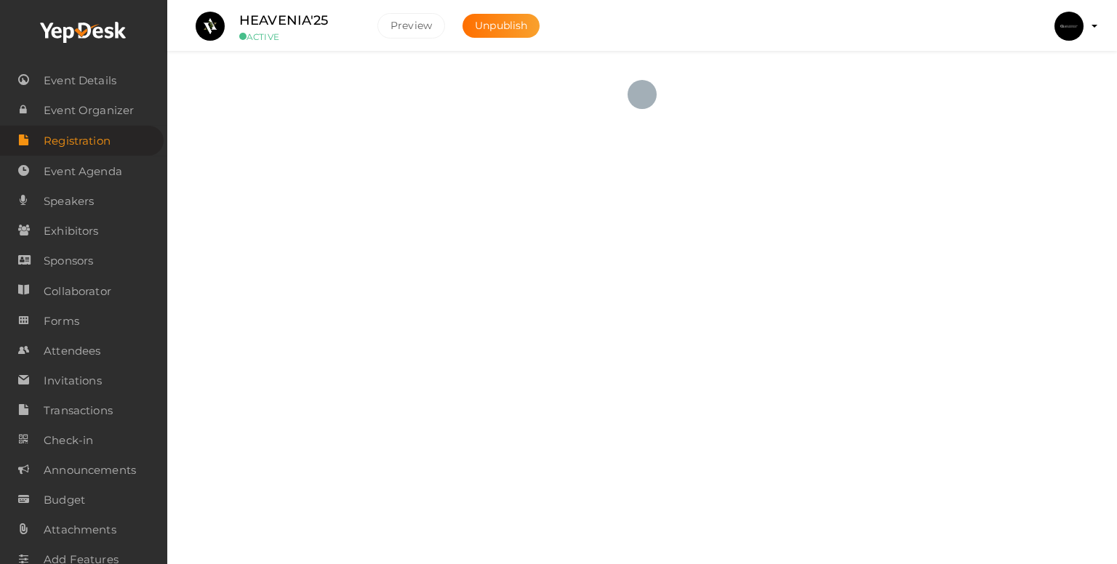
checkbox input "true"
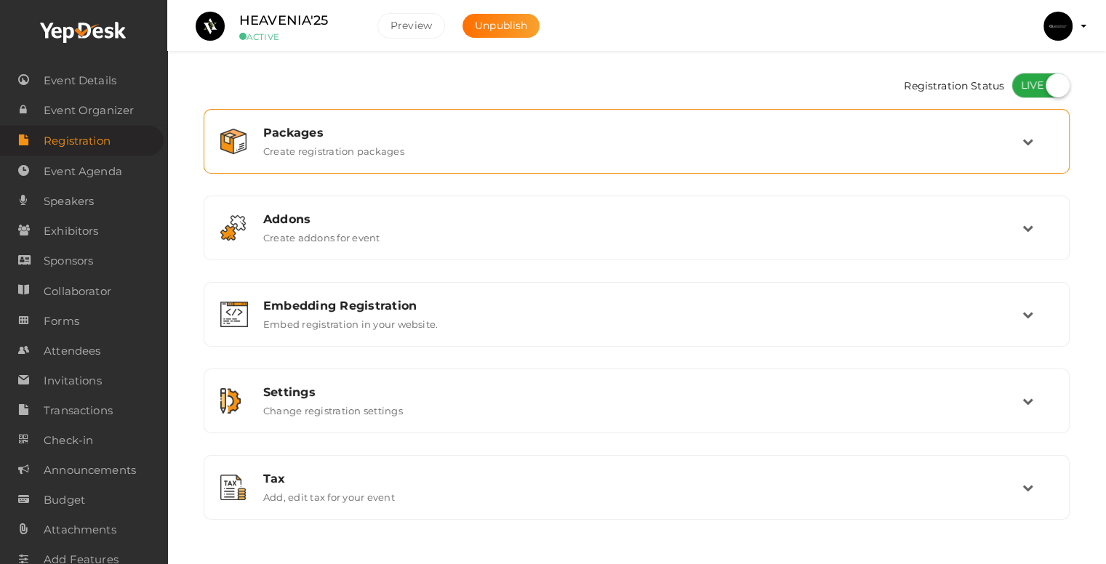
click at [302, 131] on div "Packages" at bounding box center [642, 133] width 759 height 14
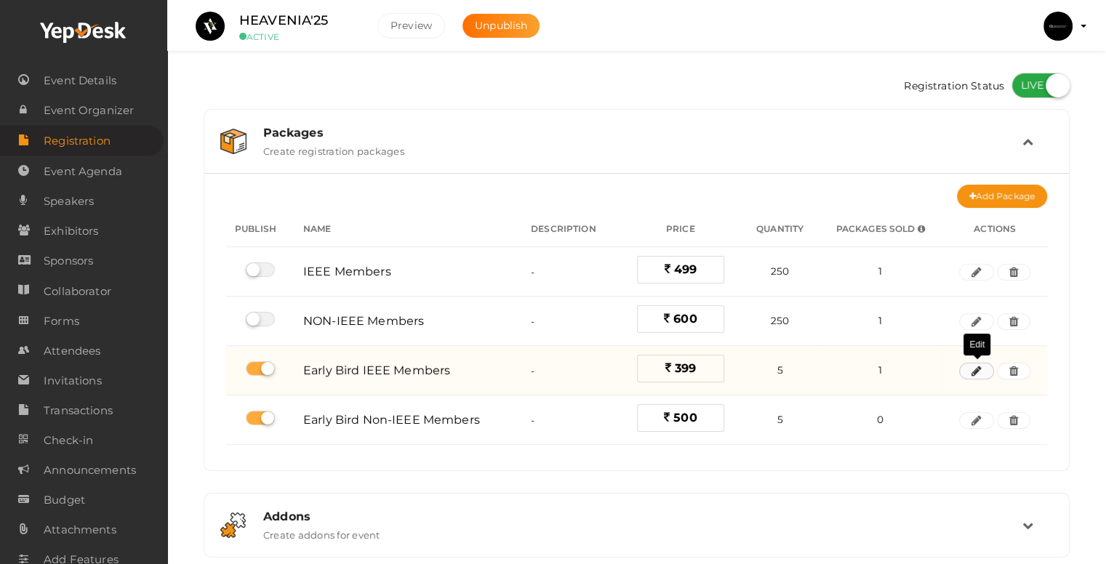
click at [972, 373] on icon "button" at bounding box center [977, 371] width 10 height 9
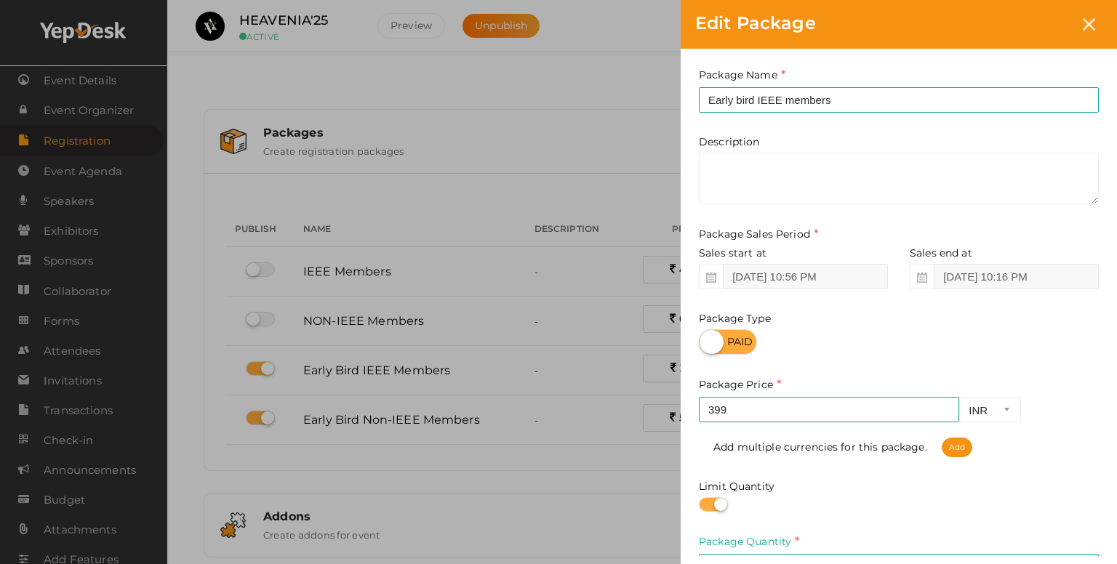
click at [569, 438] on div "Edit Package Package Name Early bird IEEE members This field is Required. Packa…" at bounding box center [558, 282] width 1117 height 564
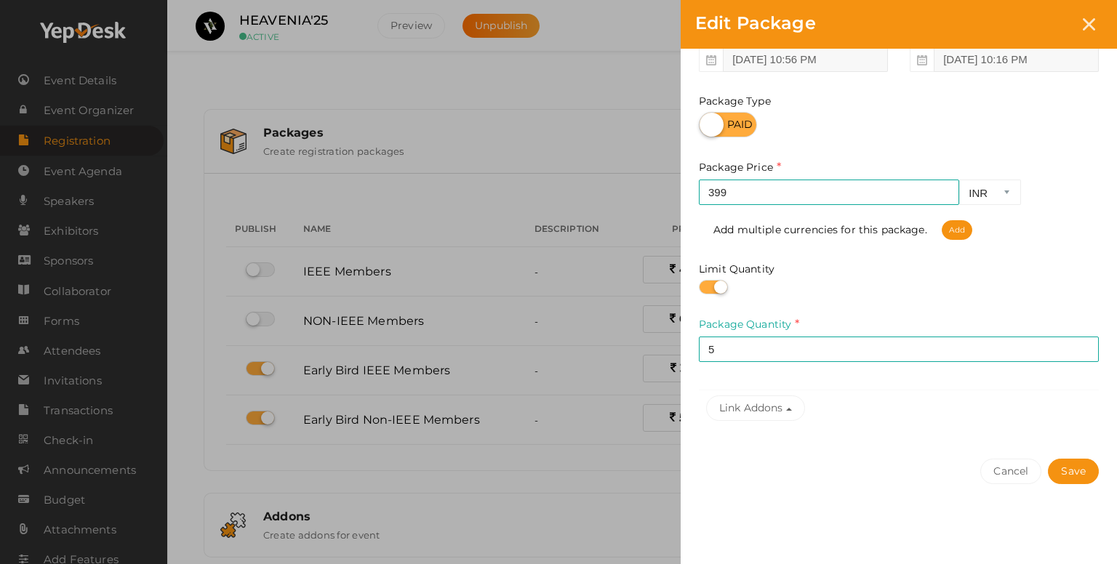
scroll to position [218, 0]
click at [1076, 467] on button "Save" at bounding box center [1073, 470] width 51 height 25
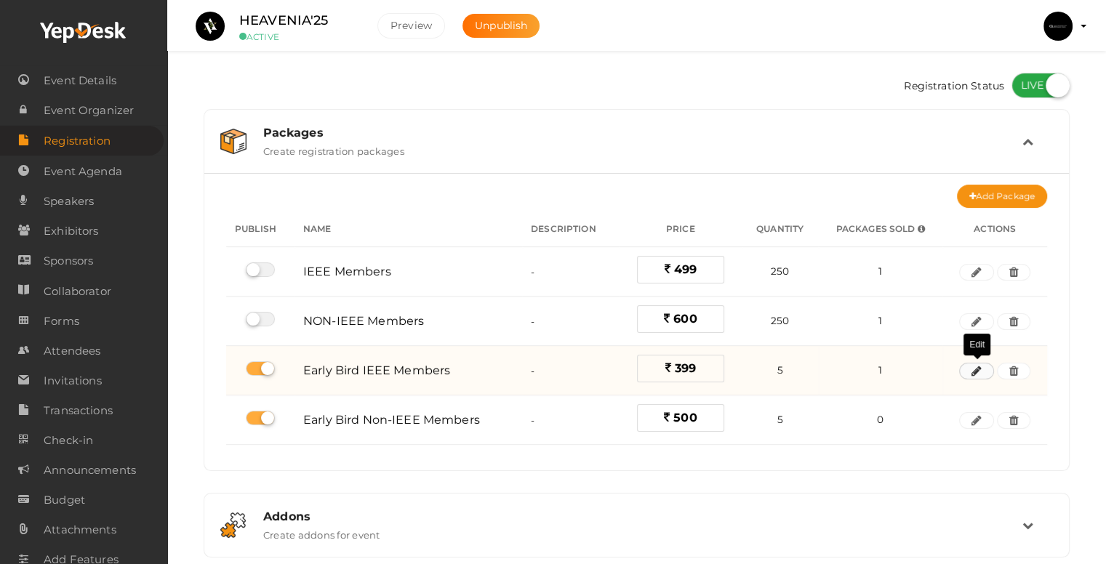
click at [967, 376] on button "button" at bounding box center [976, 371] width 35 height 17
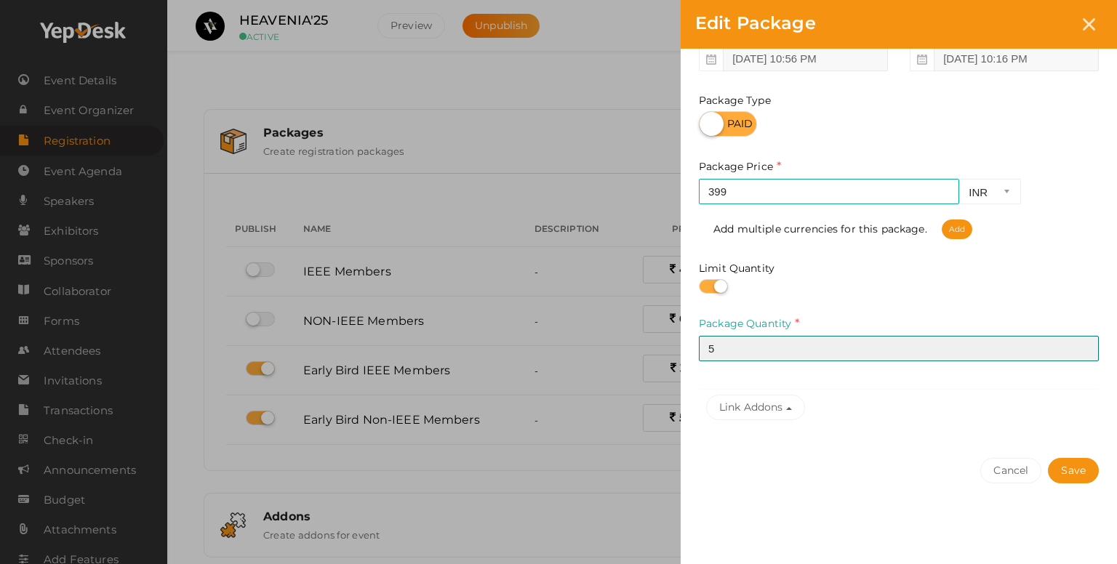
click at [737, 356] on input "5" at bounding box center [899, 348] width 400 height 25
type input "6"
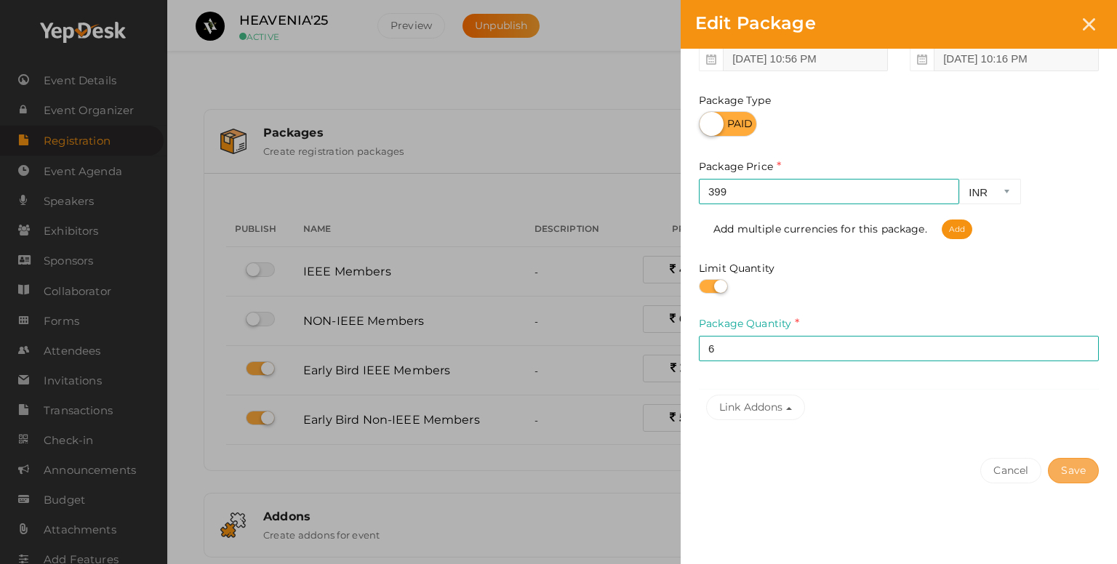
click at [1084, 460] on button "Save" at bounding box center [1073, 470] width 51 height 25
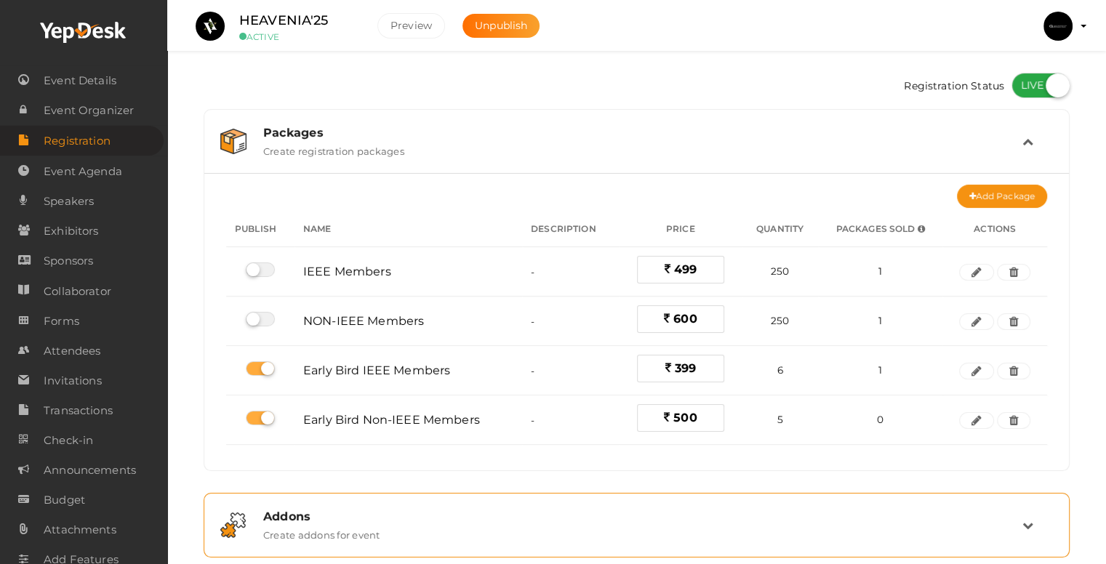
click at [531, 495] on div "Addons Create addons for event" at bounding box center [637, 525] width 866 height 65
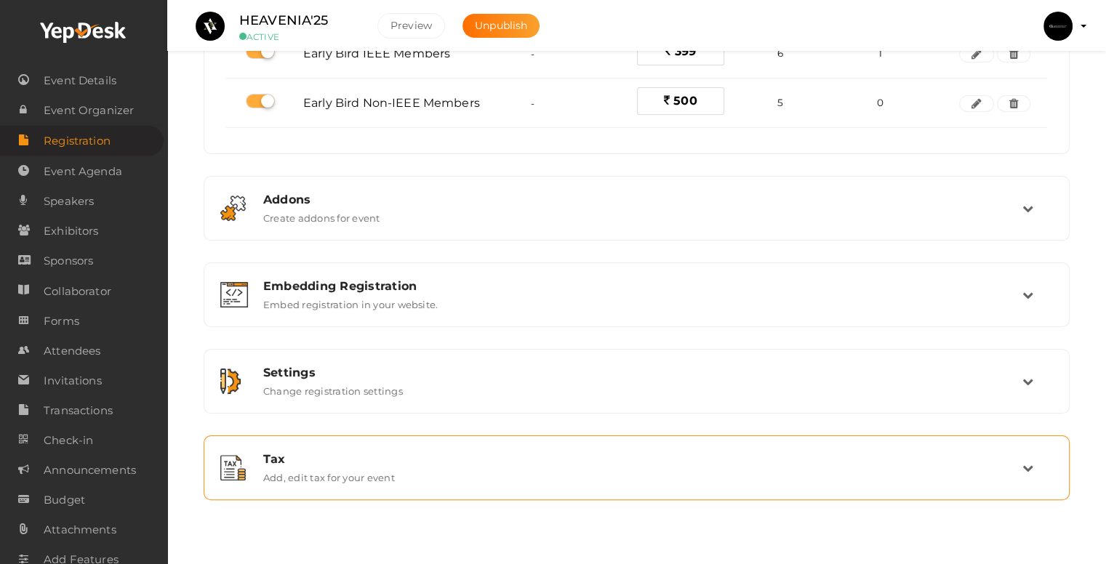
scroll to position [249, 0]
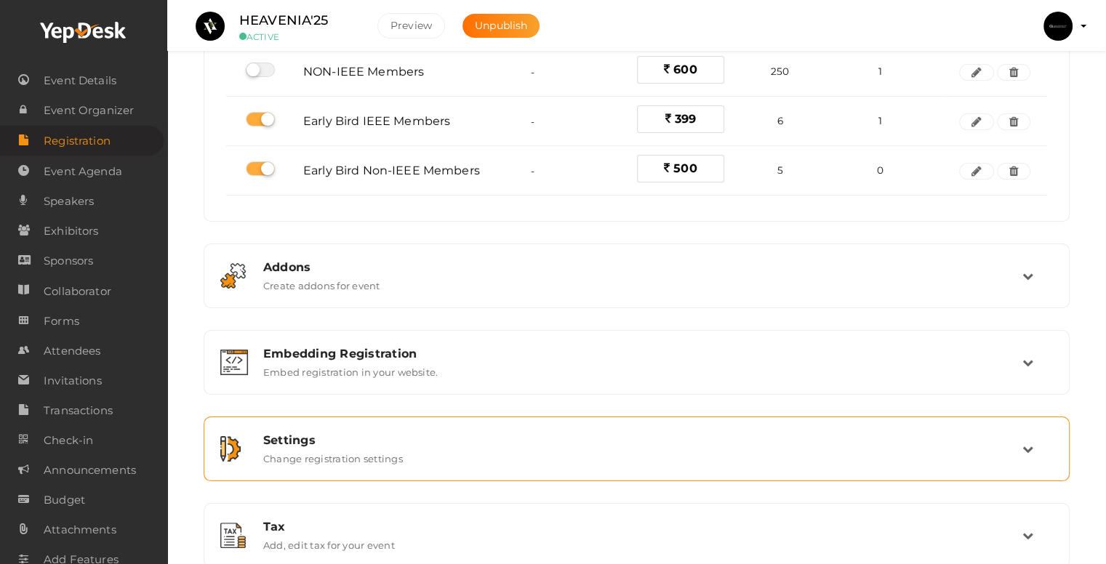
click at [409, 446] on div "Settings Change registration settings" at bounding box center [637, 448] width 770 height 31
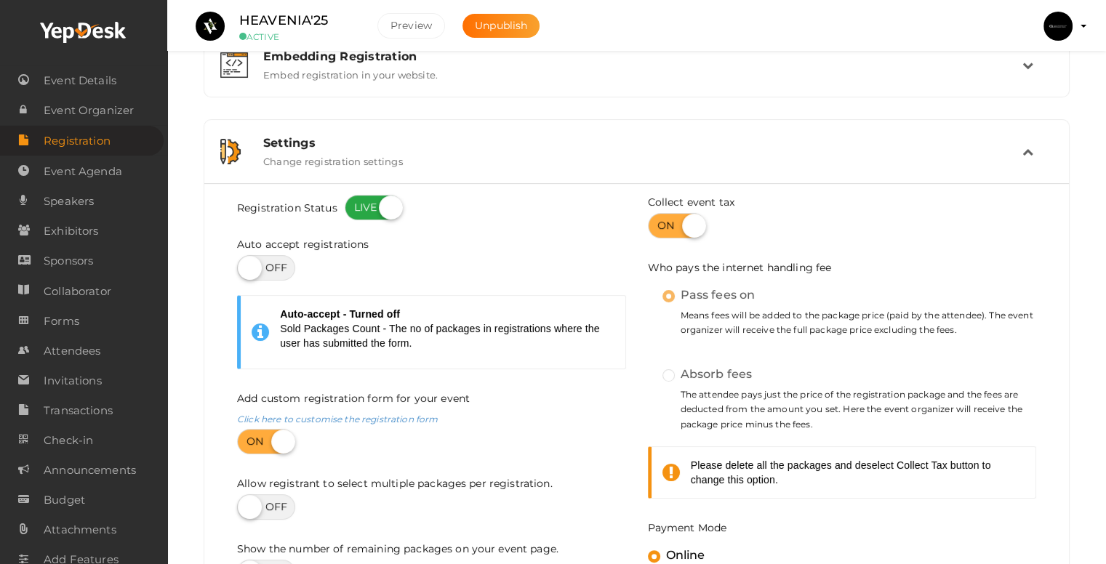
click at [502, 152] on div "Settings Change registration settings" at bounding box center [637, 151] width 770 height 31
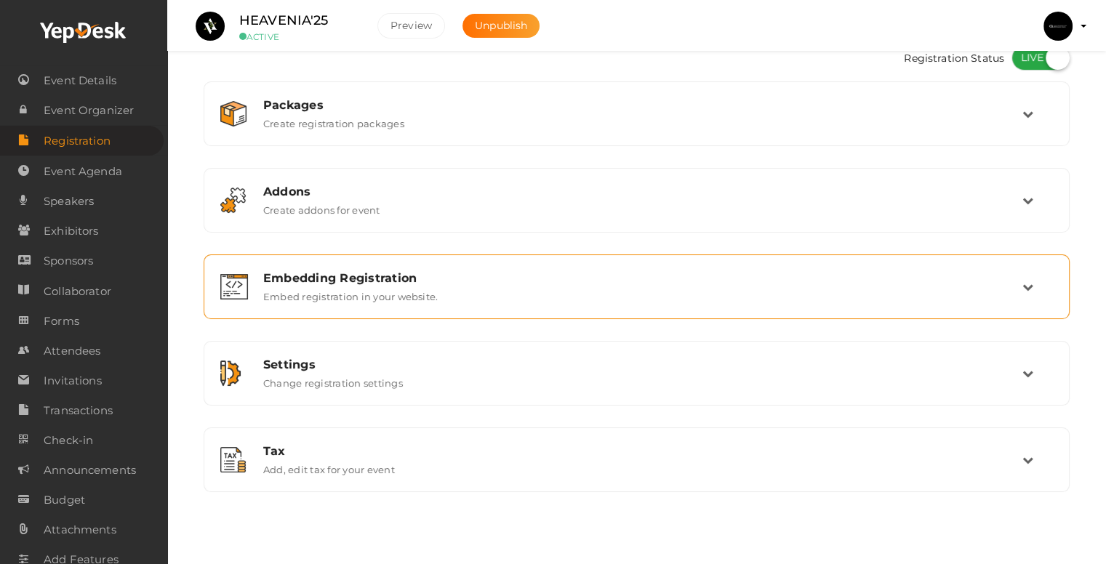
scroll to position [27, 0]
click at [364, 268] on div "Embedding Registration Embed registration in your website." at bounding box center [637, 287] width 850 height 49
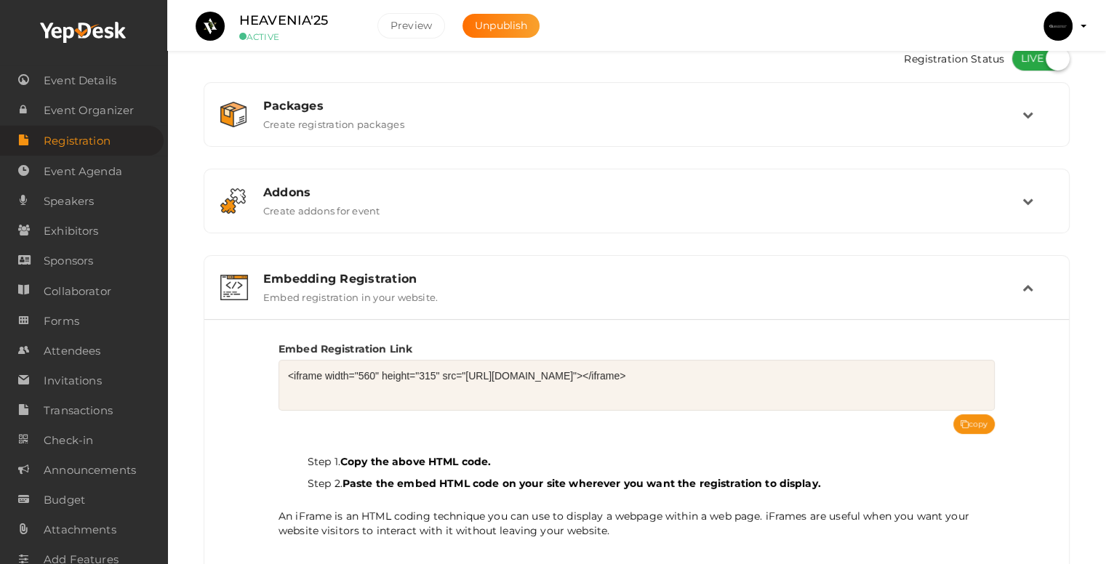
click at [364, 268] on div "Embedding Registration Embed registration in your website." at bounding box center [637, 287] width 850 height 49
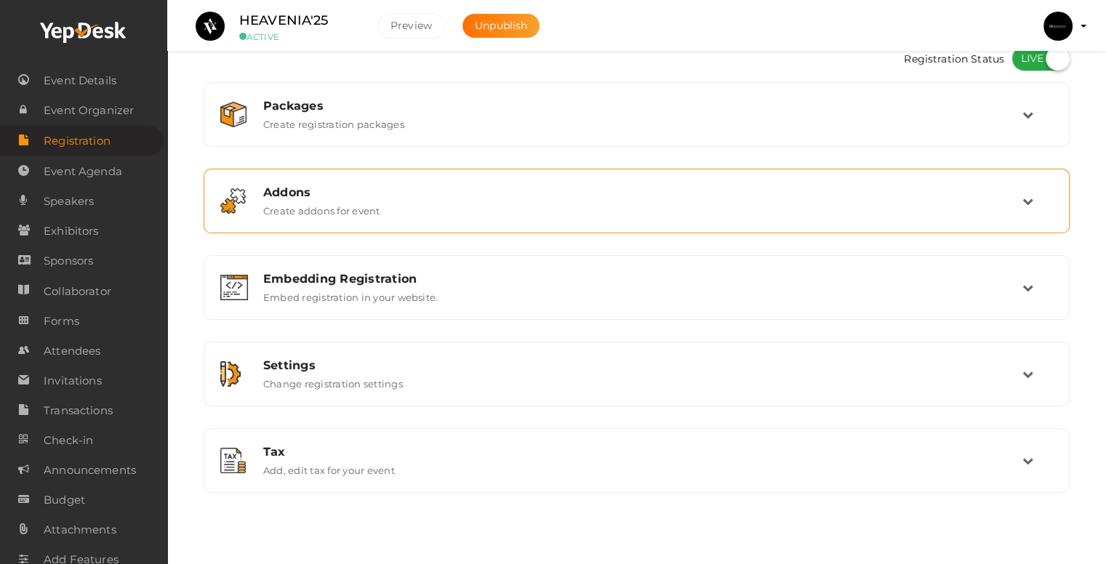
click at [352, 169] on div "Addons Create addons for event" at bounding box center [637, 201] width 866 height 65
click at [387, 183] on div "Addons Create addons for event" at bounding box center [637, 201] width 850 height 49
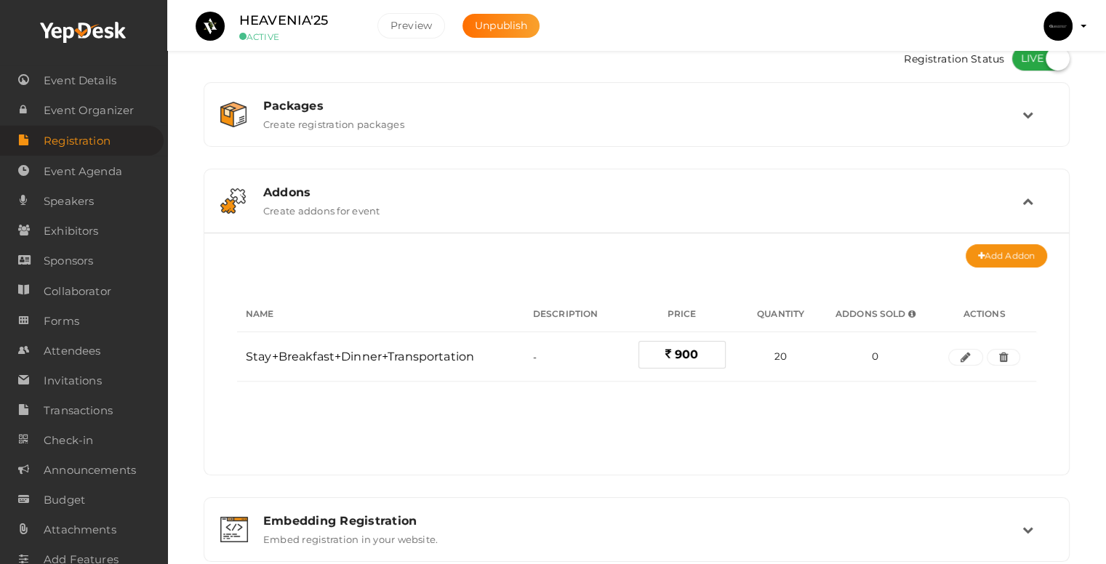
click at [1036, 201] on td at bounding box center [1037, 200] width 31 height 31
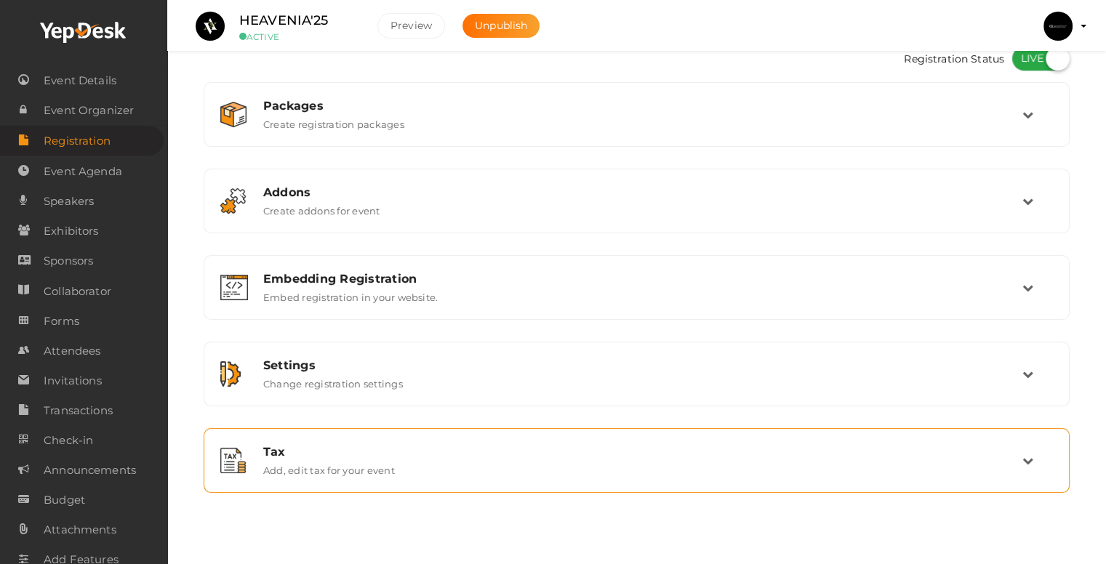
click at [234, 437] on div "Tax Add, edit tax for your event" at bounding box center [637, 460] width 850 height 49
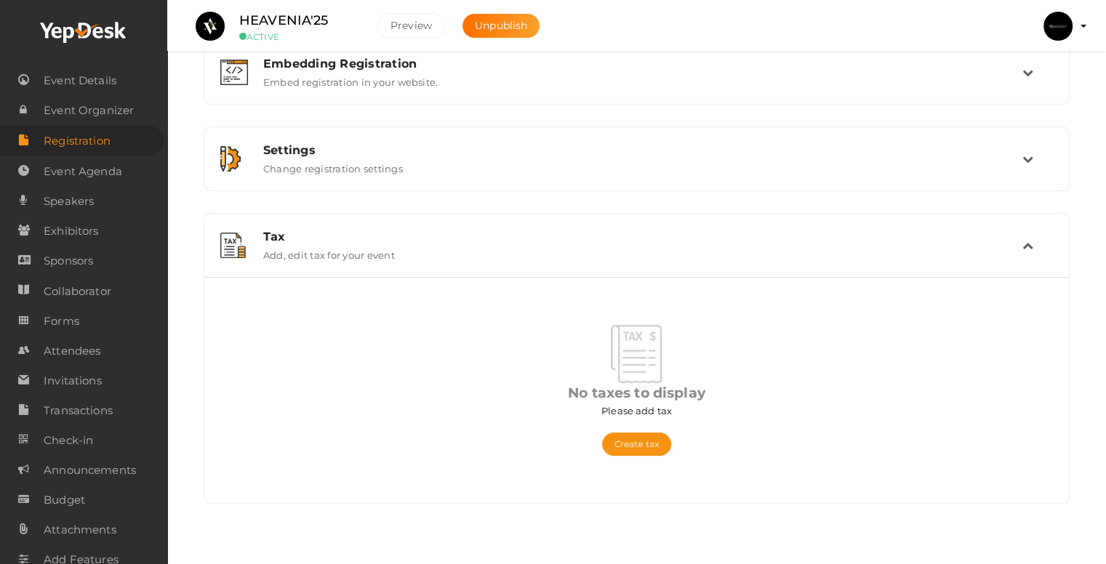
scroll to position [253, 0]
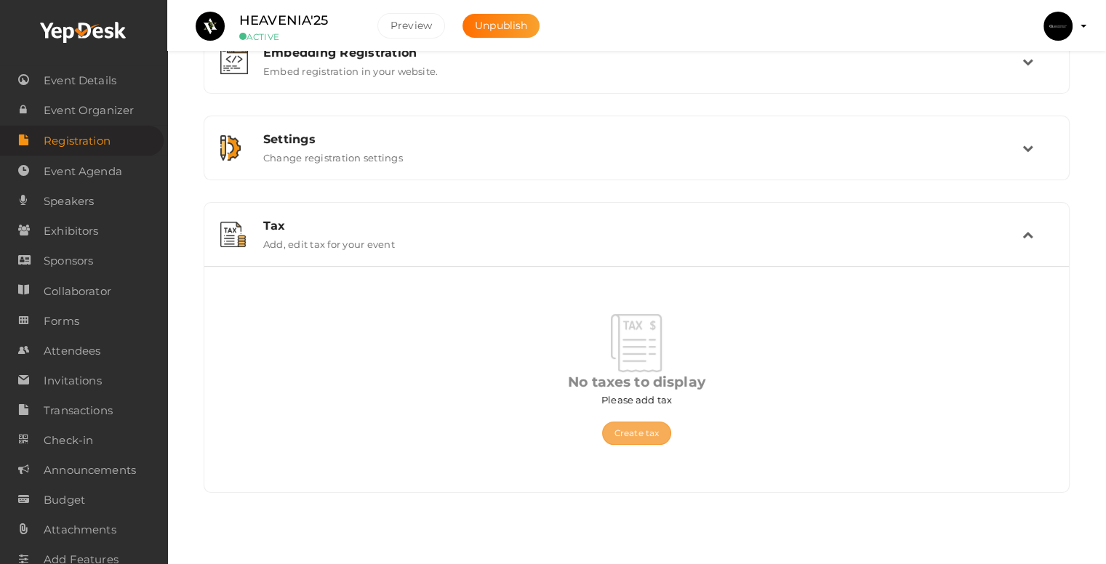
click at [638, 428] on button "Create tax" at bounding box center [636, 433] width 69 height 23
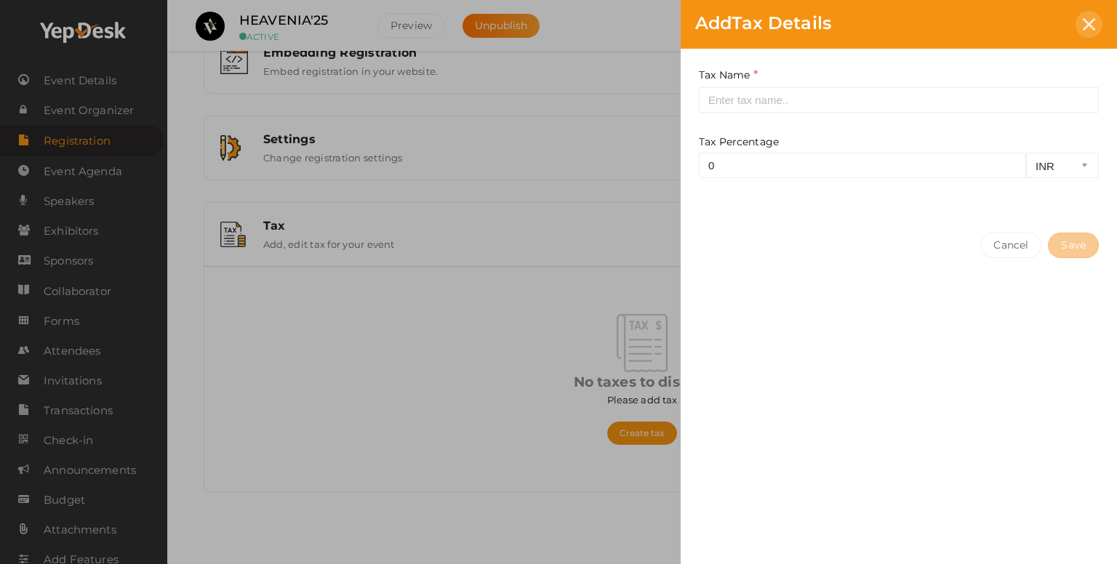
click at [1091, 20] on icon at bounding box center [1089, 24] width 12 height 12
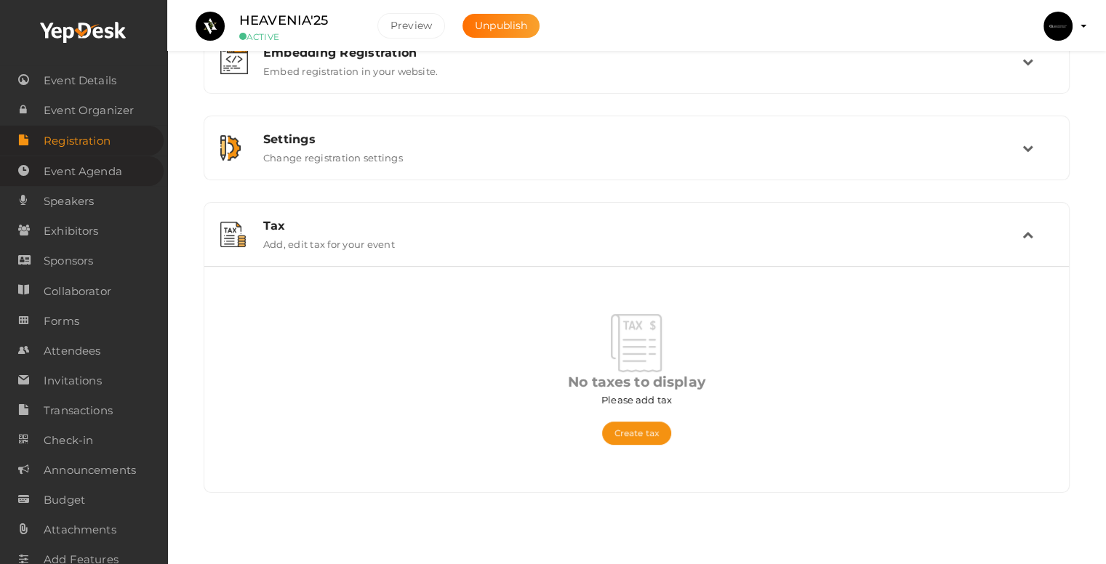
click at [79, 185] on span "Event Agenda" at bounding box center [83, 171] width 79 height 29
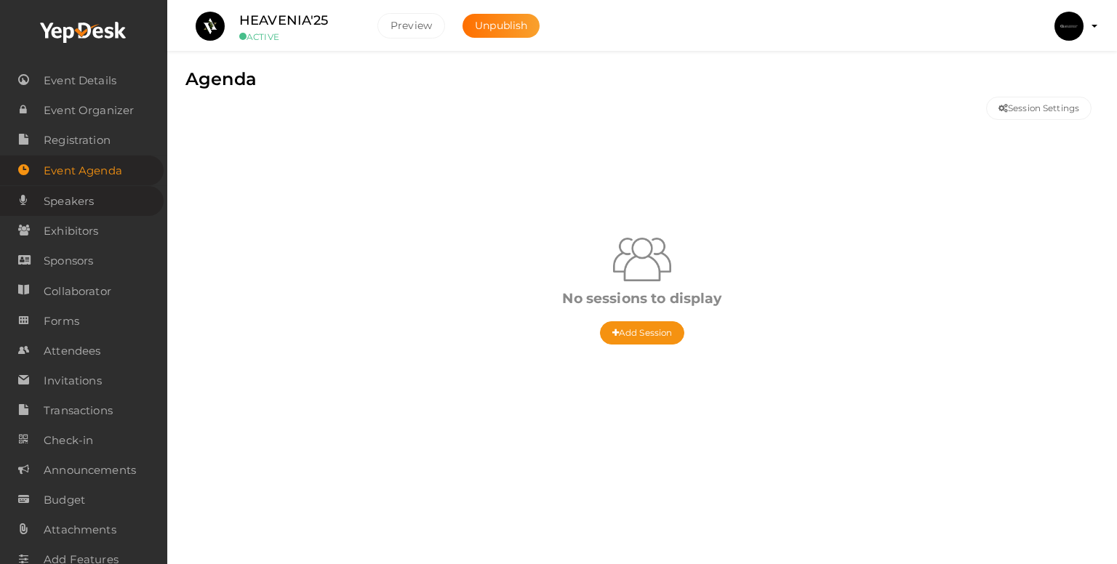
click at [76, 210] on span "Speakers" at bounding box center [69, 201] width 50 height 29
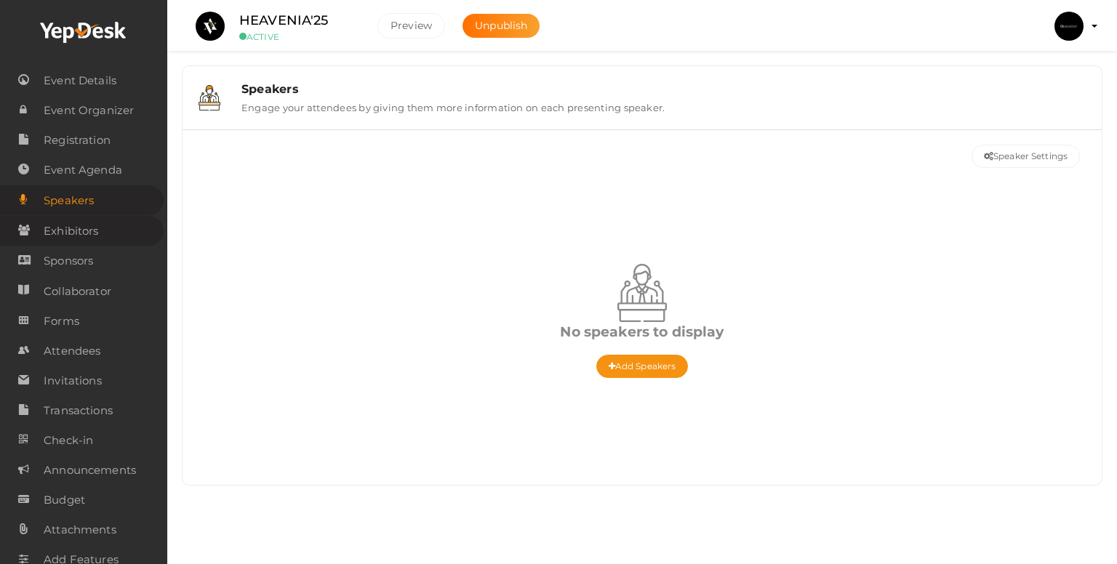
click at [86, 230] on span "Exhibitors" at bounding box center [71, 231] width 55 height 29
click at [84, 241] on span "Exhibitors" at bounding box center [71, 230] width 55 height 29
click at [87, 257] on span "Sponsors" at bounding box center [68, 261] width 49 height 29
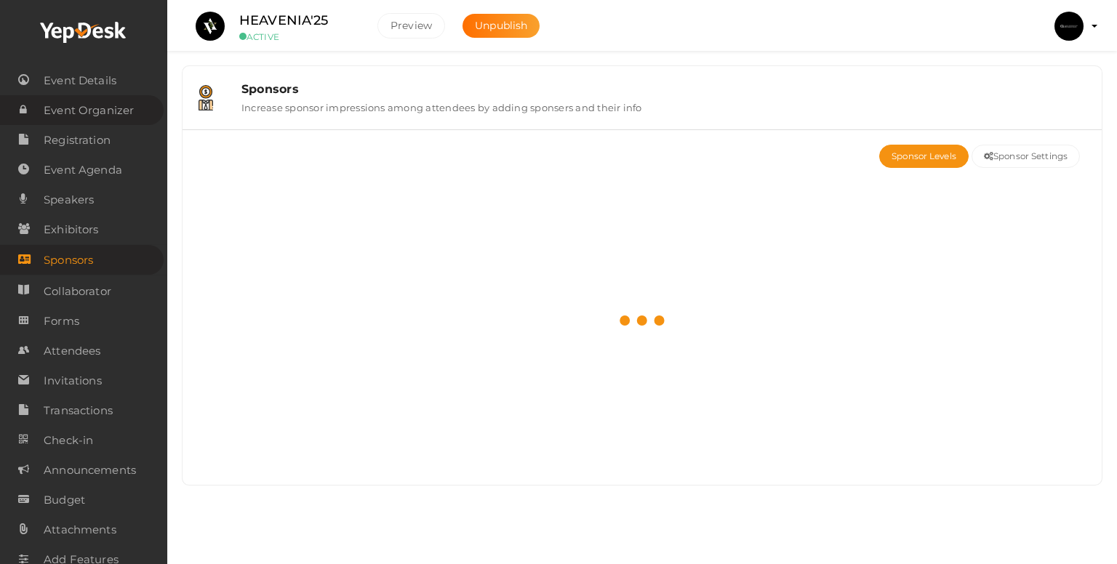
click at [96, 110] on span "Event Organizer" at bounding box center [89, 110] width 90 height 29
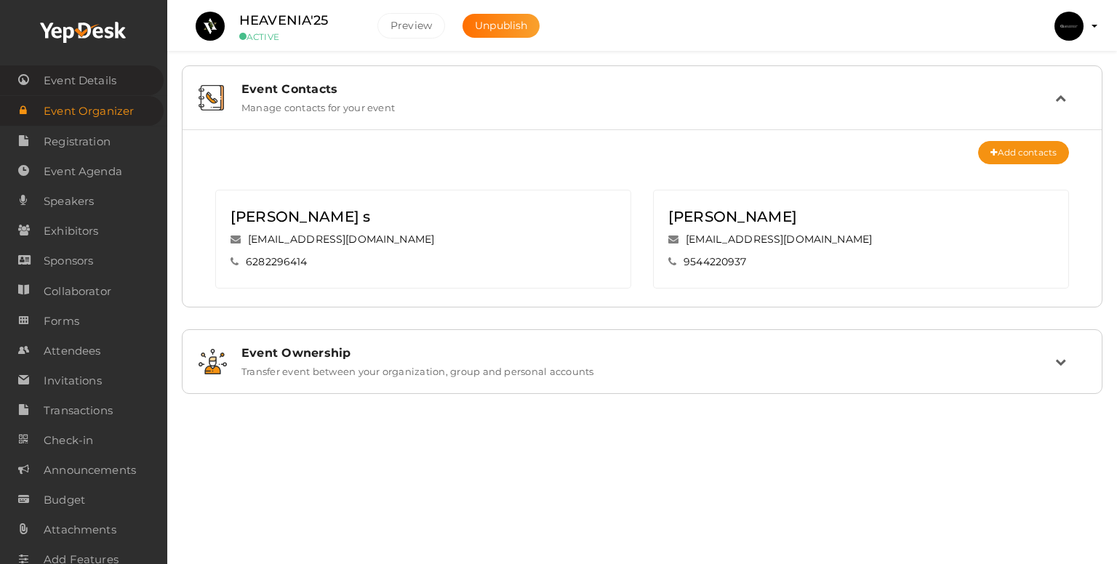
click at [84, 79] on span "Event Details" at bounding box center [80, 80] width 73 height 29
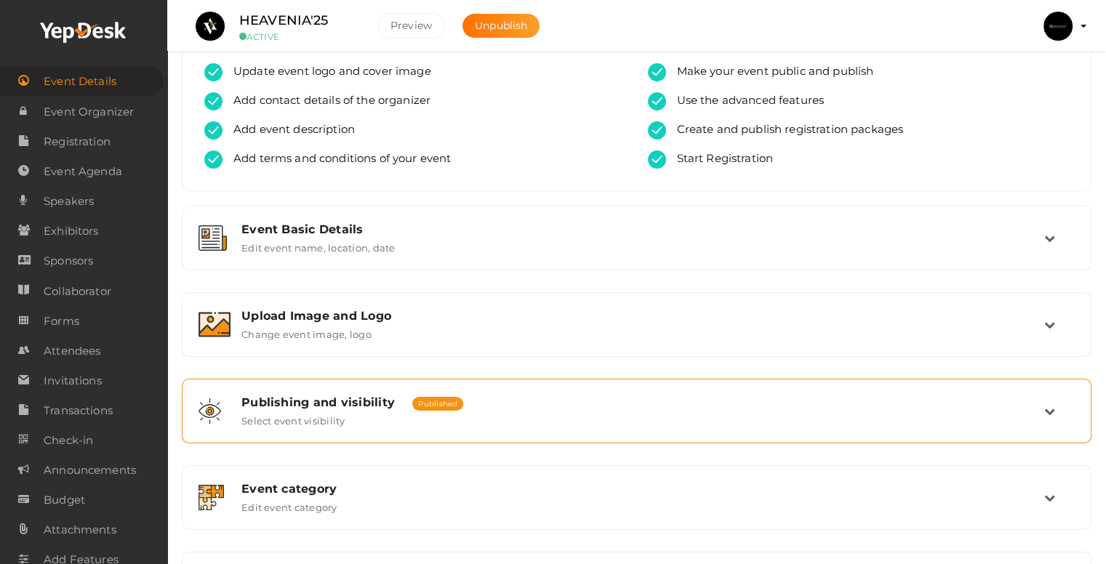
scroll to position [73, 0]
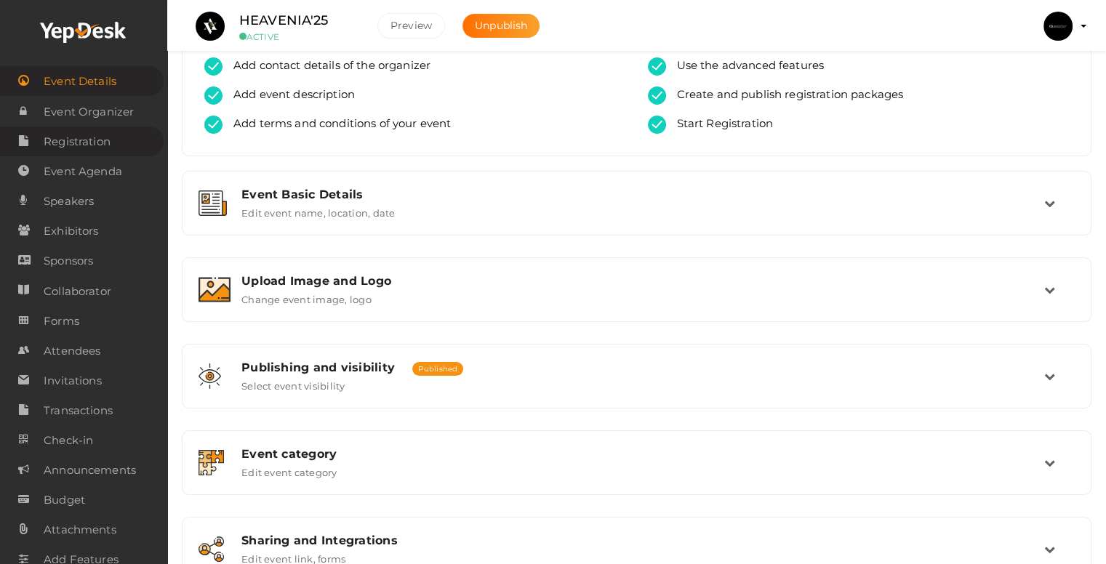
click at [73, 153] on span "Registration" at bounding box center [77, 141] width 67 height 29
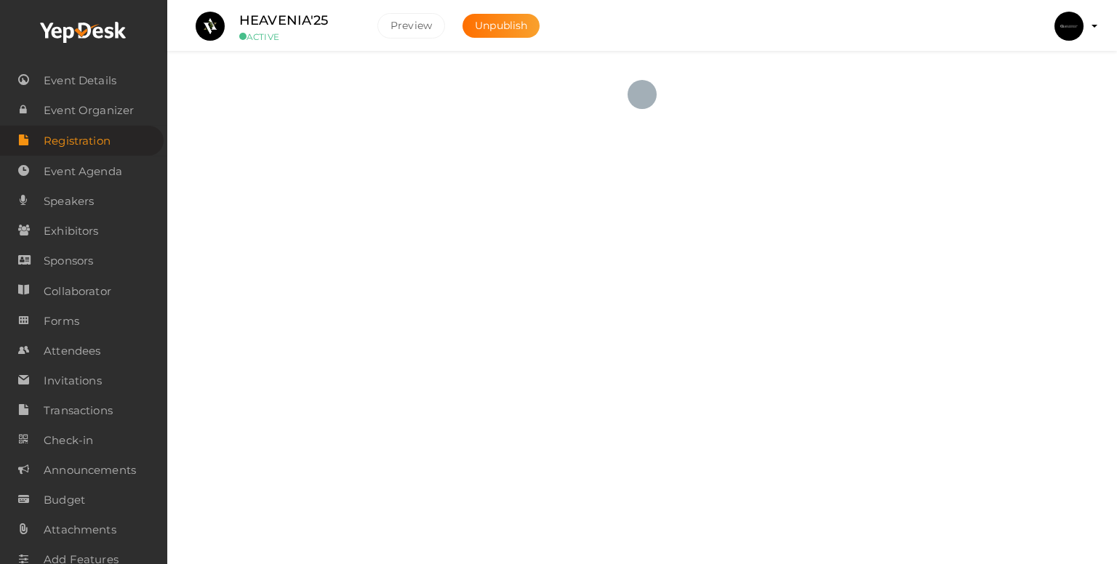
checkbox input "true"
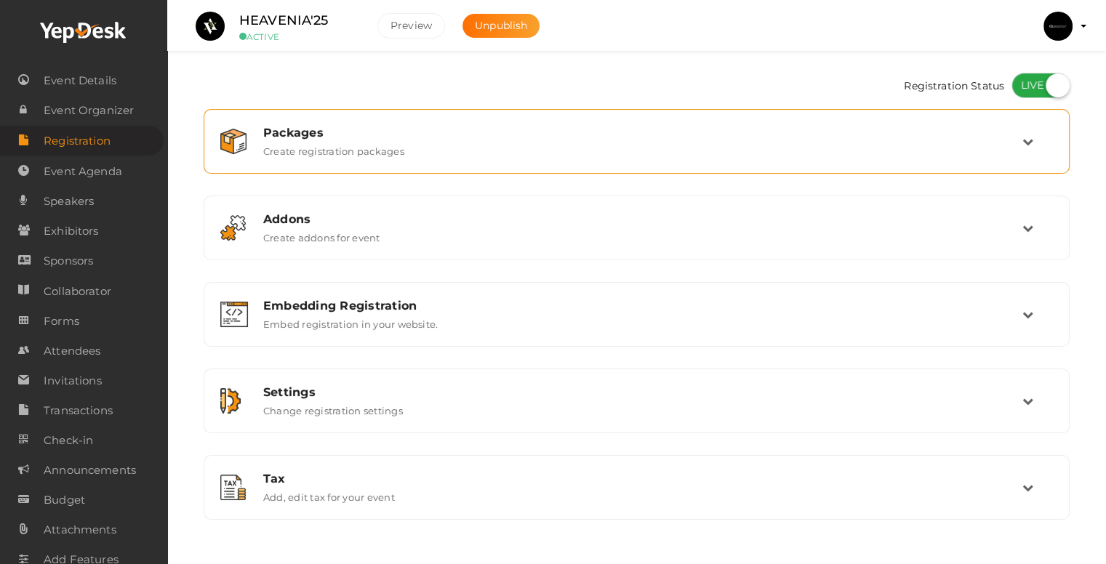
click at [336, 162] on div "Packages Create registration packages" at bounding box center [637, 141] width 850 height 49
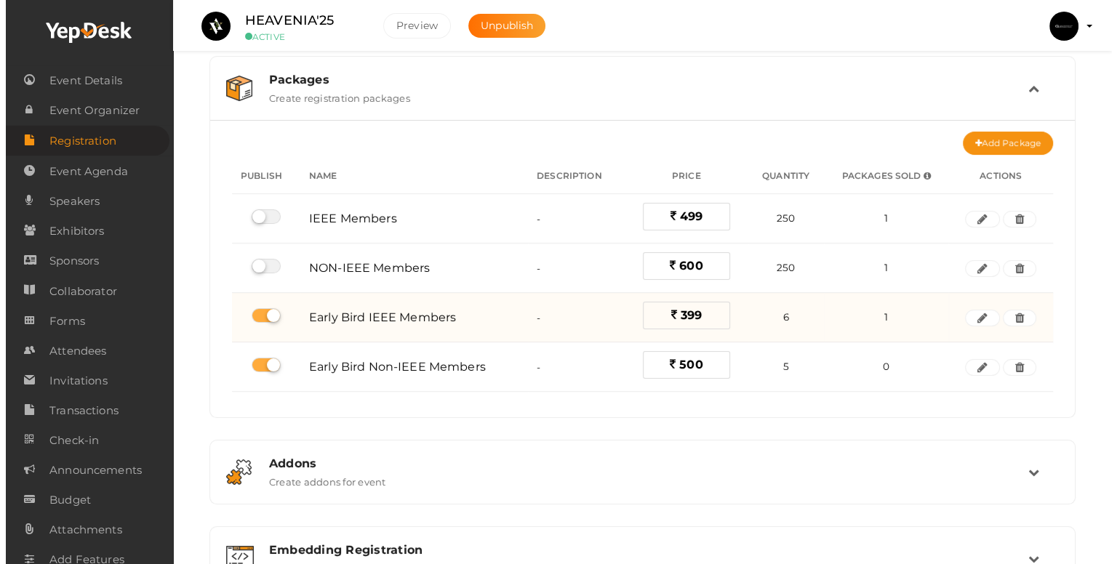
scroll to position [145, 0]
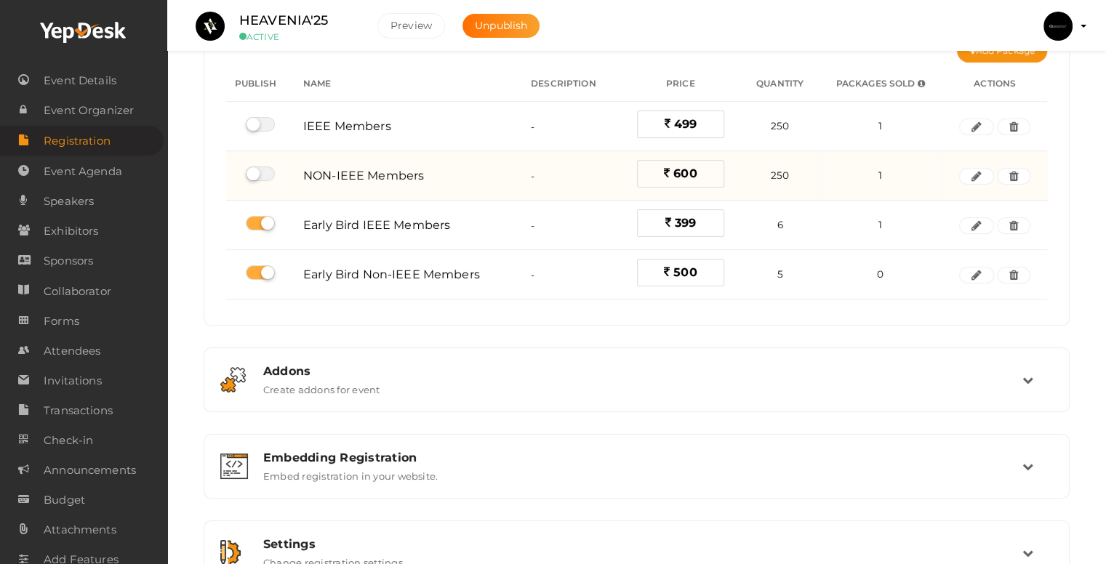
click at [781, 174] on span "250" at bounding box center [780, 175] width 18 height 12
click at [966, 172] on button "button" at bounding box center [976, 176] width 35 height 17
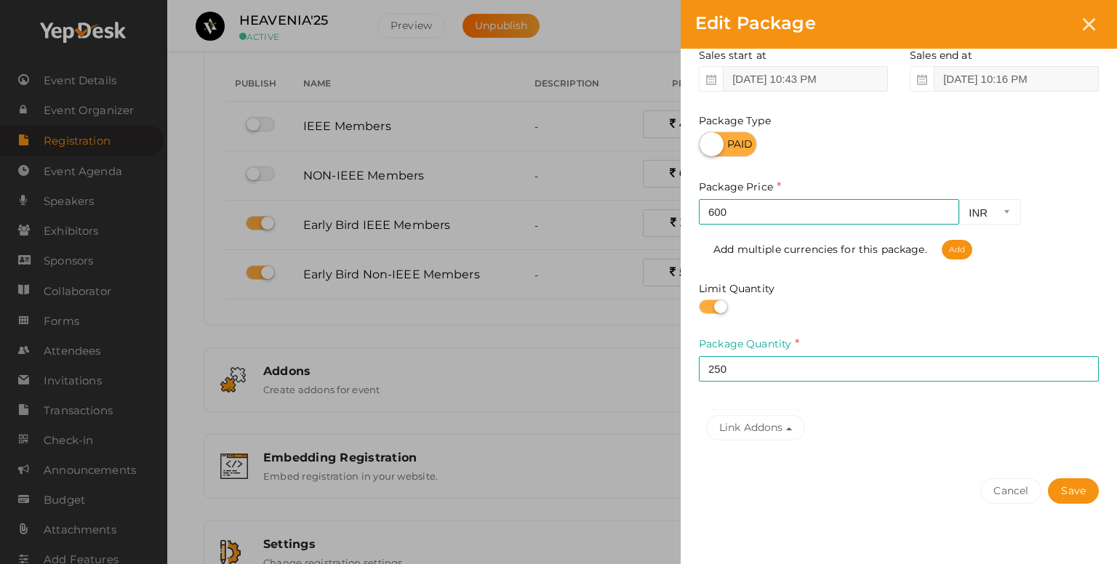
scroll to position [218, 0]
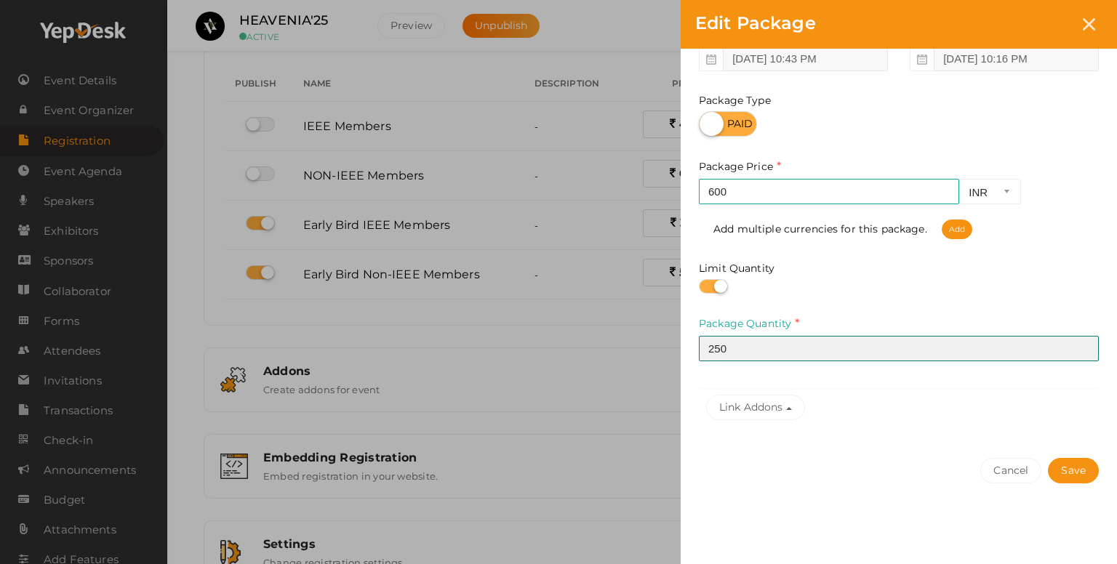
click at [745, 347] on input "250" at bounding box center [899, 348] width 400 height 25
type input "160"
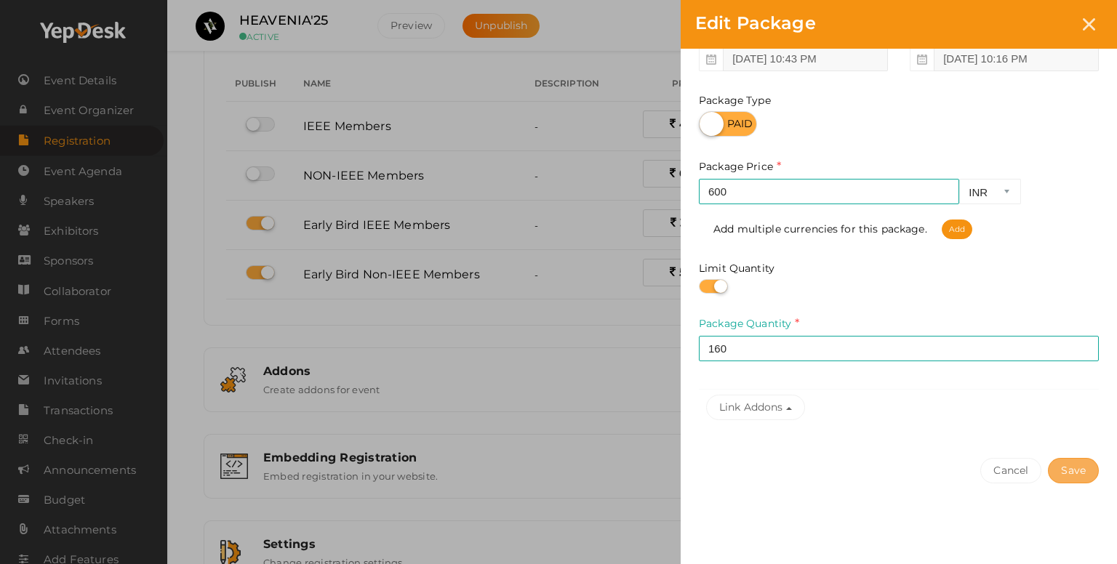
click at [1083, 476] on button "Save" at bounding box center [1073, 470] width 51 height 25
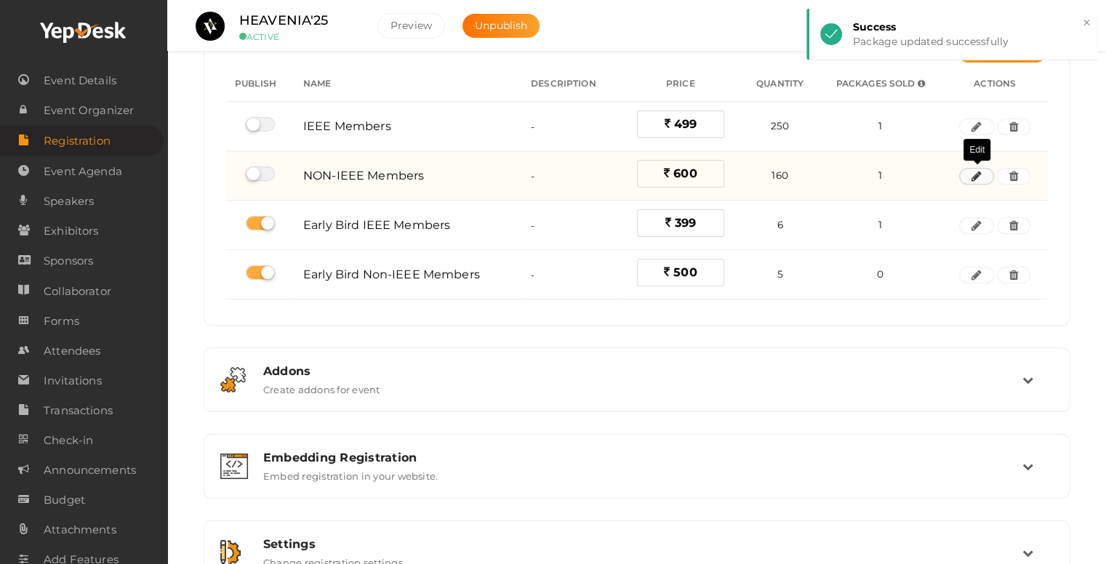
click at [984, 178] on button "button" at bounding box center [976, 176] width 35 height 17
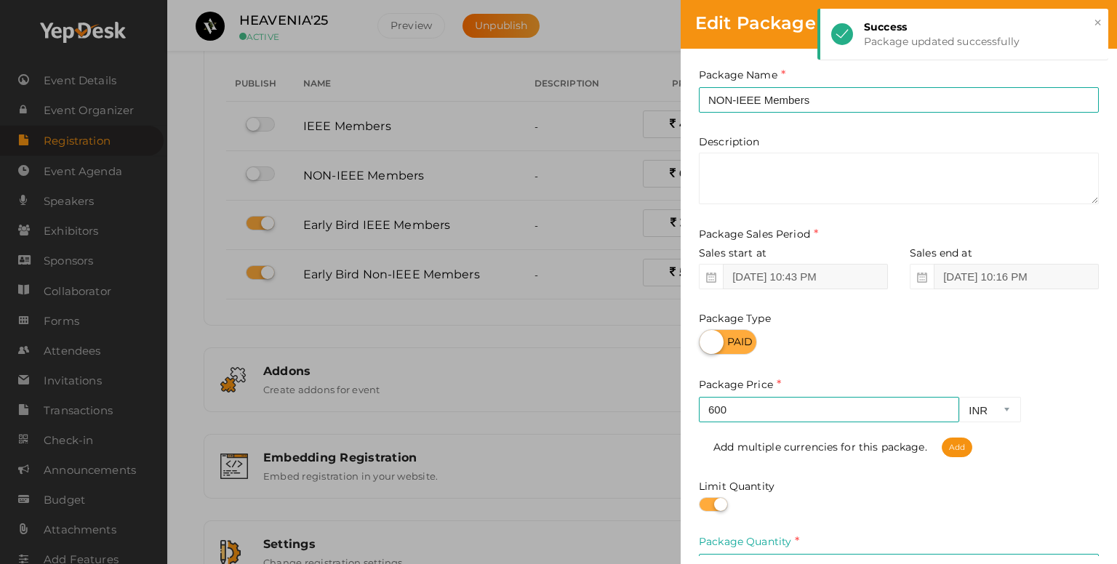
click at [606, 330] on div "Edit Package Package Name NON-IEEE Members This field is Required. Package Name…" at bounding box center [558, 282] width 1117 height 564
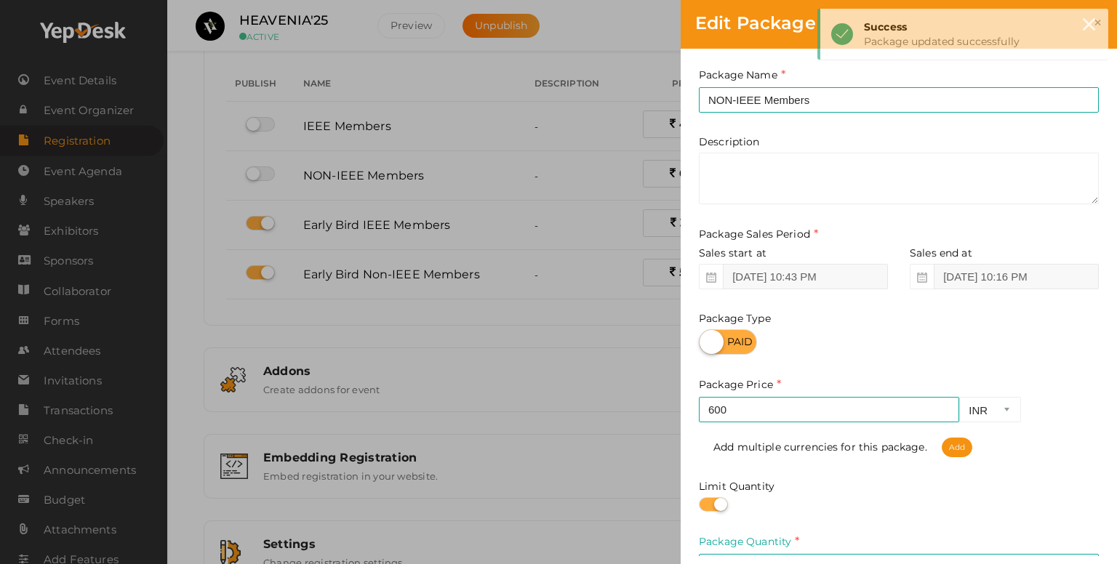
drag, startPoint x: 618, startPoint y: 468, endPoint x: 780, endPoint y: 250, distance: 270.8
click at [621, 457] on div "Edit Package Package Name NON-IEEE Members This field is Required. Package Name…" at bounding box center [558, 282] width 1117 height 564
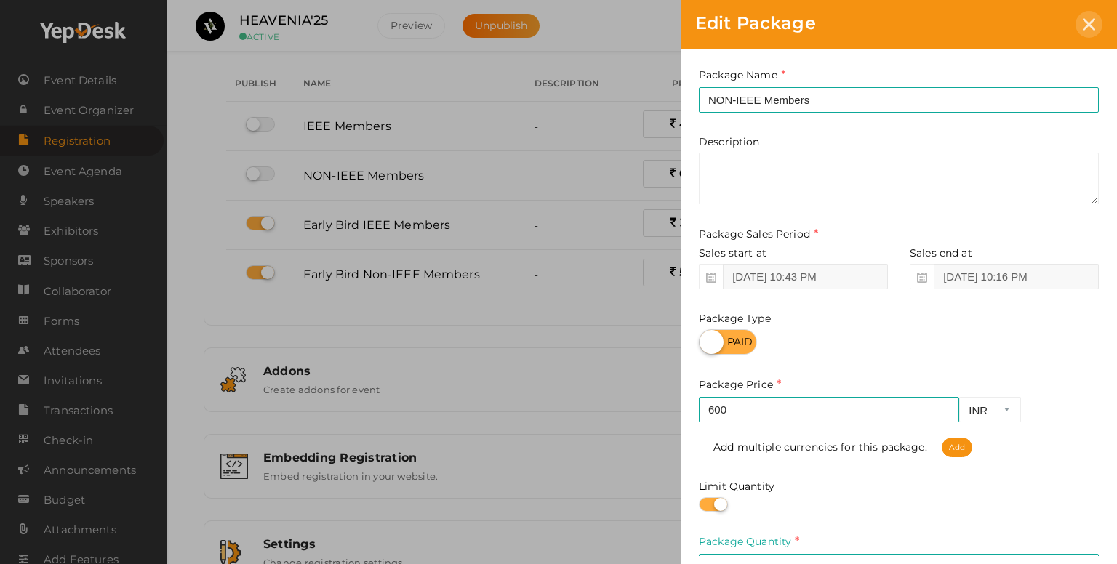
click at [1094, 21] on icon at bounding box center [1089, 24] width 12 height 12
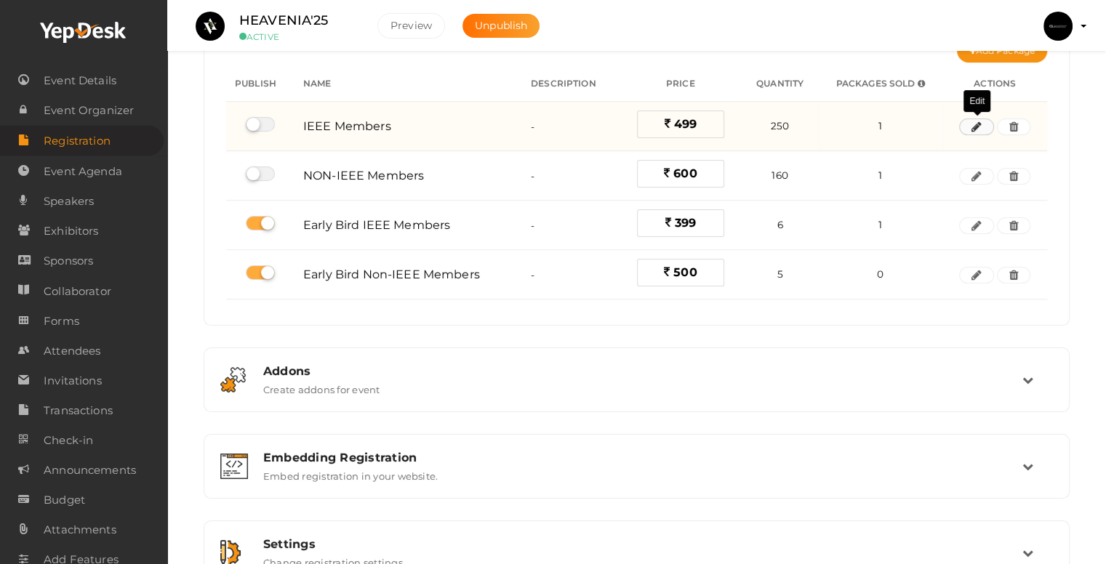
click at [970, 125] on button "button" at bounding box center [976, 127] width 35 height 17
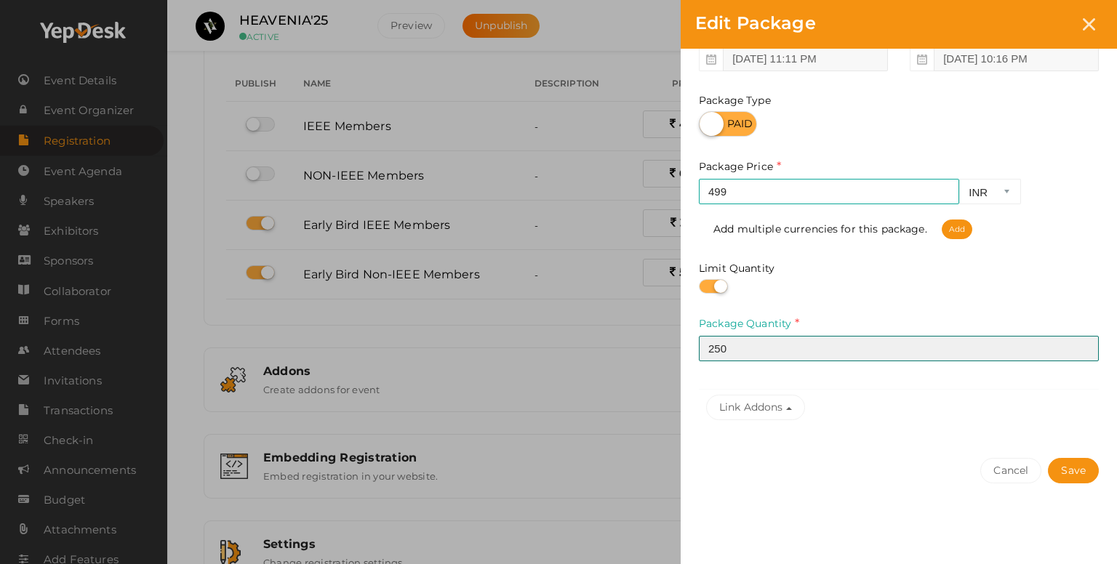
click at [724, 345] on input "250" at bounding box center [899, 348] width 400 height 25
type input "1"
type input "100"
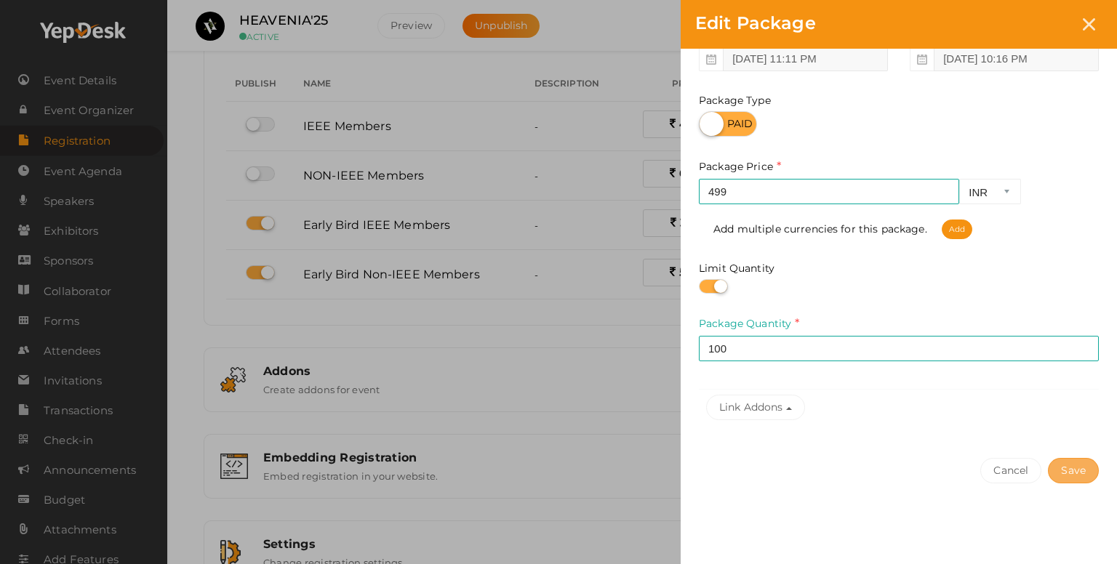
click at [1073, 478] on button "Save" at bounding box center [1073, 470] width 51 height 25
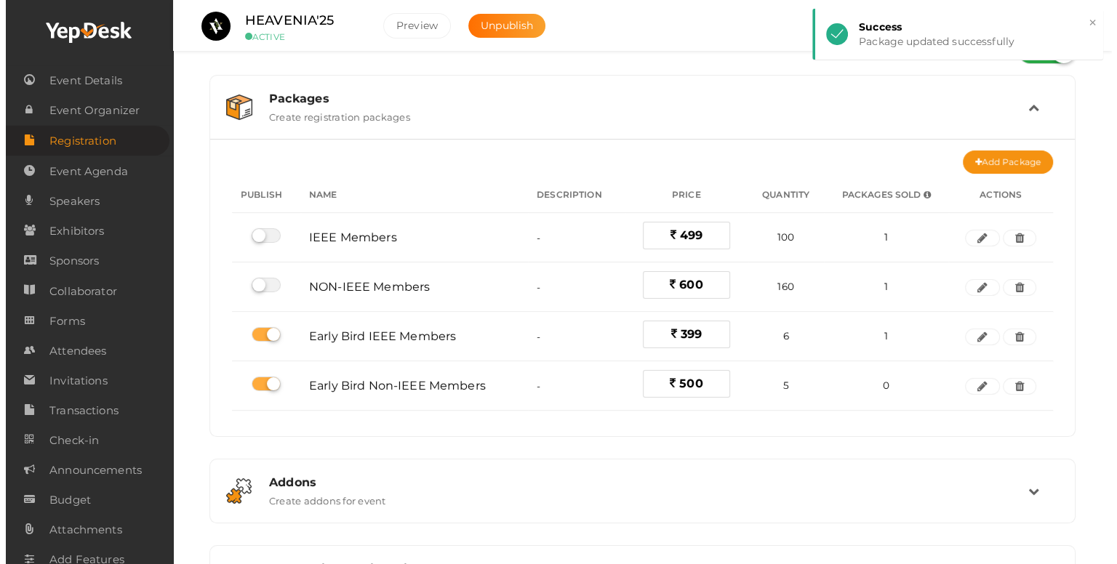
scroll to position [0, 0]
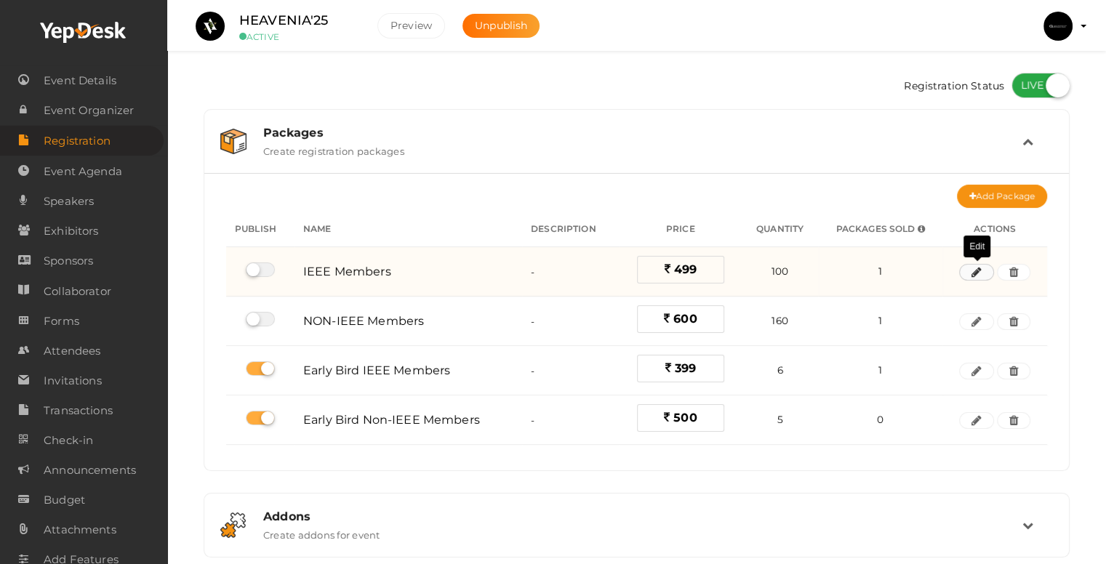
click at [984, 276] on button "button" at bounding box center [976, 272] width 35 height 17
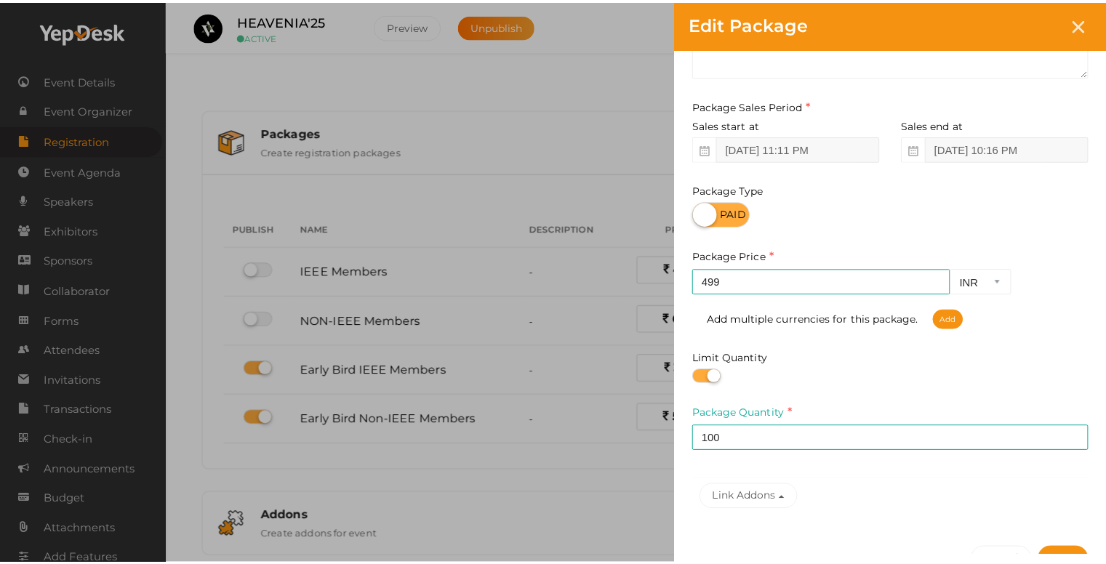
scroll to position [218, 0]
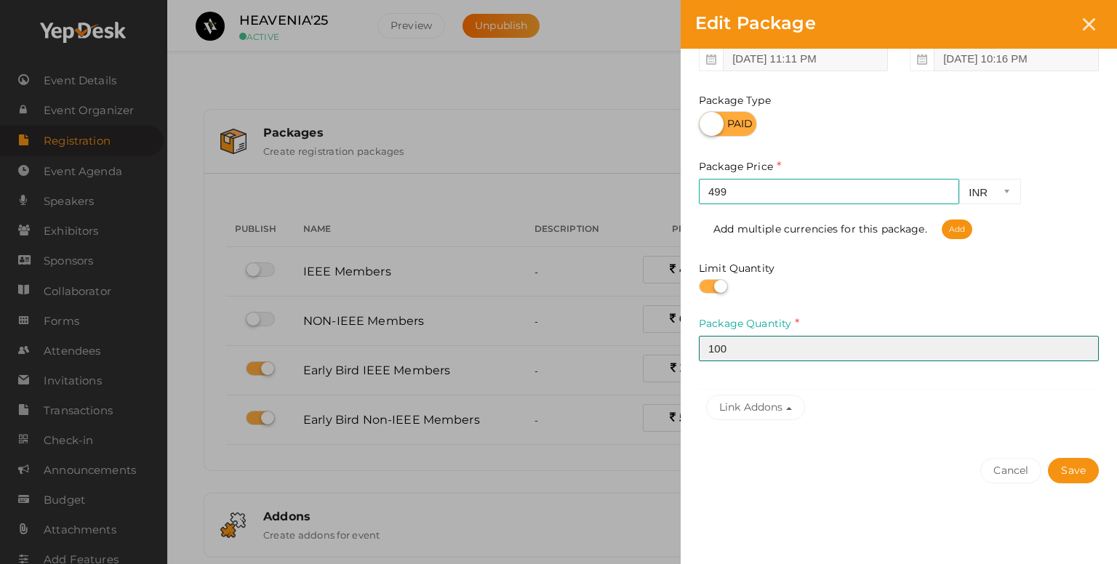
click at [734, 356] on input "100" at bounding box center [899, 348] width 400 height 25
type input "130"
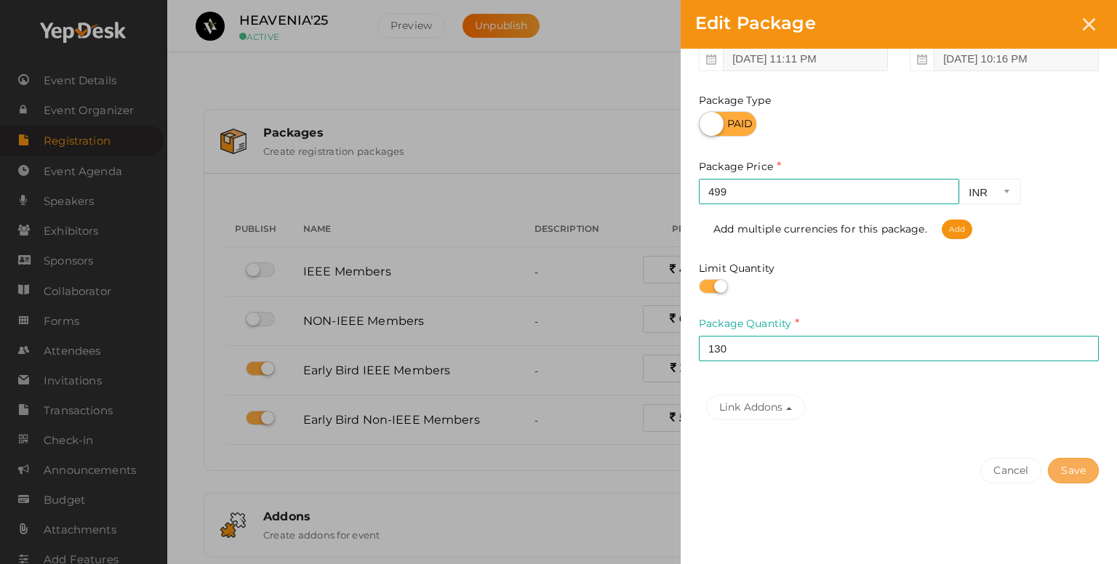
click at [1056, 475] on button "Save" at bounding box center [1073, 470] width 51 height 25
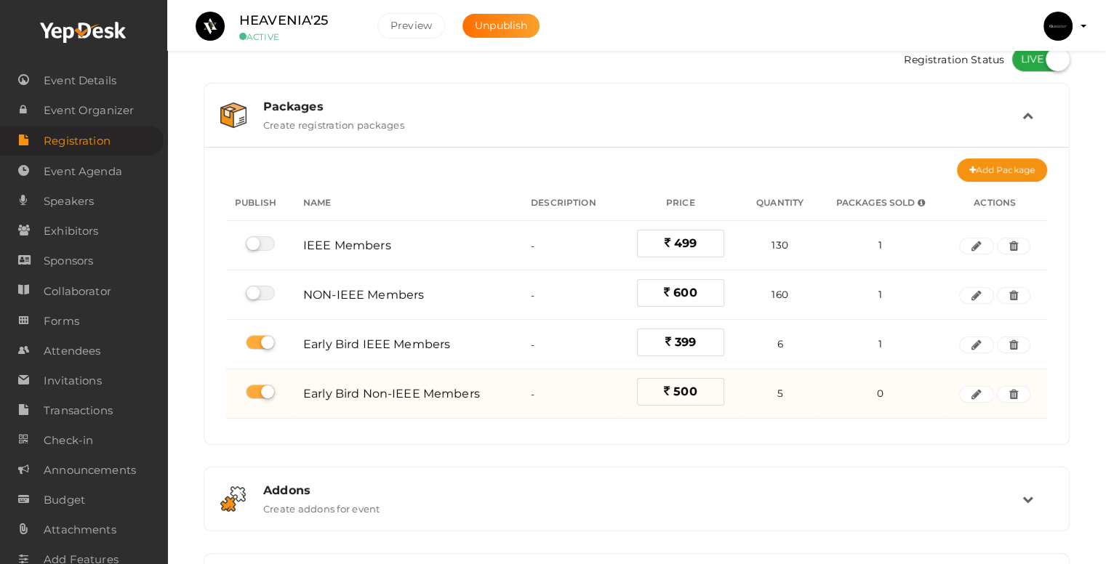
scroll to position [0, 0]
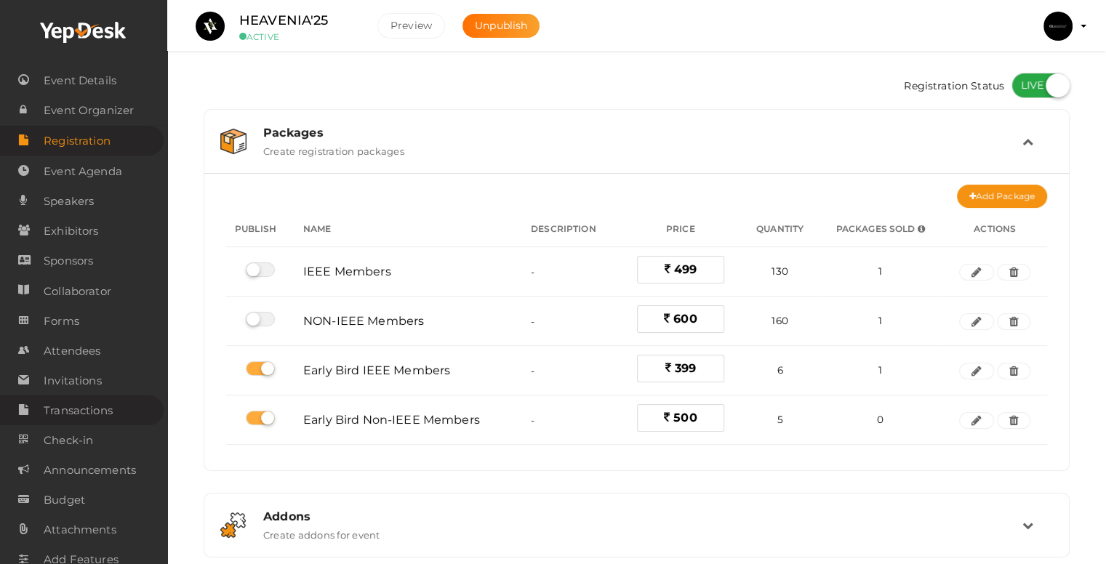
click at [76, 398] on link "Transactions" at bounding box center [82, 411] width 164 height 30
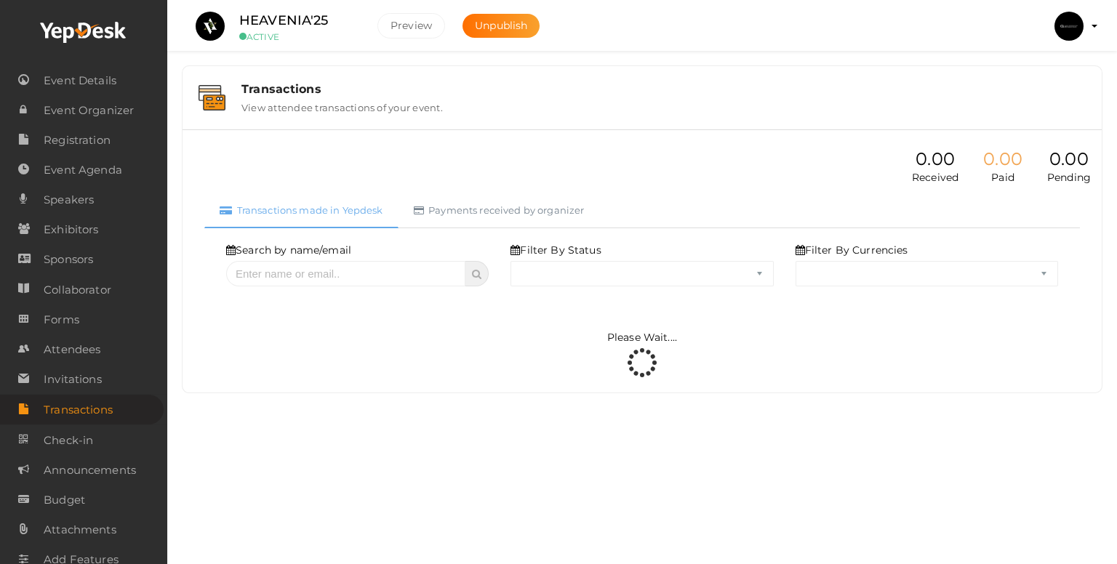
select select "ALL"
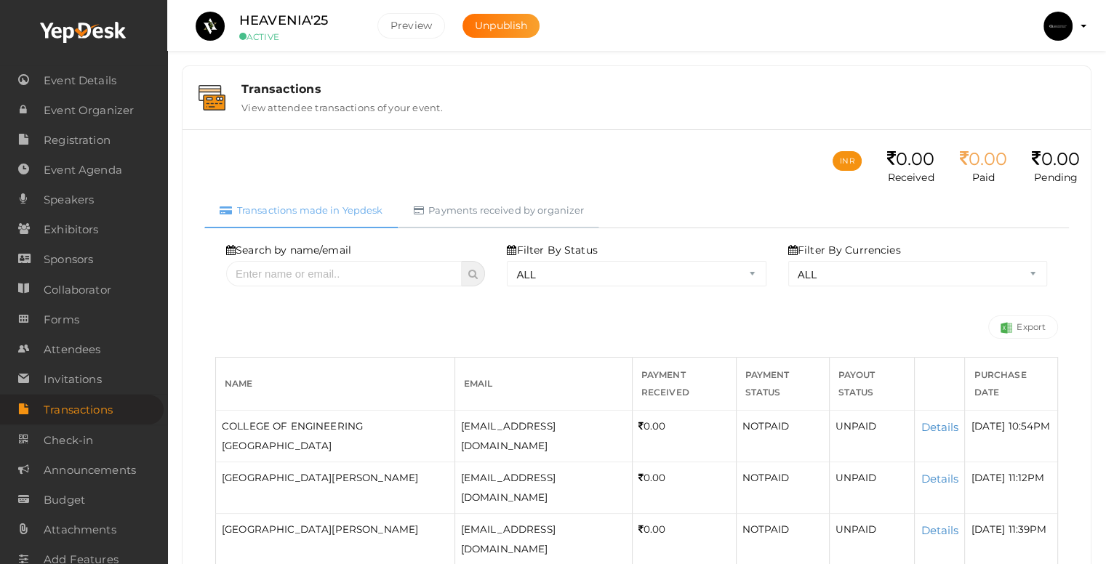
click at [547, 216] on link "Payments received by organizer" at bounding box center [499, 211] width 201 height 36
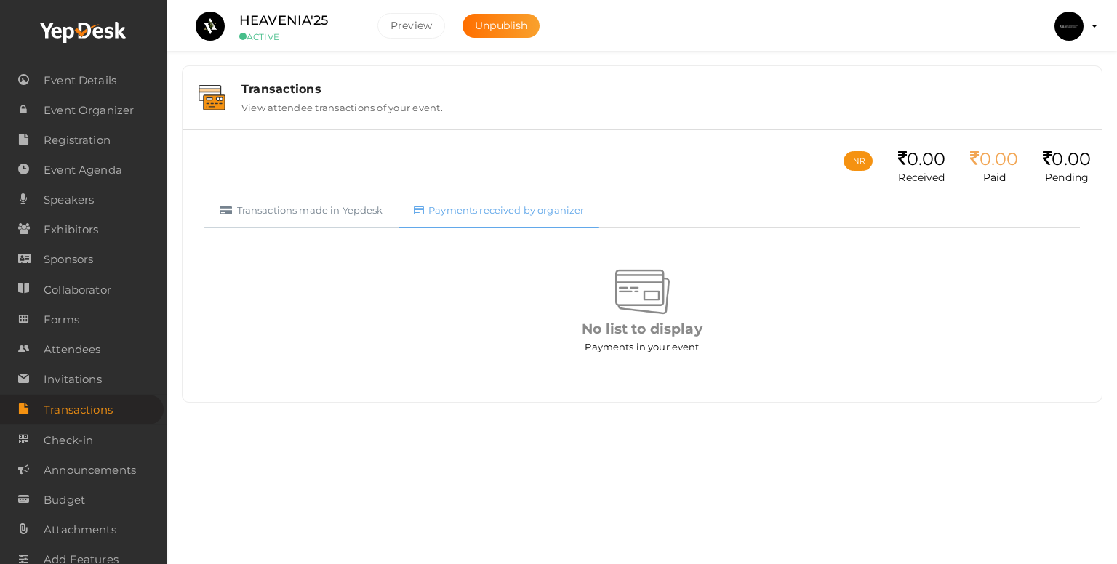
click at [328, 208] on link "Transactions made in Yepdesk" at bounding box center [301, 211] width 194 height 36
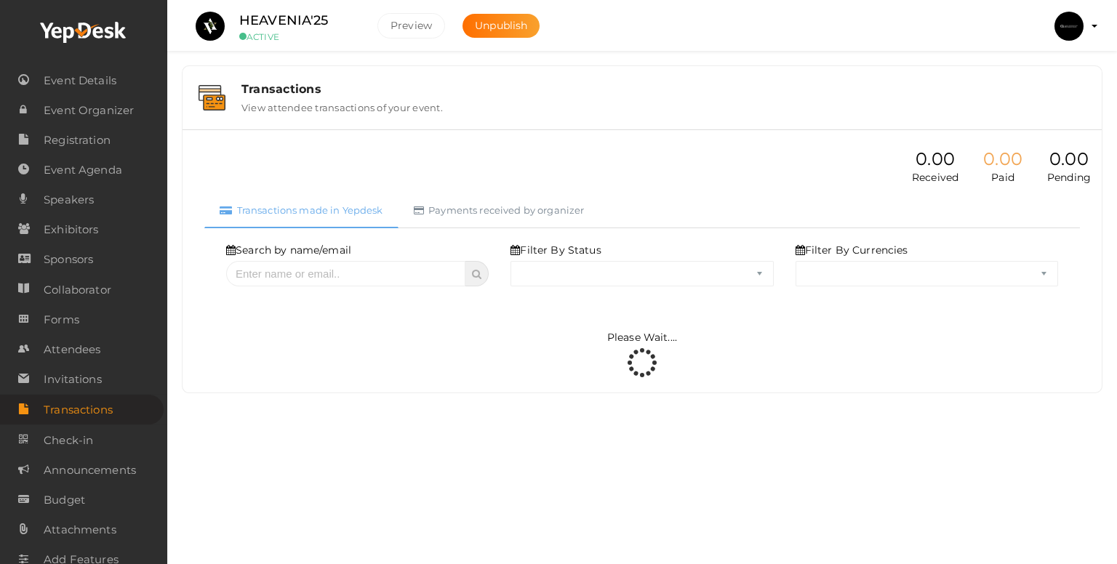
select select "ALL"
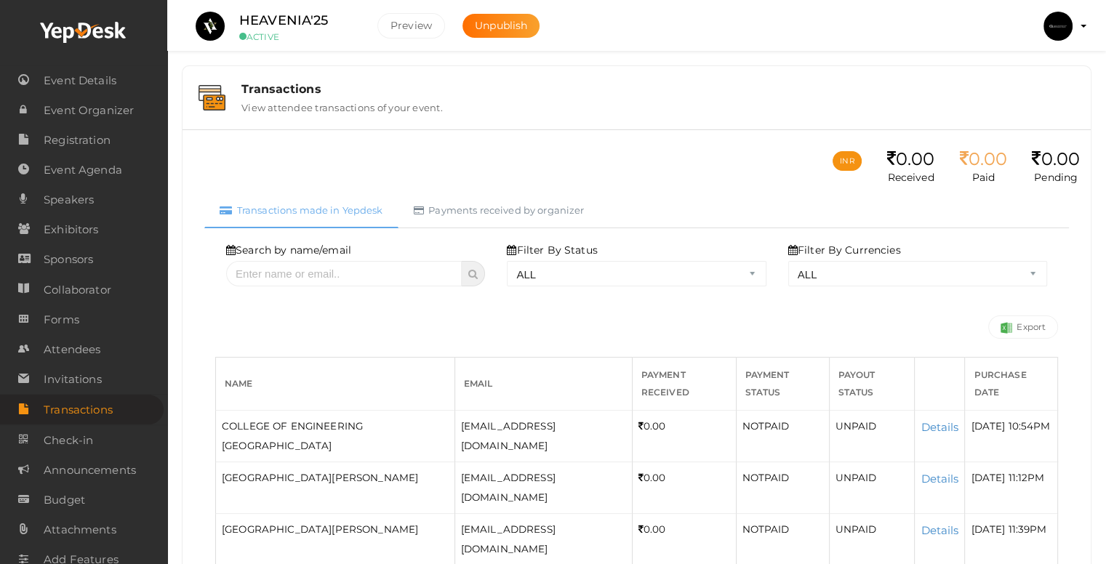
click at [972, 167] on div "0.00" at bounding box center [983, 159] width 48 height 21
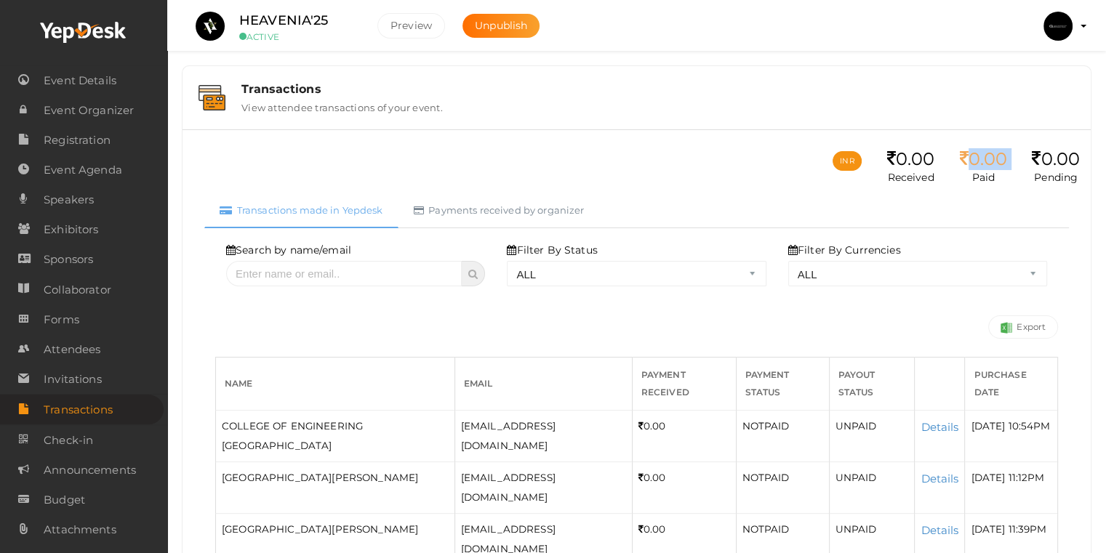
click at [972, 167] on div "0.00" at bounding box center [983, 159] width 48 height 21
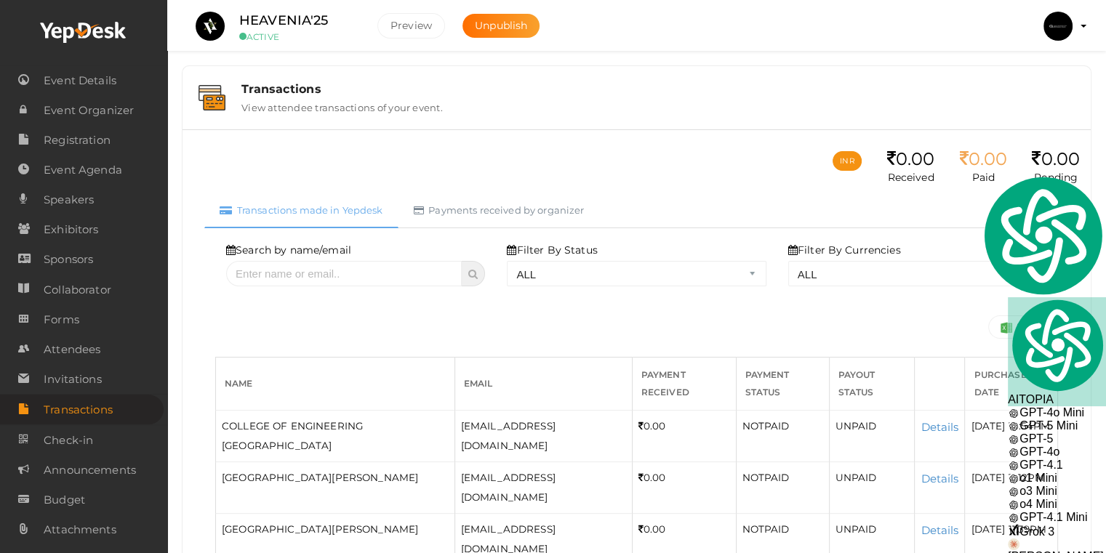
click at [908, 185] on ul "INR 0.00 Received 0.00 Paid 0.00 Pending" at bounding box center [956, 167] width 247 height 52
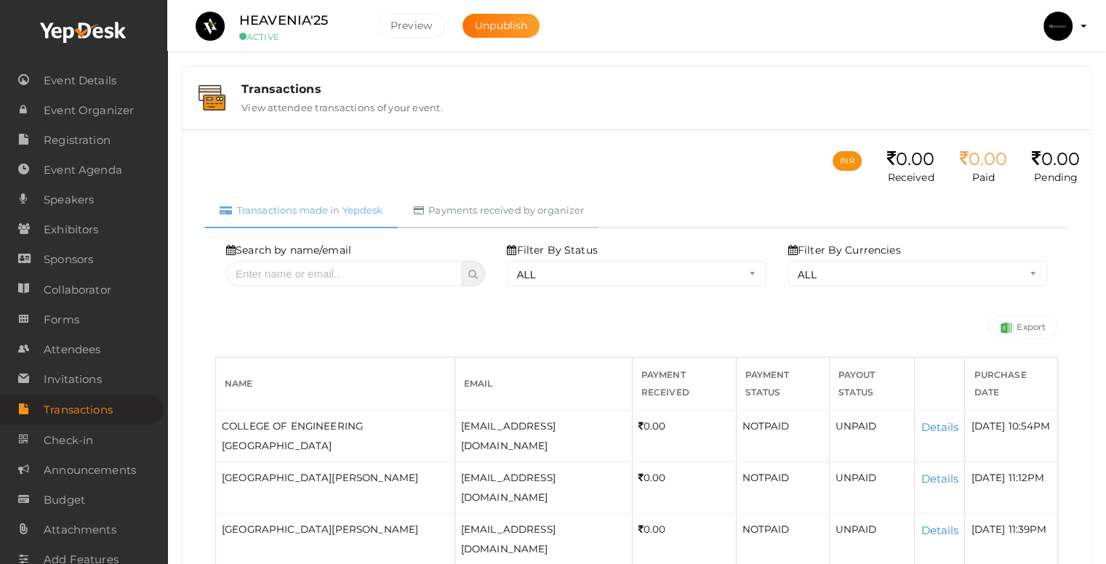
click at [521, 211] on link "Payments received by organizer" at bounding box center [499, 211] width 201 height 36
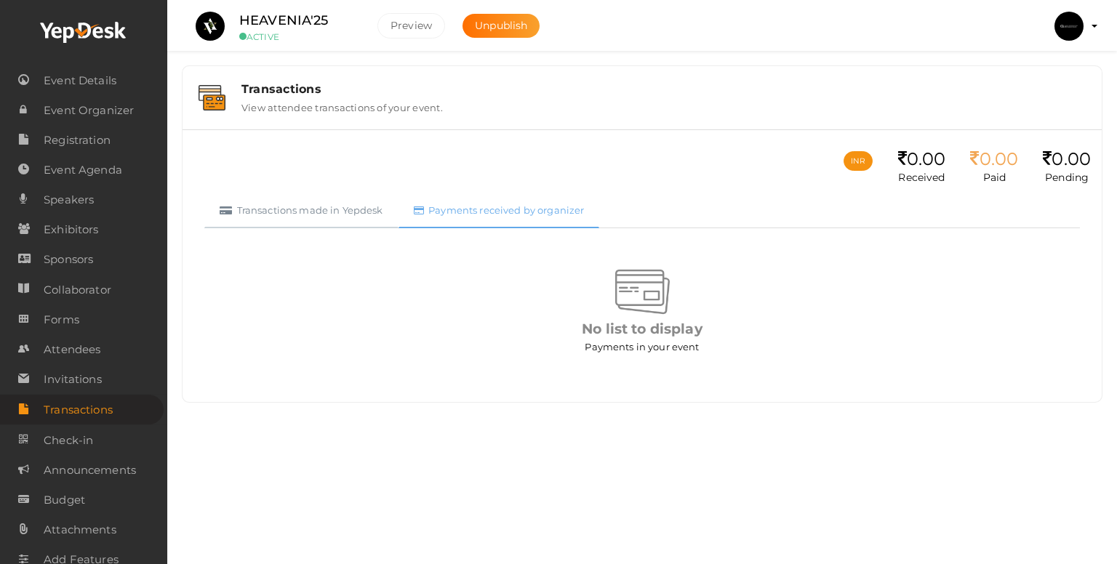
click at [340, 209] on link "Transactions made in Yepdesk" at bounding box center [301, 211] width 194 height 36
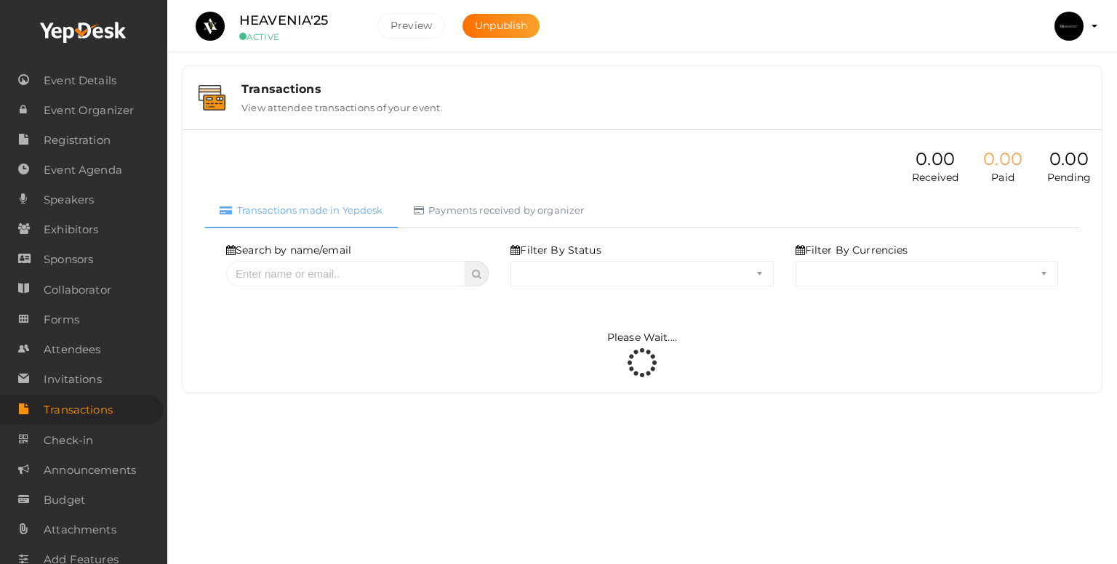
select select "ALL"
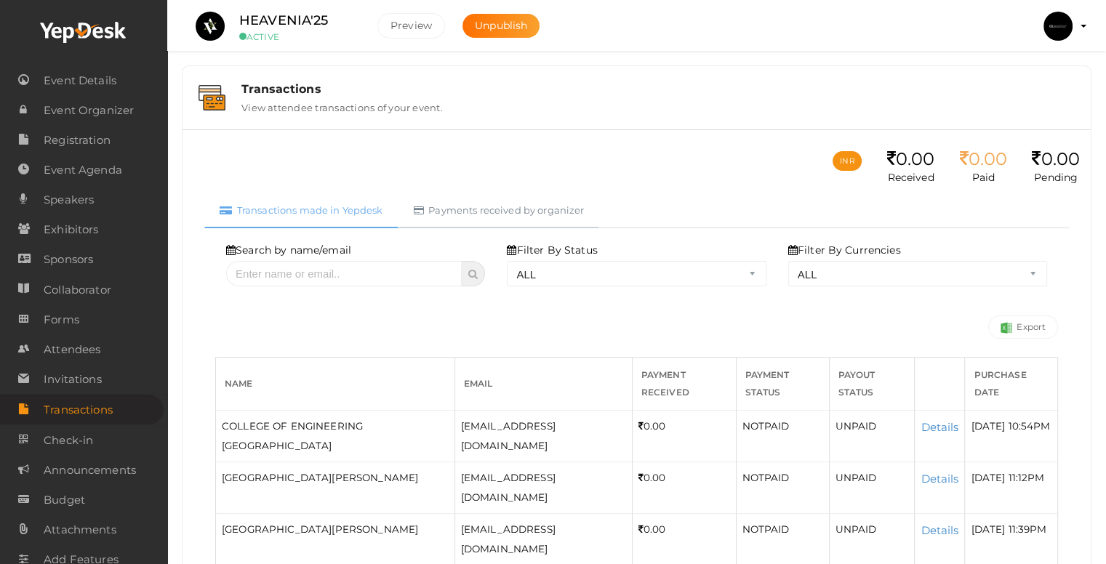
drag, startPoint x: 518, startPoint y: 220, endPoint x: 505, endPoint y: 203, distance: 21.8
click at [518, 220] on link "Payments received by organizer" at bounding box center [499, 211] width 201 height 36
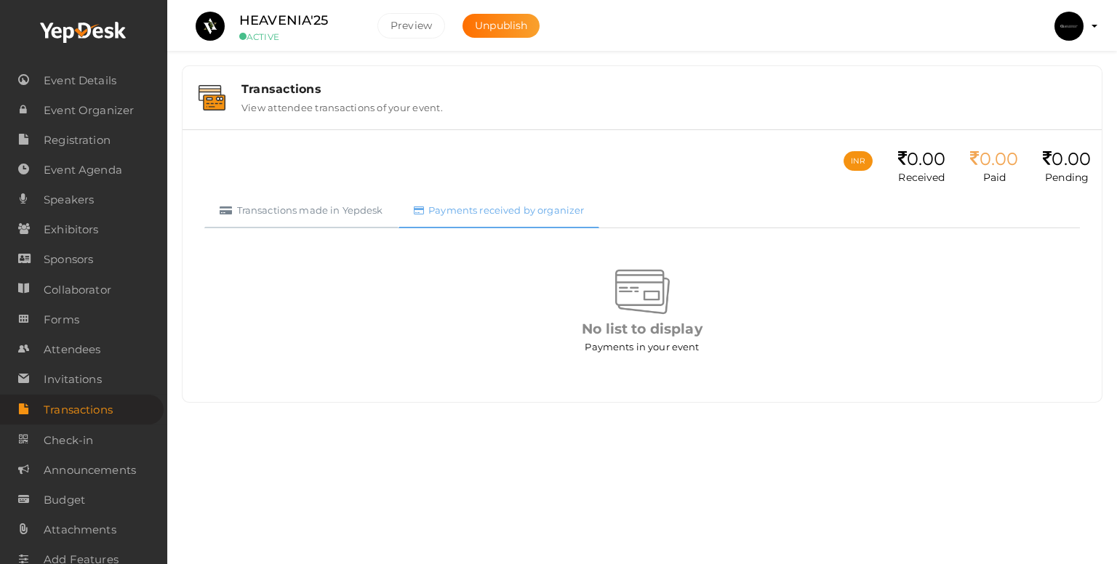
drag, startPoint x: 298, startPoint y: 168, endPoint x: 307, endPoint y: 213, distance: 45.9
click at [297, 169] on div "INR 0.00 Received 0.00 Paid 0.00 Pending Transactions made in Yepdesk Payments …" at bounding box center [642, 265] width 919 height 273
click at [307, 213] on link "Transactions made in Yepdesk" at bounding box center [301, 211] width 194 height 36
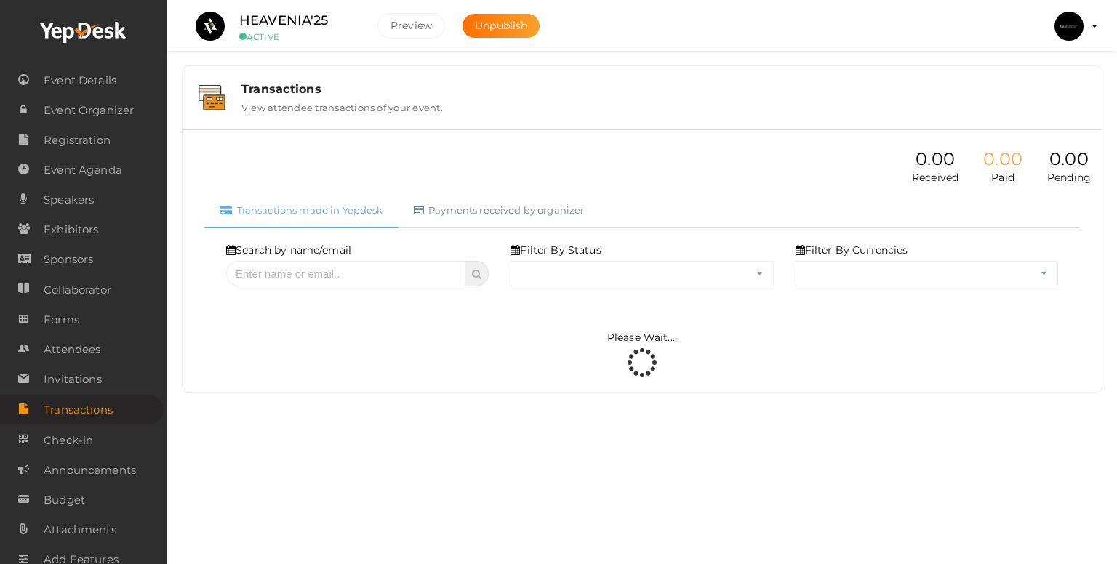
select select "ALL"
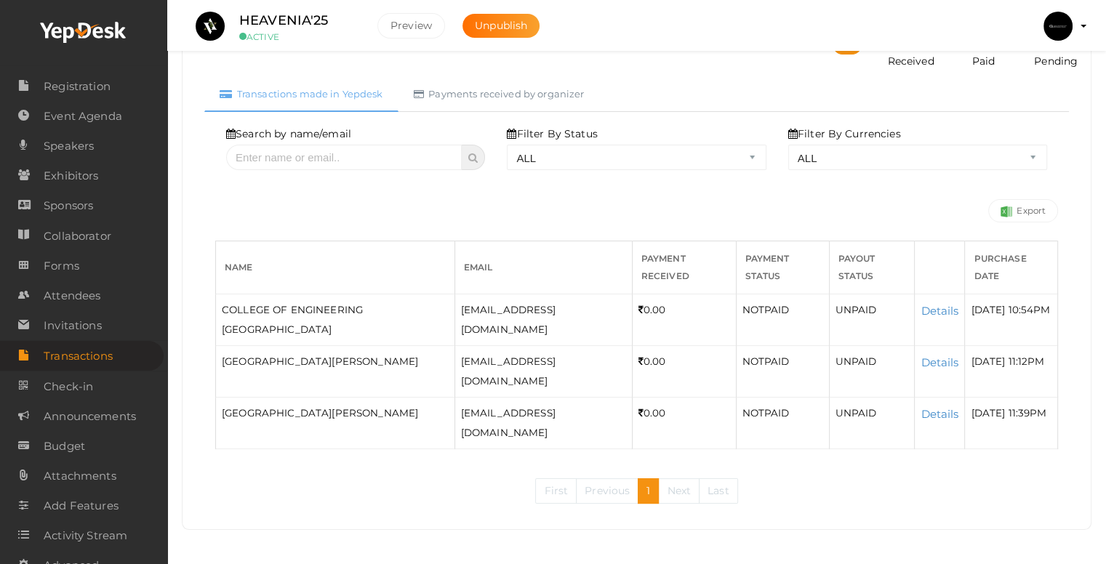
scroll to position [88, 0]
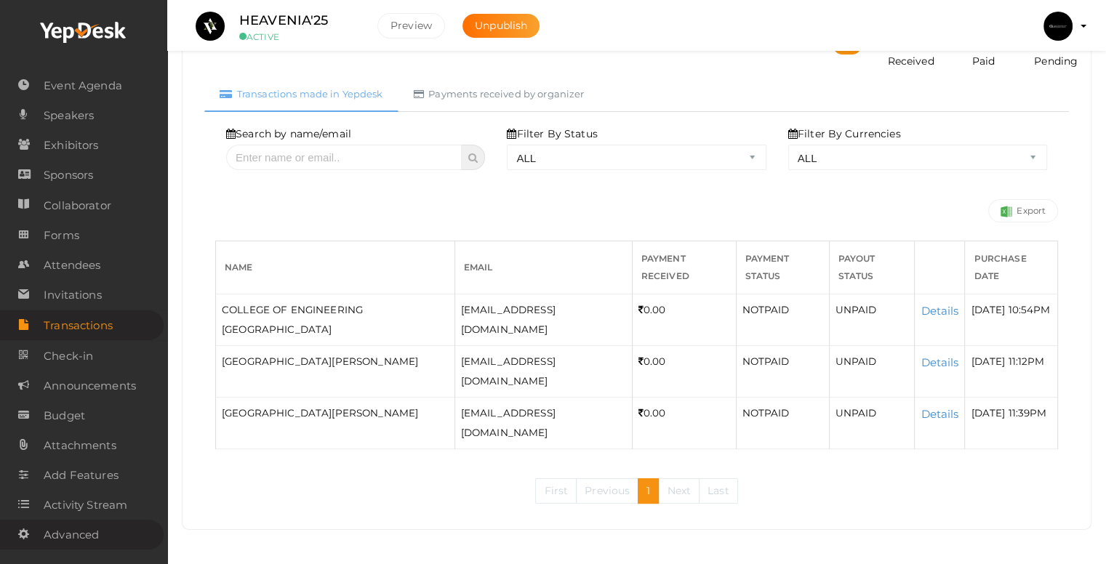
click at [84, 542] on span "Advanced" at bounding box center [71, 535] width 55 height 29
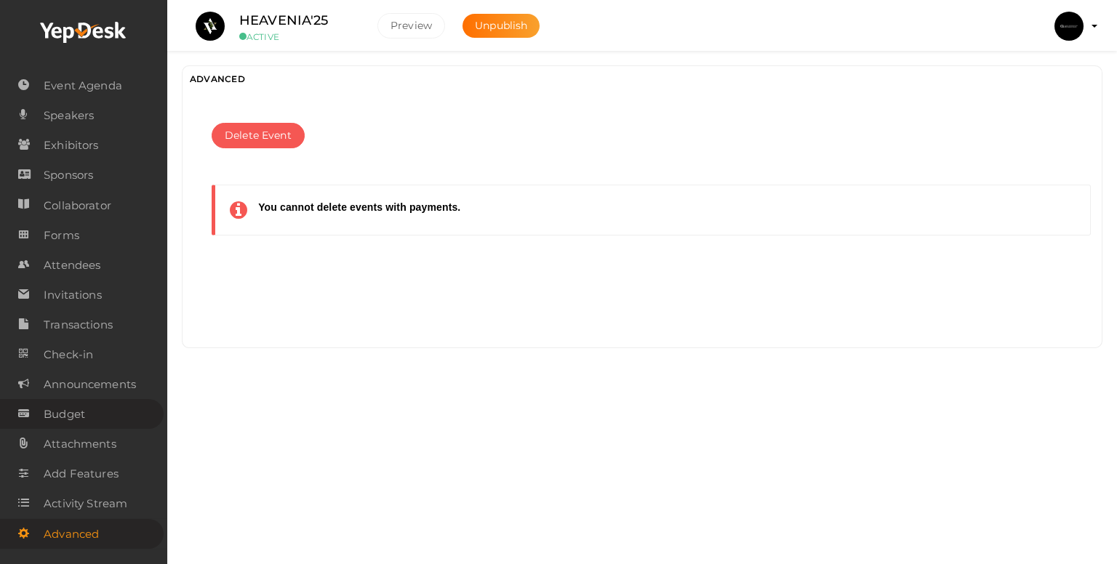
click at [58, 420] on span "Budget" at bounding box center [64, 414] width 41 height 29
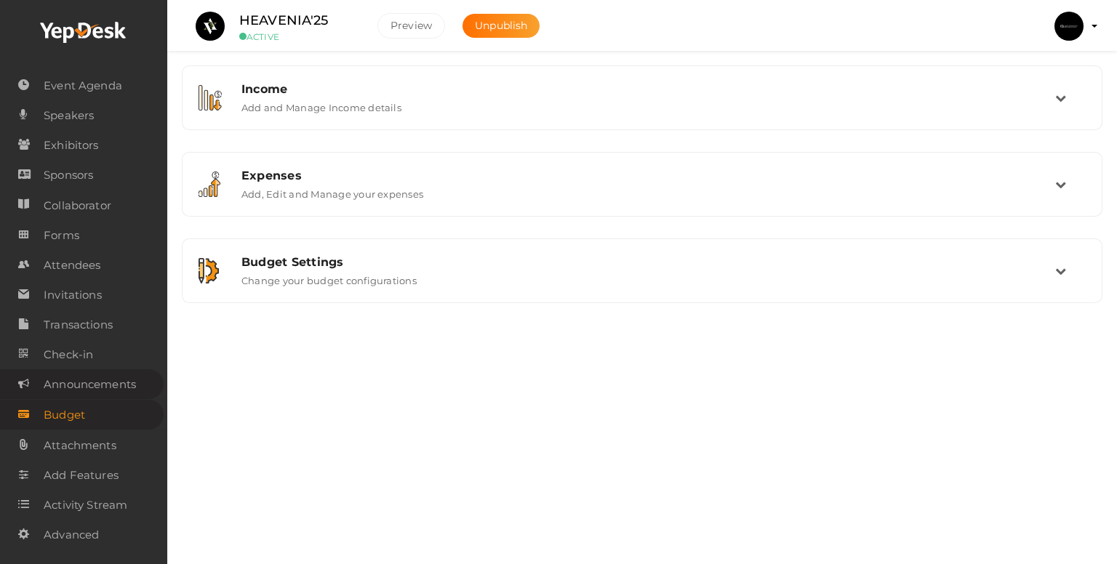
click at [60, 370] on span "Announcements" at bounding box center [90, 384] width 92 height 29
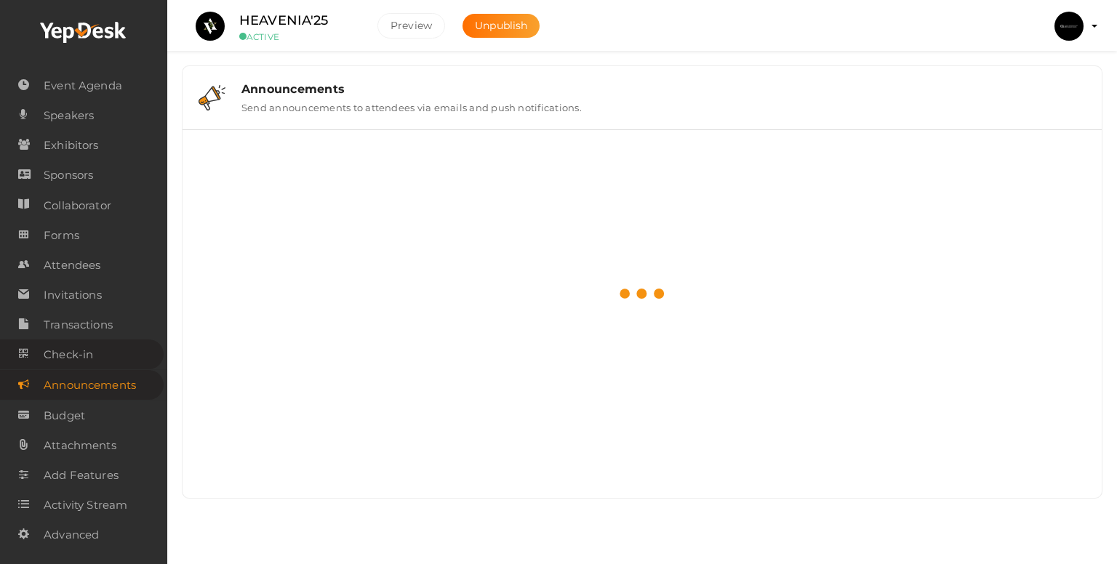
click at [64, 353] on span "Check-in" at bounding box center [68, 354] width 49 height 29
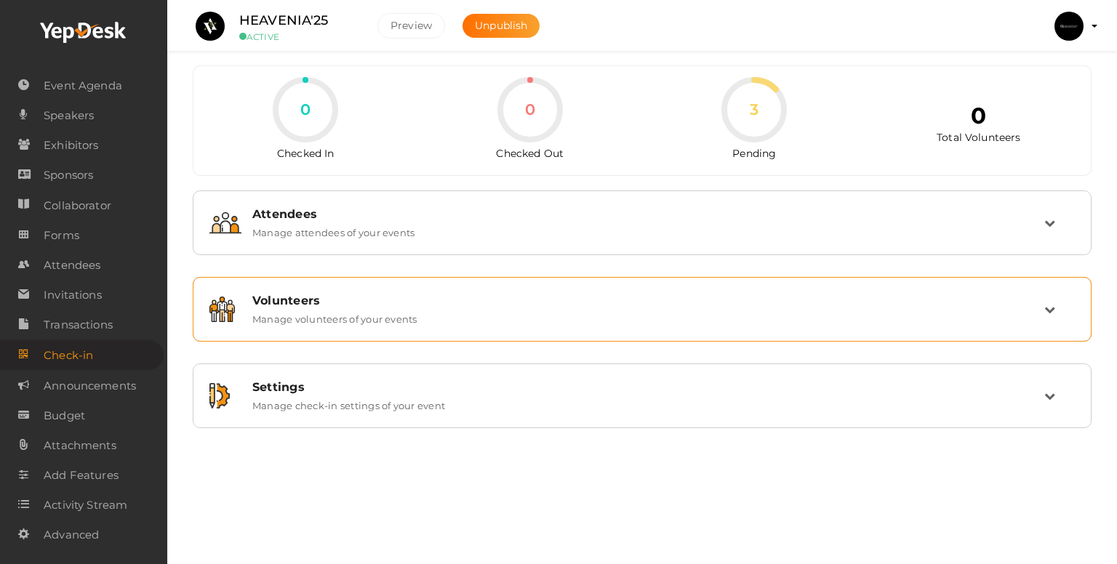
click at [346, 295] on div "Volunteers" at bounding box center [648, 301] width 792 height 14
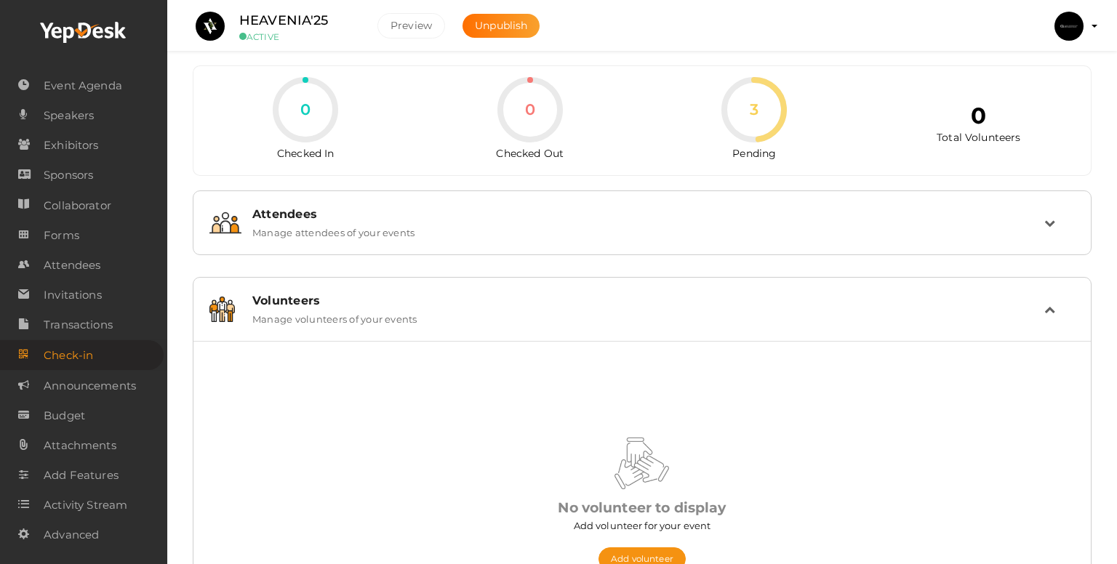
click at [346, 295] on div "Volunteers" at bounding box center [648, 301] width 792 height 14
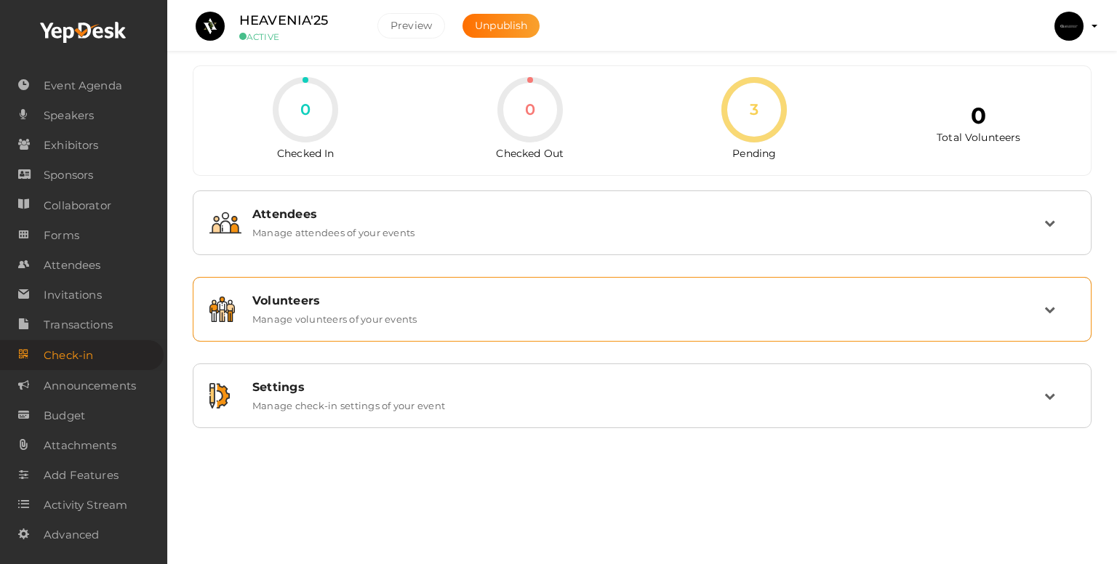
click at [346, 295] on div "Volunteers" at bounding box center [648, 301] width 792 height 14
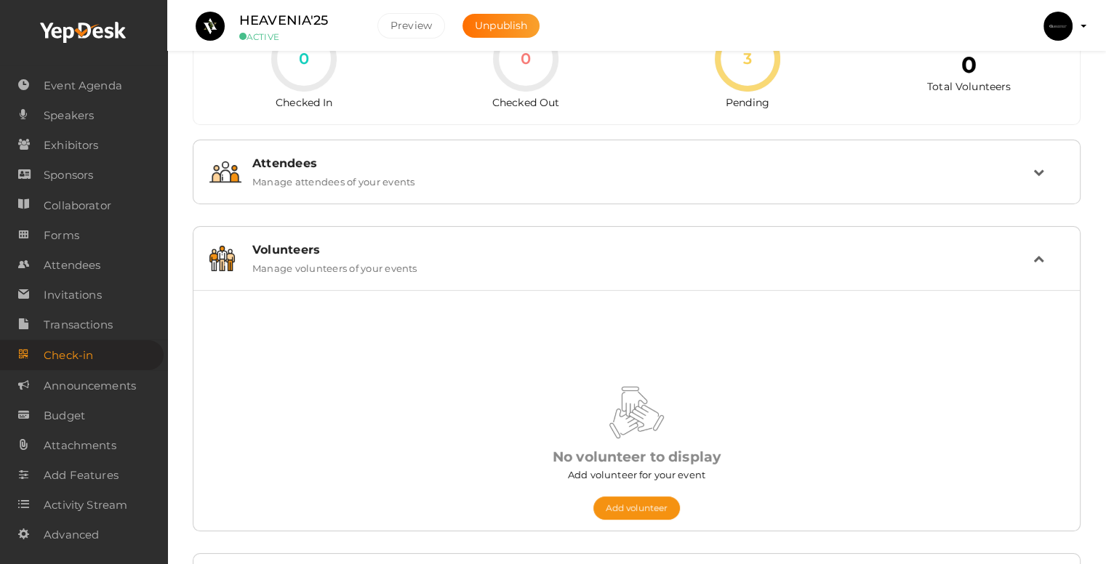
scroll to position [73, 0]
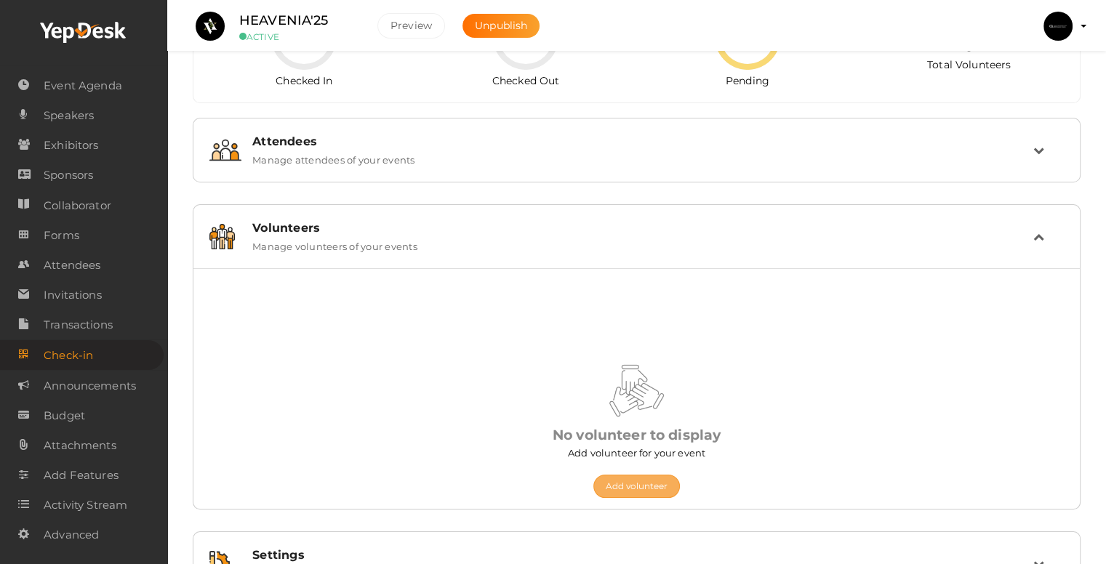
click at [644, 493] on button "Add volunteer" at bounding box center [636, 486] width 87 height 23
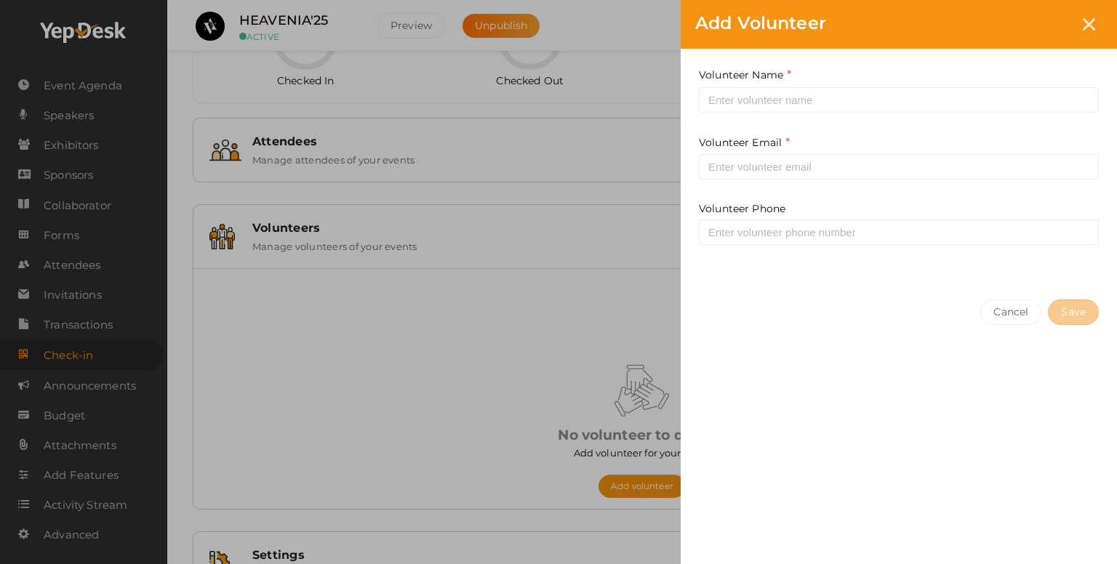
click at [409, 407] on div "Add Volunteer Volunteer Name This field is Required. Volunteer Email This field…" at bounding box center [558, 282] width 1117 height 564
click at [1022, 309] on button "Cancel" at bounding box center [1010, 312] width 61 height 25
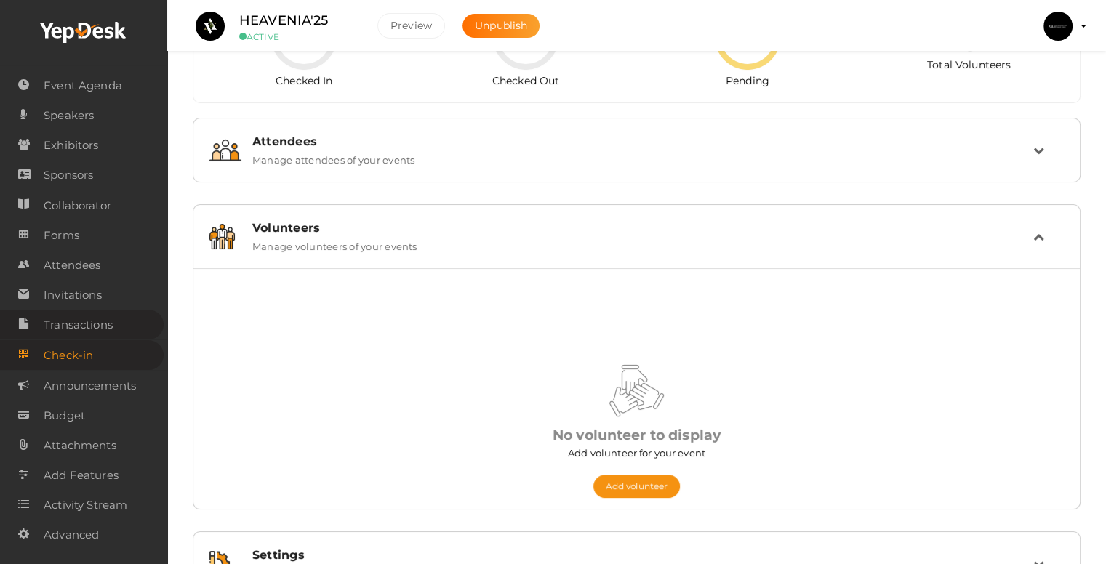
click at [86, 315] on span "Transactions" at bounding box center [78, 325] width 69 height 29
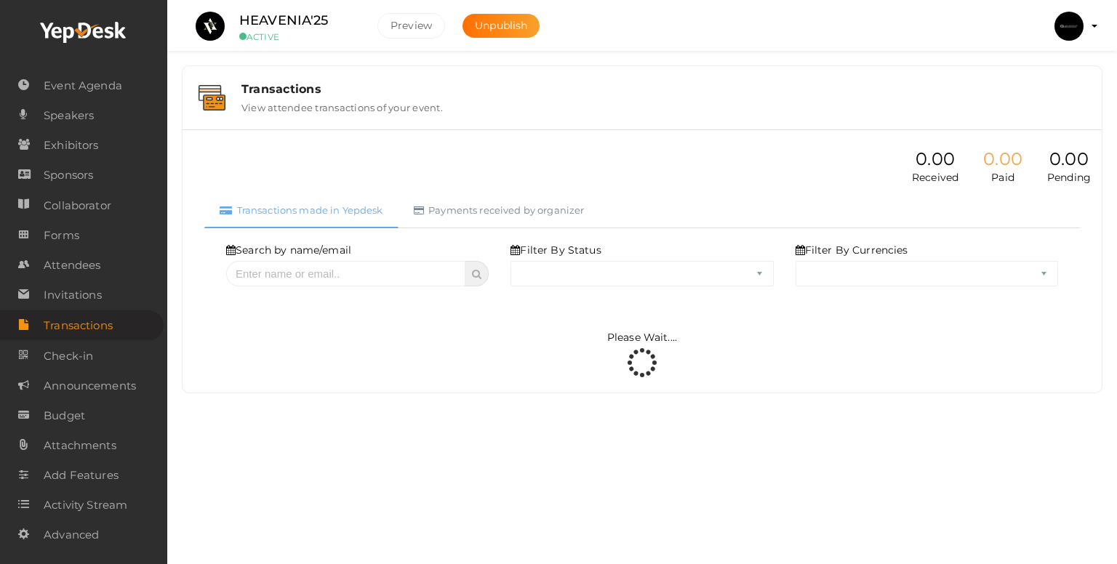
select select "ALL"
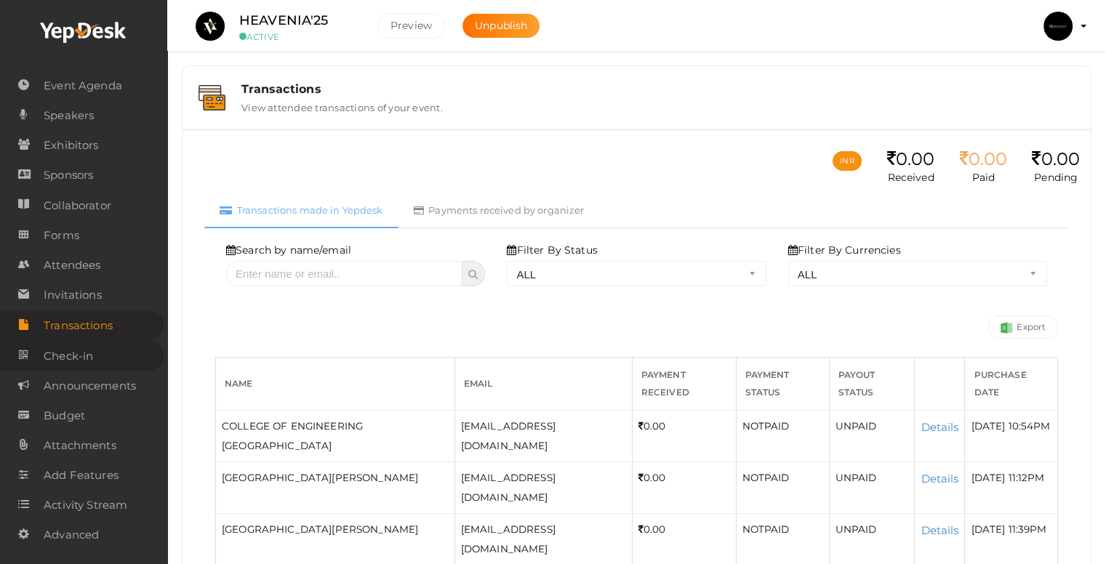
click at [90, 353] on span "Check-in" at bounding box center [68, 356] width 49 height 29
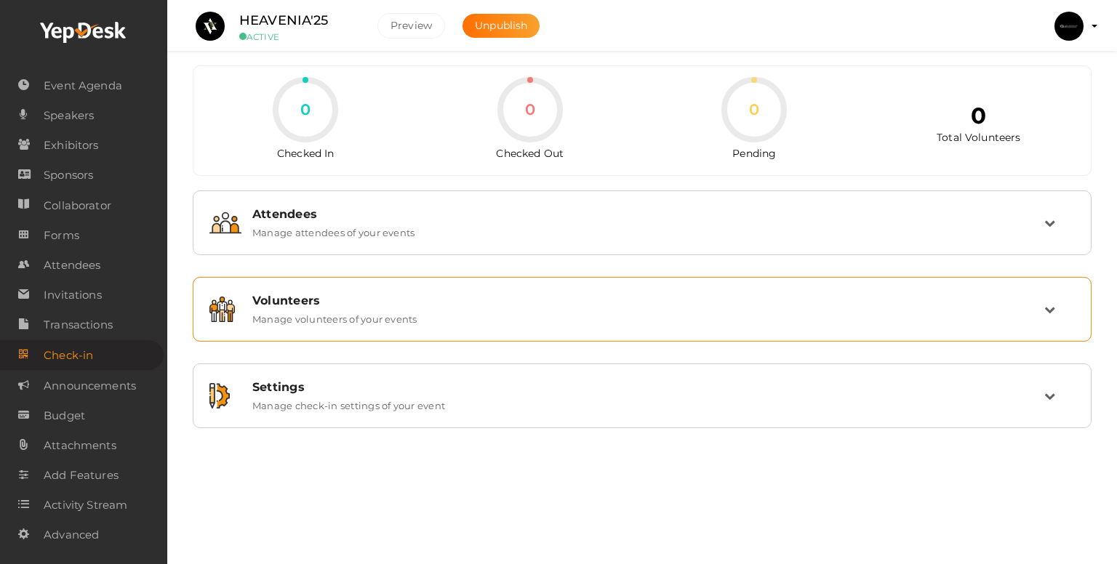
click at [267, 303] on div "Volunteers" at bounding box center [648, 301] width 792 height 14
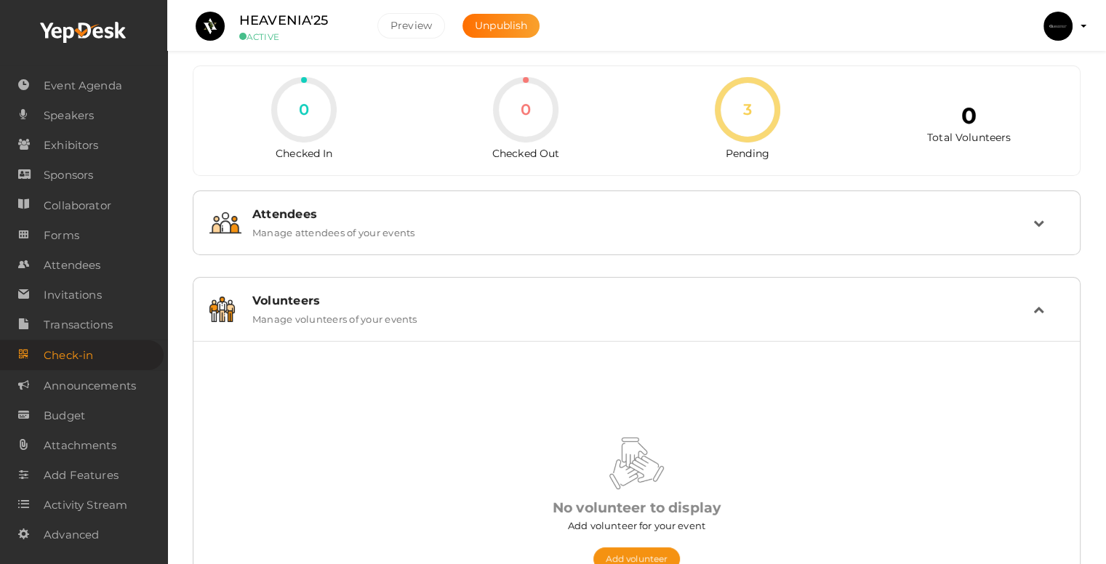
click at [266, 302] on div "Volunteers" at bounding box center [642, 301] width 781 height 14
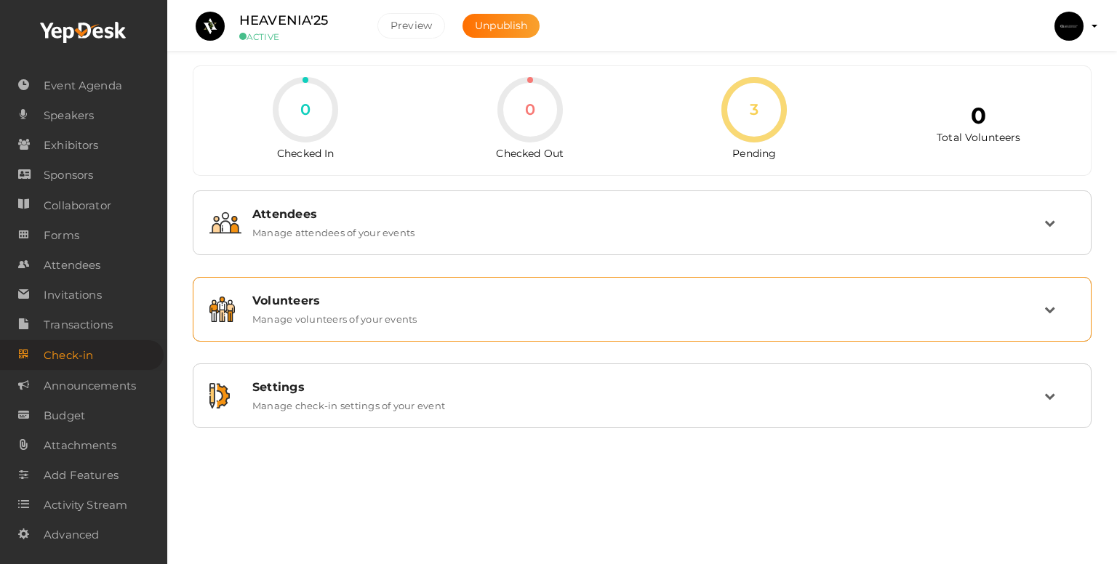
click at [266, 302] on div "Volunteers" at bounding box center [648, 301] width 792 height 14
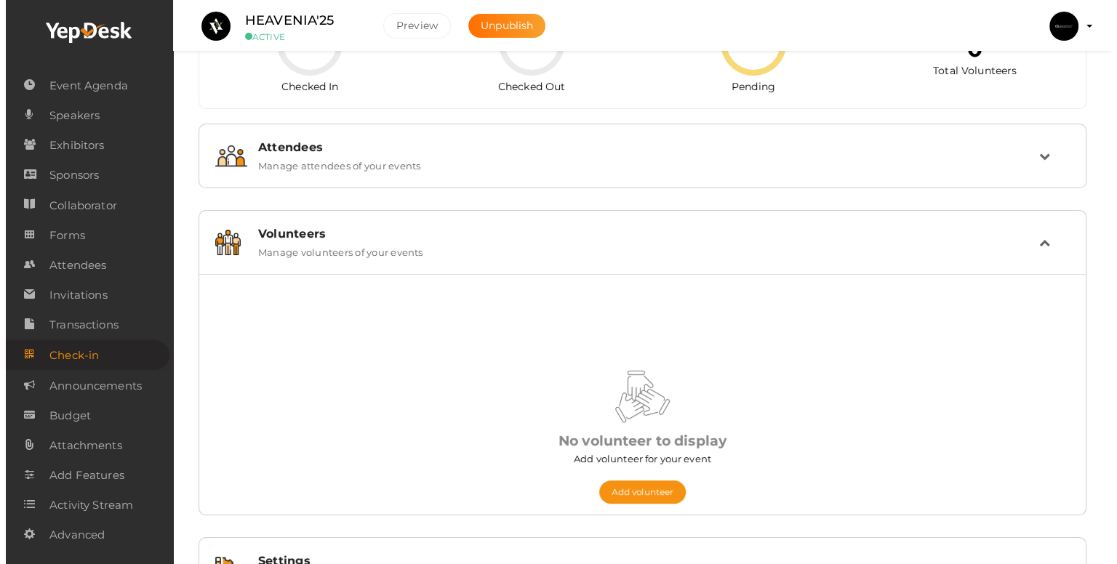
scroll to position [140, 0]
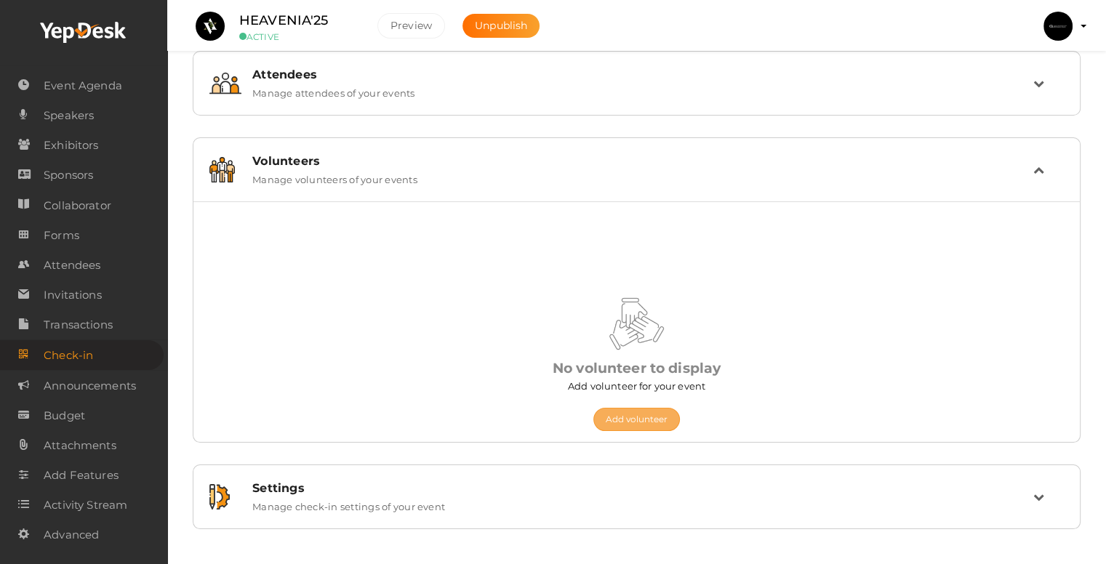
click at [614, 412] on button "Add volunteer" at bounding box center [636, 419] width 87 height 23
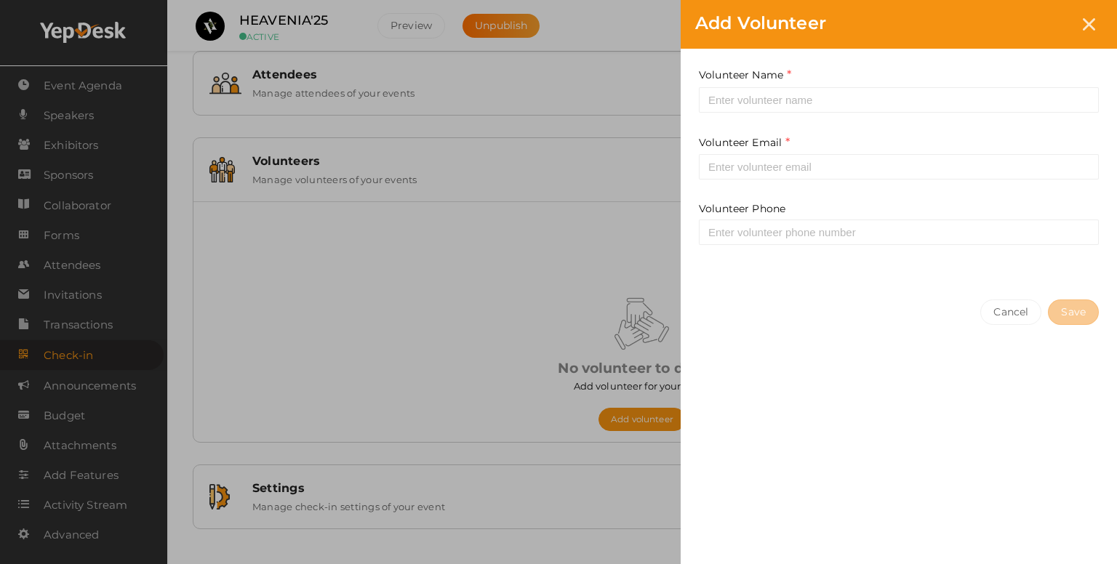
click at [746, 117] on div "Volunteer Name This field is Required. Volunteer Email This field is Required. …" at bounding box center [899, 167] width 436 height 237
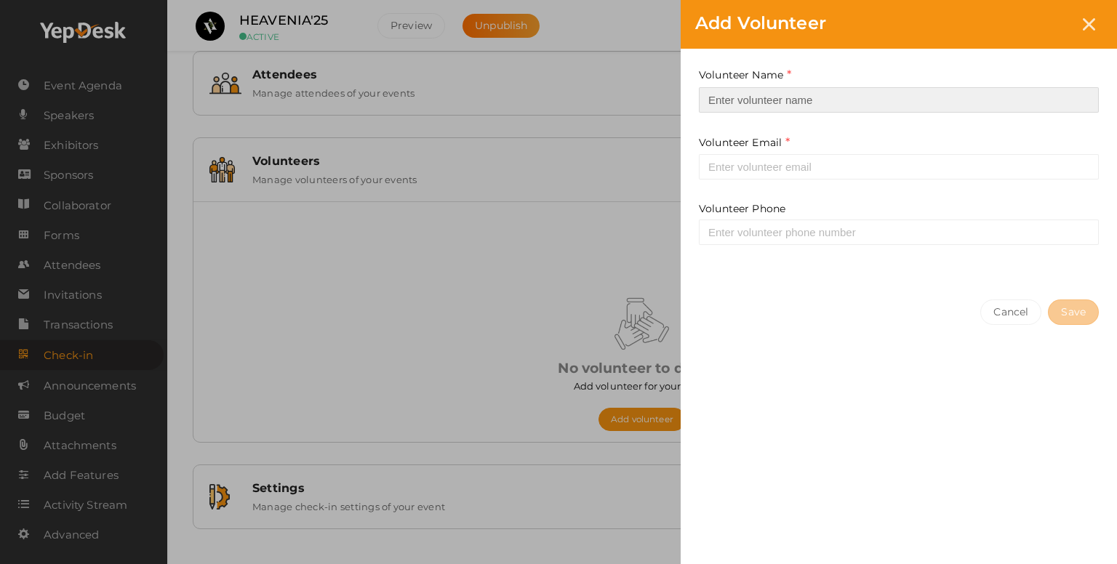
click at [746, 108] on input at bounding box center [899, 99] width 400 height 25
type input "[PERSON_NAME] N A"
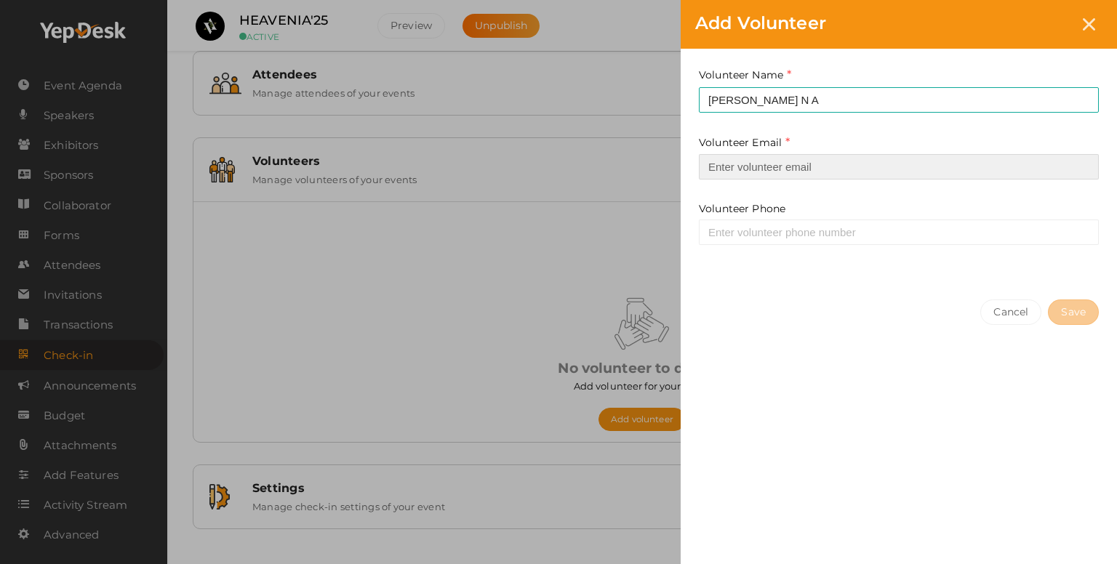
click at [828, 160] on input "email" at bounding box center [899, 166] width 400 height 25
click at [817, 167] on input "email" at bounding box center [899, 166] width 400 height 25
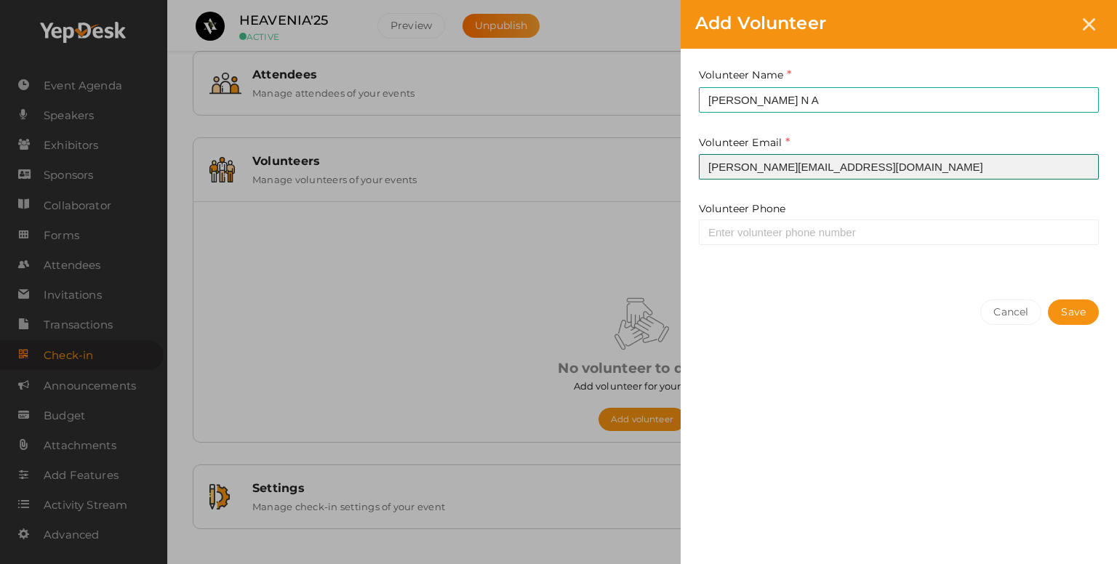
type input "[PERSON_NAME][EMAIL_ADDRESS][DOMAIN_NAME]"
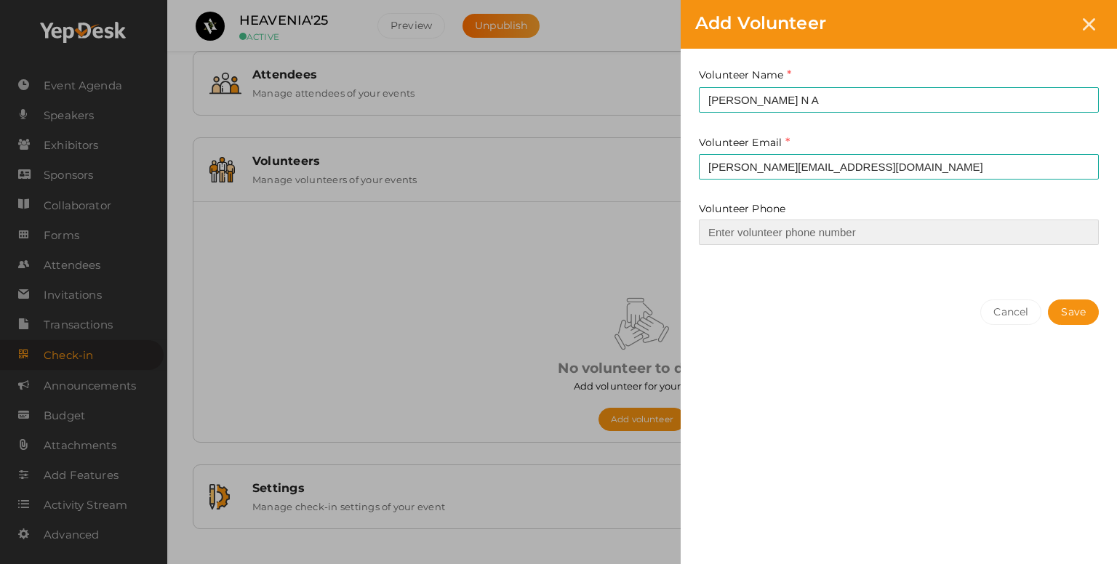
click at [768, 244] on input at bounding box center [899, 232] width 400 height 25
type input "8590020894"
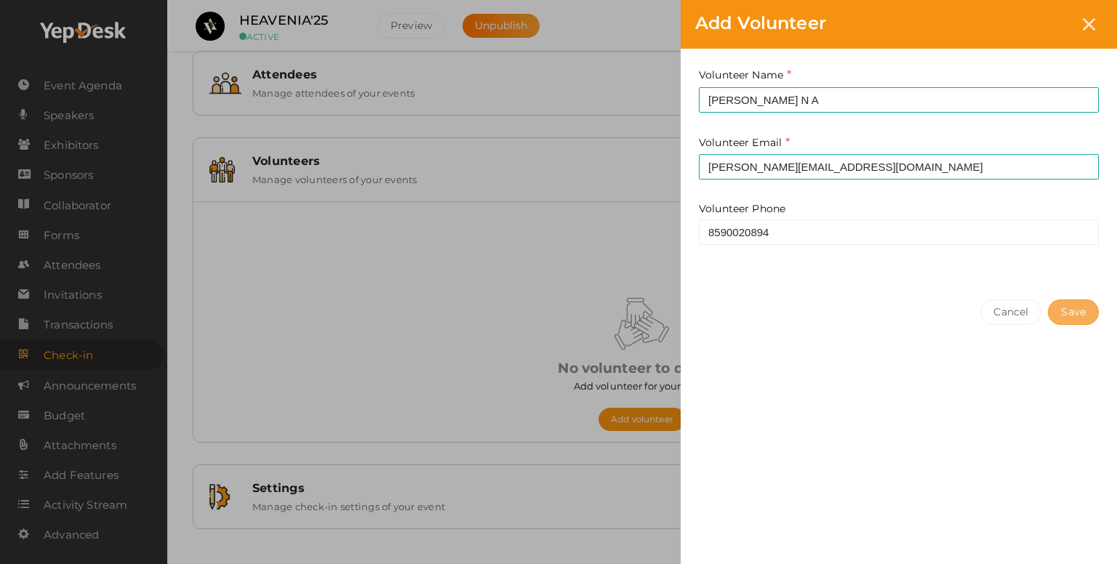
click at [1088, 311] on button "Save" at bounding box center [1073, 312] width 51 height 25
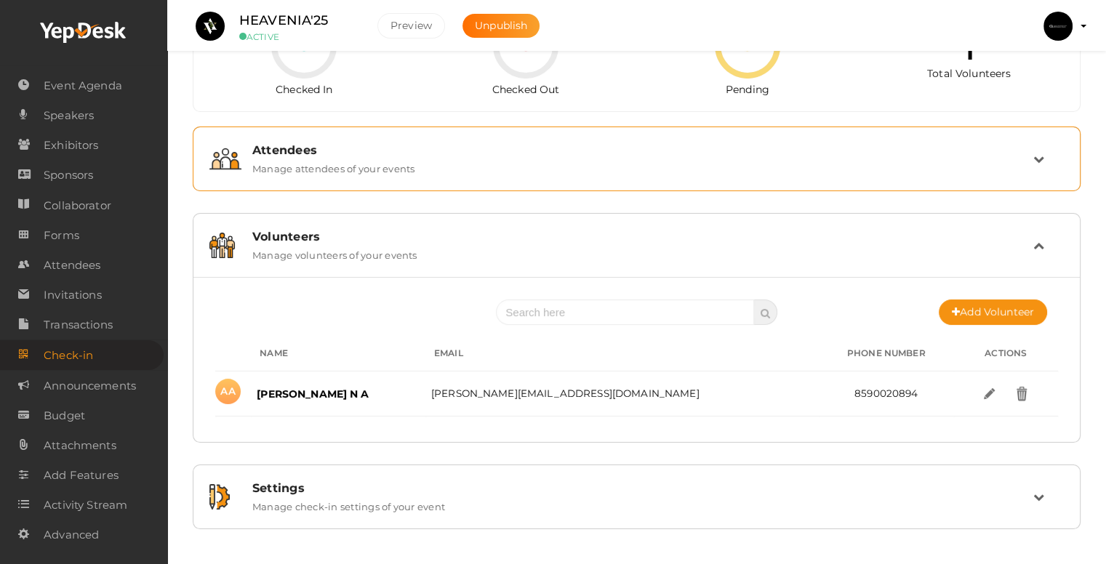
scroll to position [64, 0]
click at [333, 151] on div "Attendees" at bounding box center [642, 150] width 781 height 14
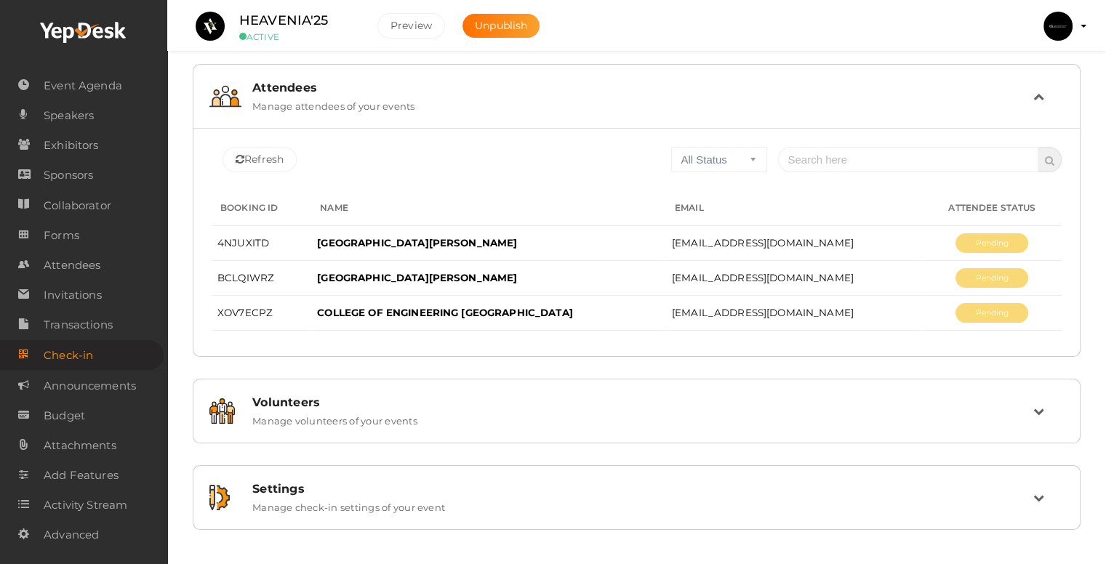
scroll to position [127, 0]
click at [90, 299] on span "Invitations" at bounding box center [73, 295] width 58 height 29
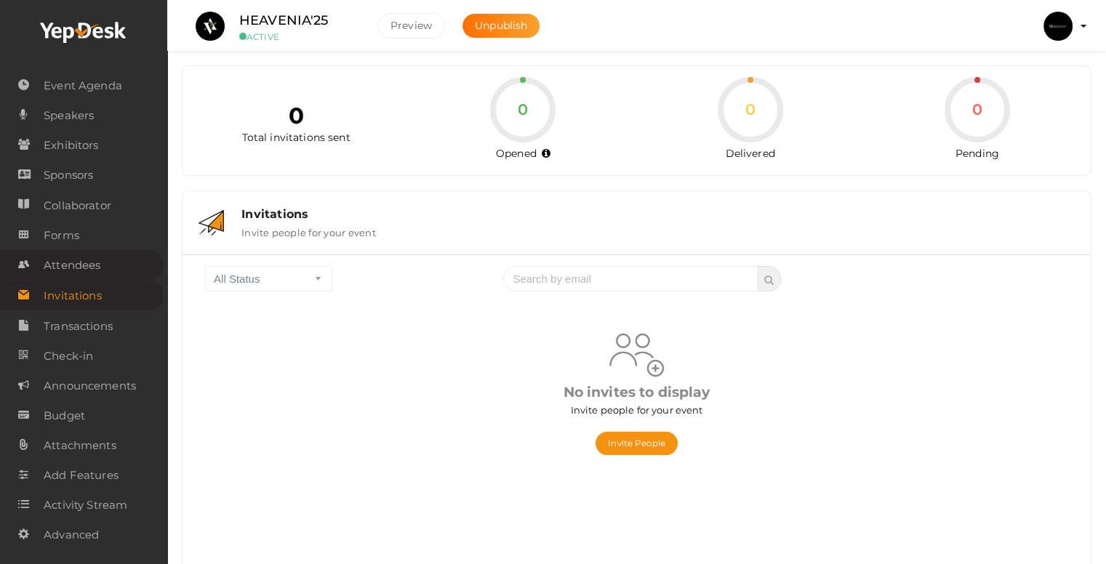
click at [79, 266] on span "Attendees" at bounding box center [72, 265] width 57 height 29
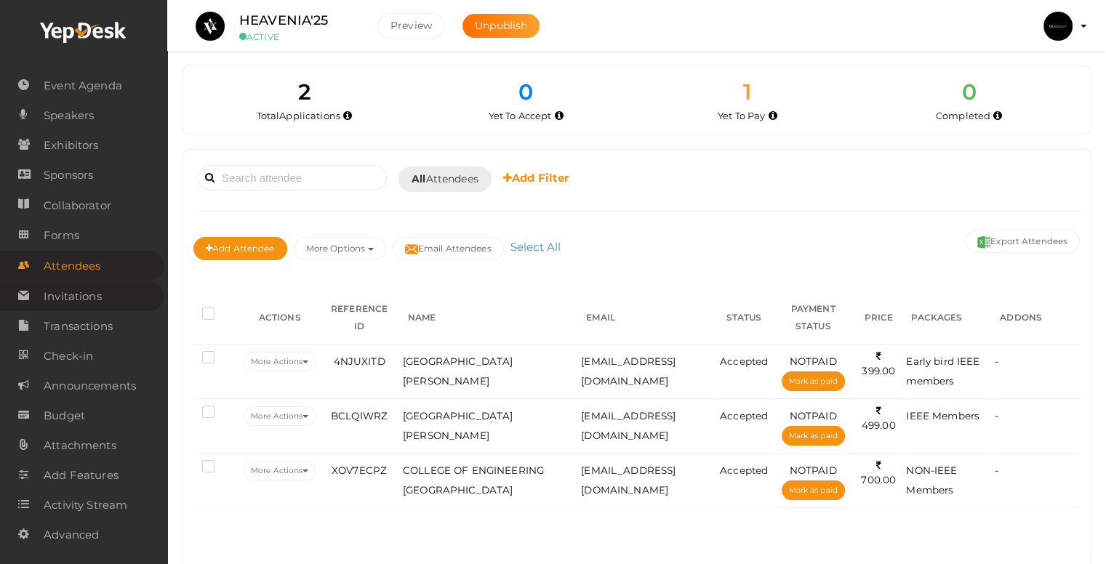
click at [75, 295] on span "Invitations" at bounding box center [73, 296] width 58 height 29
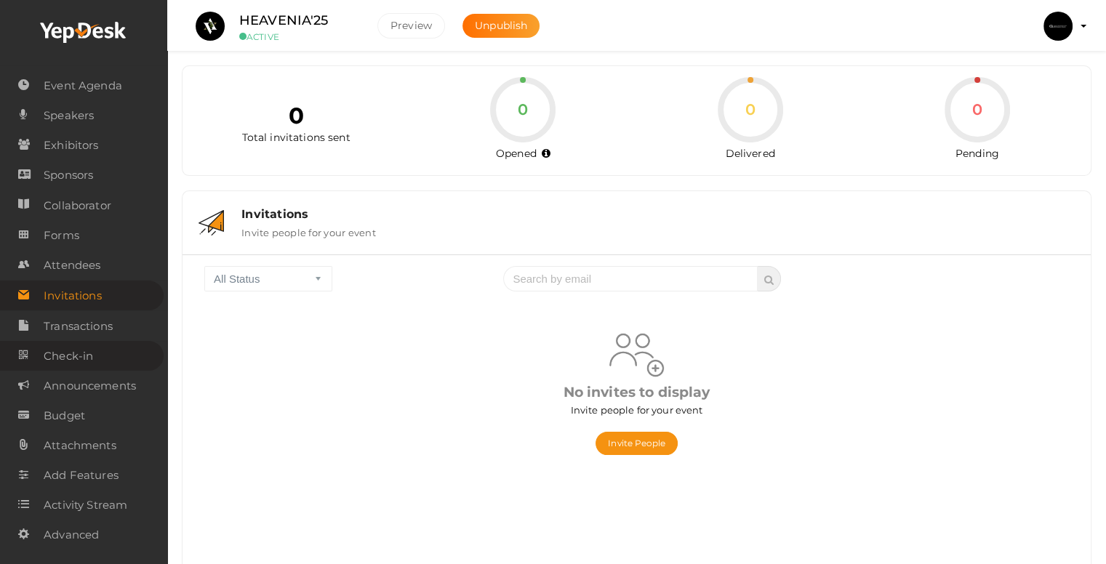
click at [74, 353] on span "Check-in" at bounding box center [68, 356] width 49 height 29
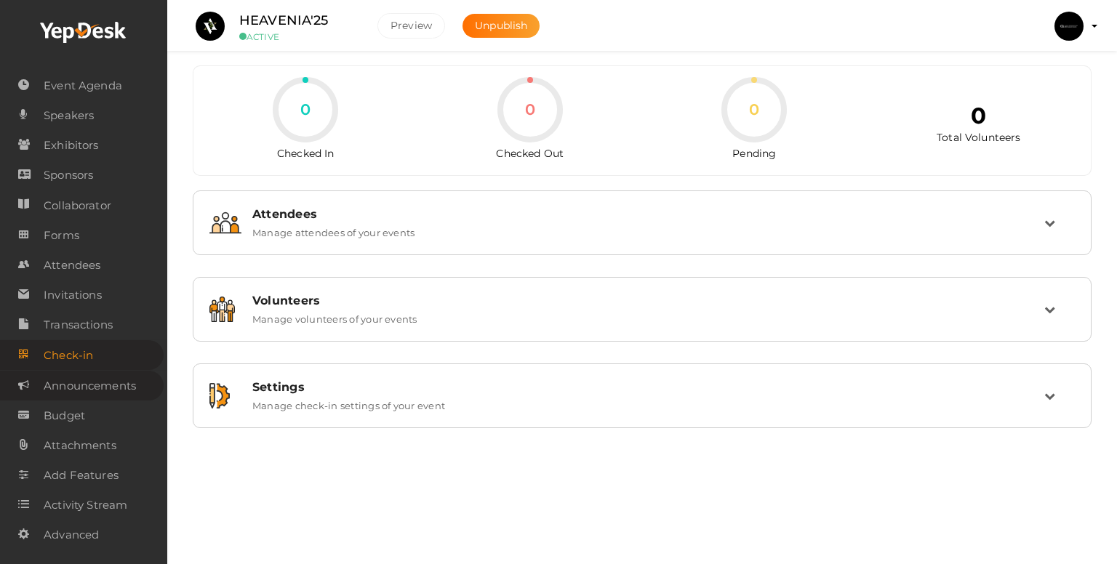
click at [80, 383] on span "Announcements" at bounding box center [90, 386] width 92 height 29
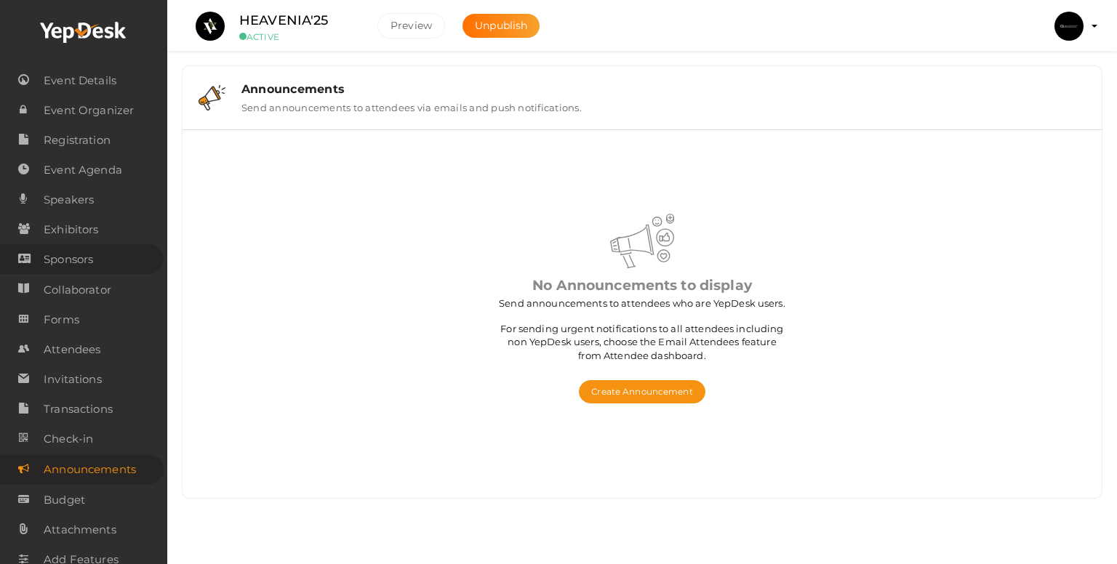
click at [41, 245] on link "Sponsors" at bounding box center [82, 259] width 164 height 30
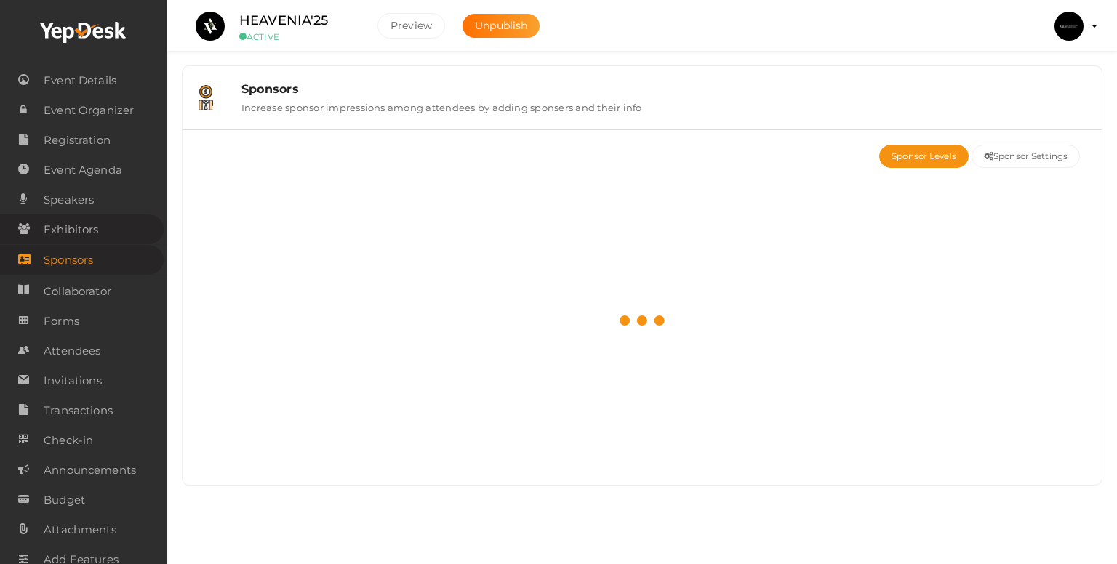
click at [82, 226] on span "Exhibitors" at bounding box center [71, 229] width 55 height 29
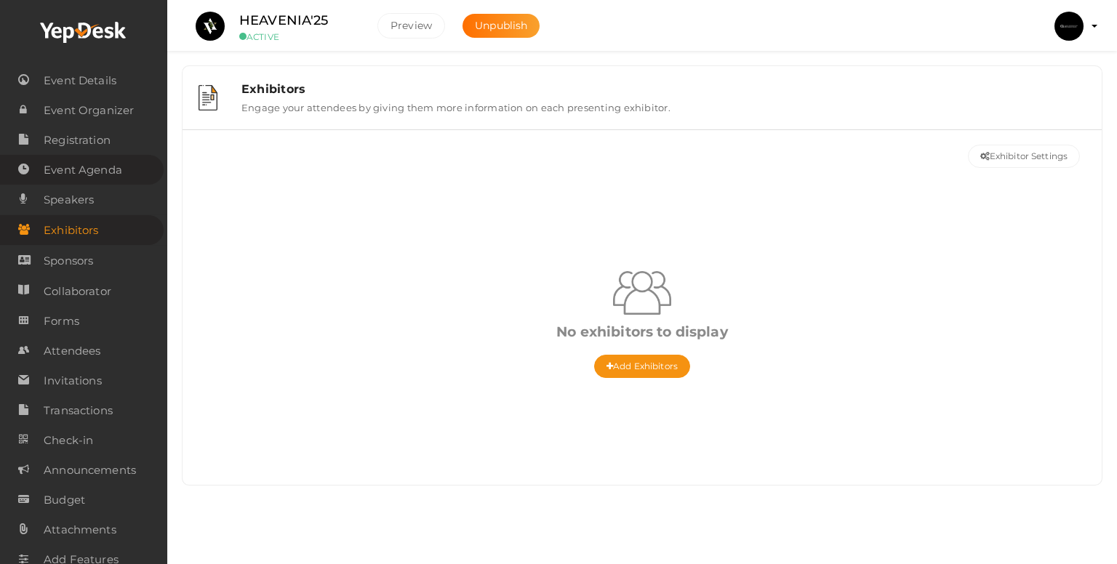
click at [89, 168] on span "Event Agenda" at bounding box center [83, 170] width 79 height 29
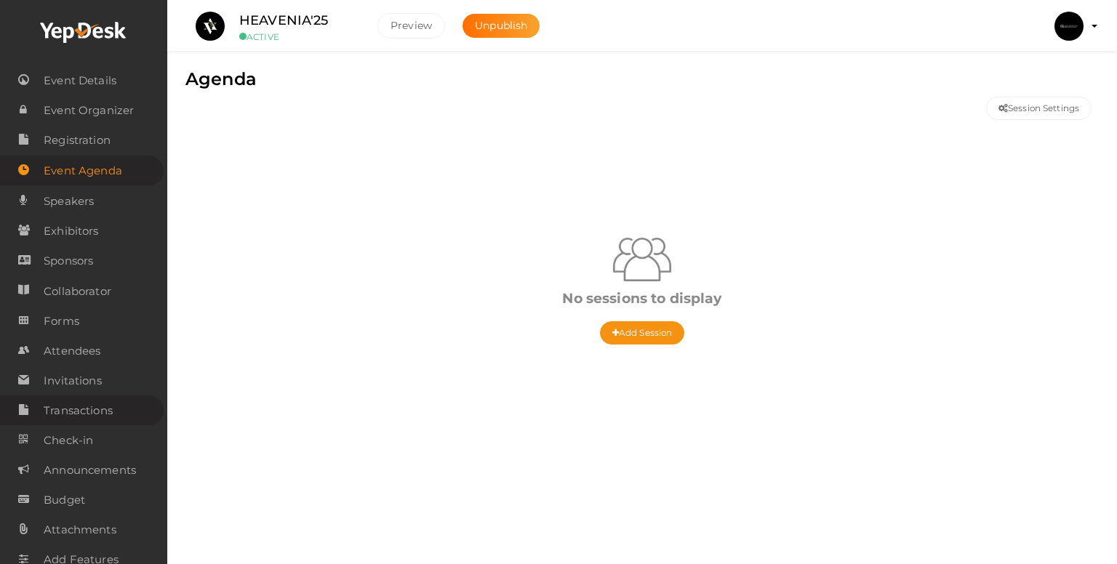
click at [72, 408] on span "Transactions" at bounding box center [78, 410] width 69 height 29
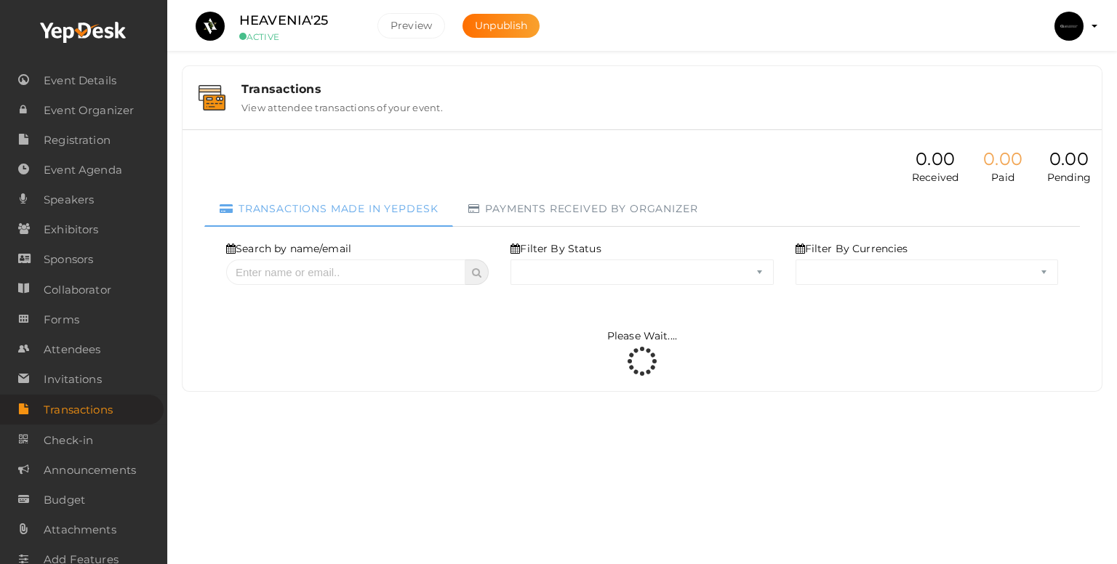
select select "ALL"
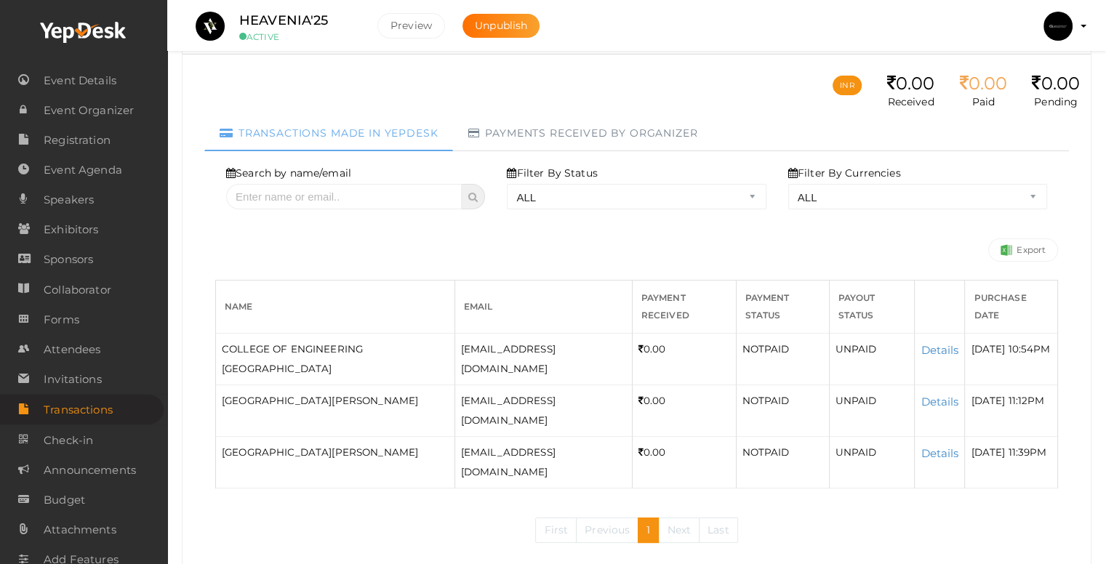
scroll to position [41, 0]
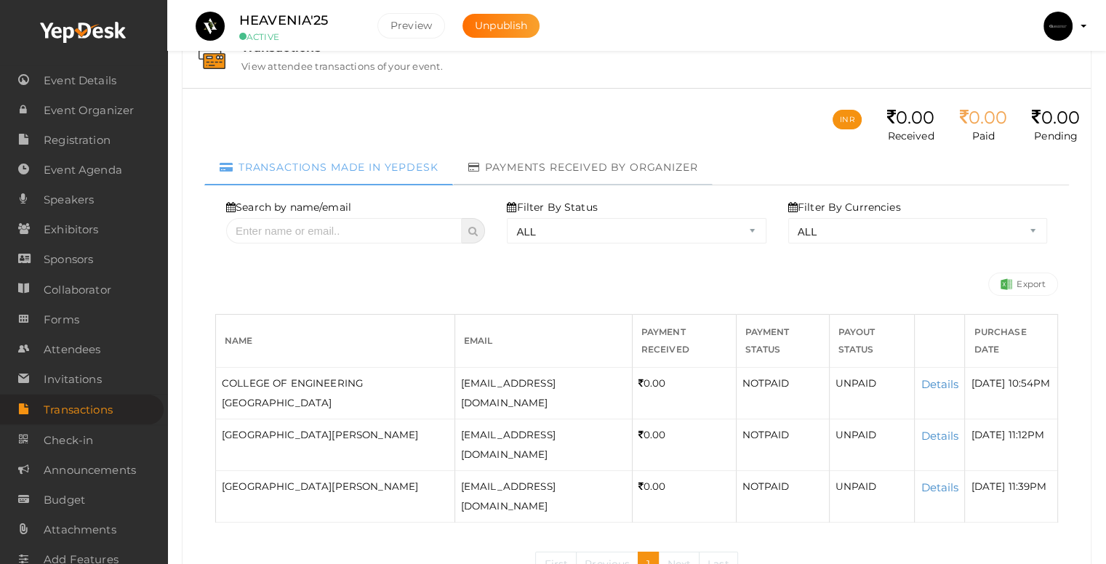
click at [671, 172] on link "Payments received by organizer" at bounding box center [583, 168] width 260 height 34
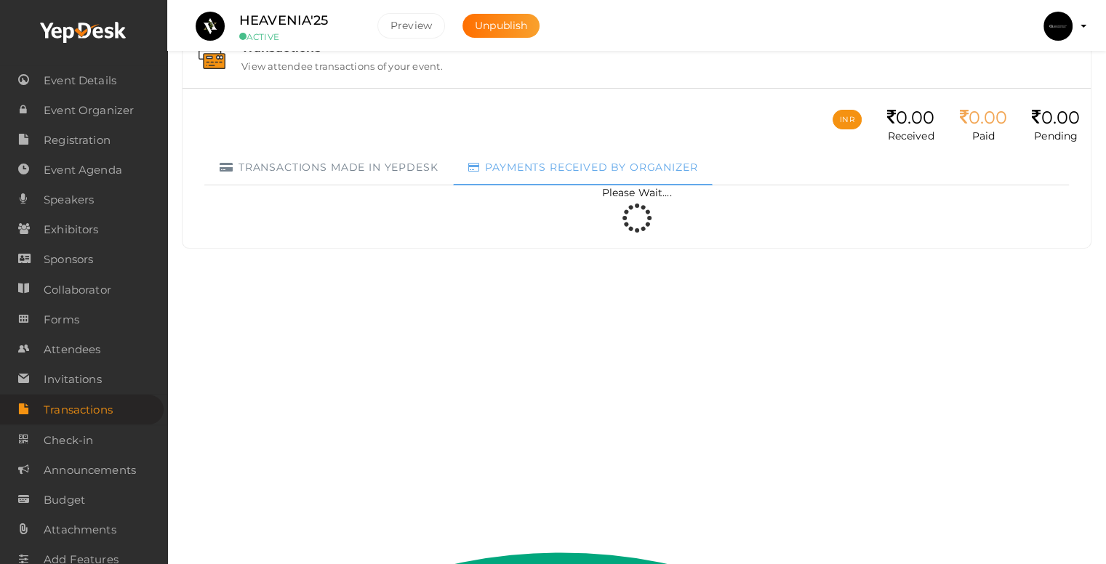
scroll to position [0, 0]
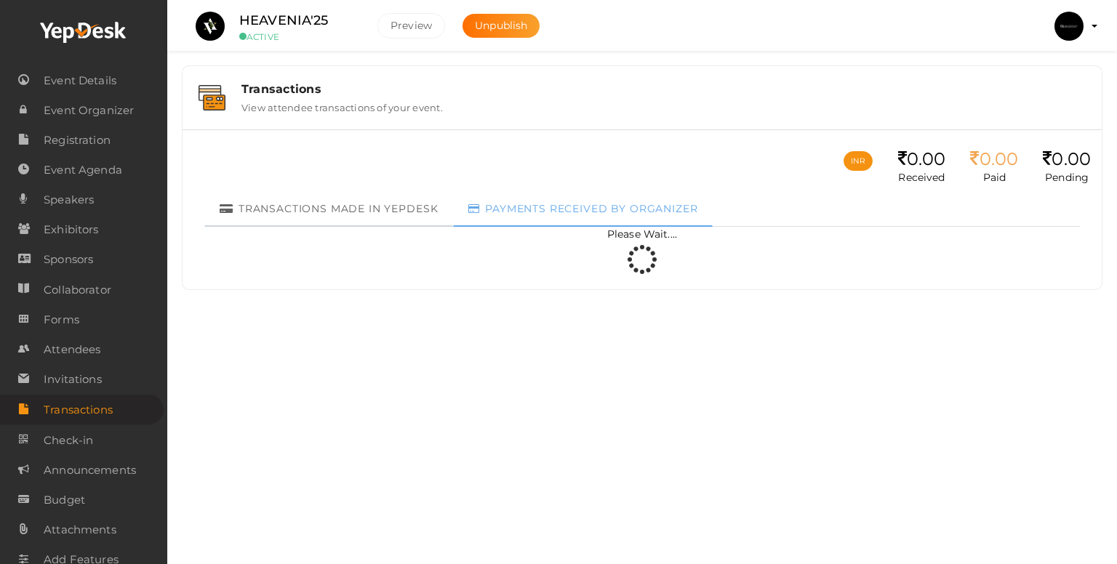
click at [313, 212] on link "Transactions made in Yepdesk" at bounding box center [328, 210] width 249 height 34
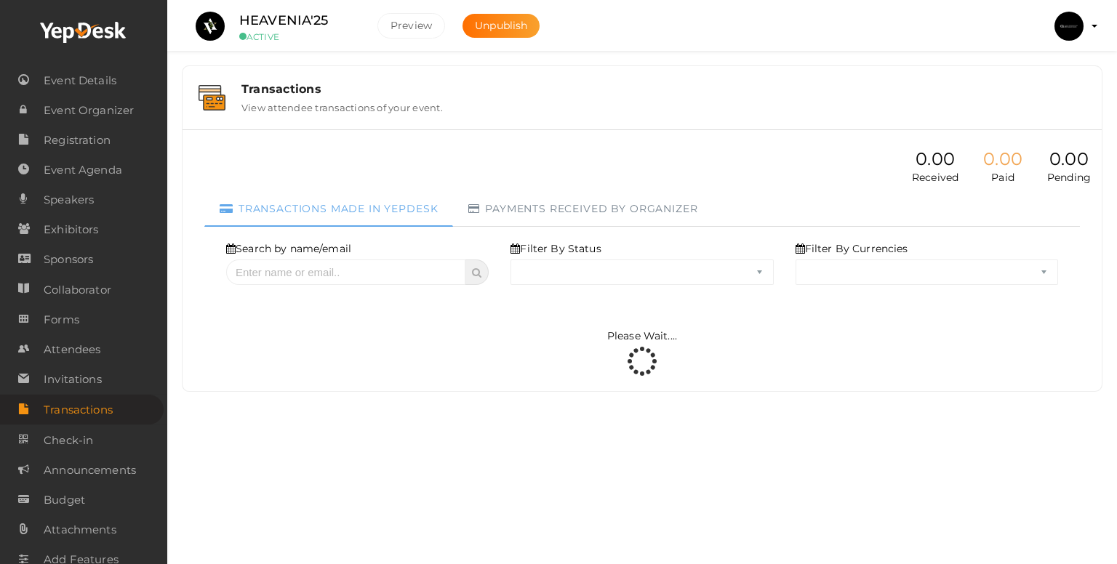
select select "ALL"
